Goal: Contribute content: Add original content to the website for others to see

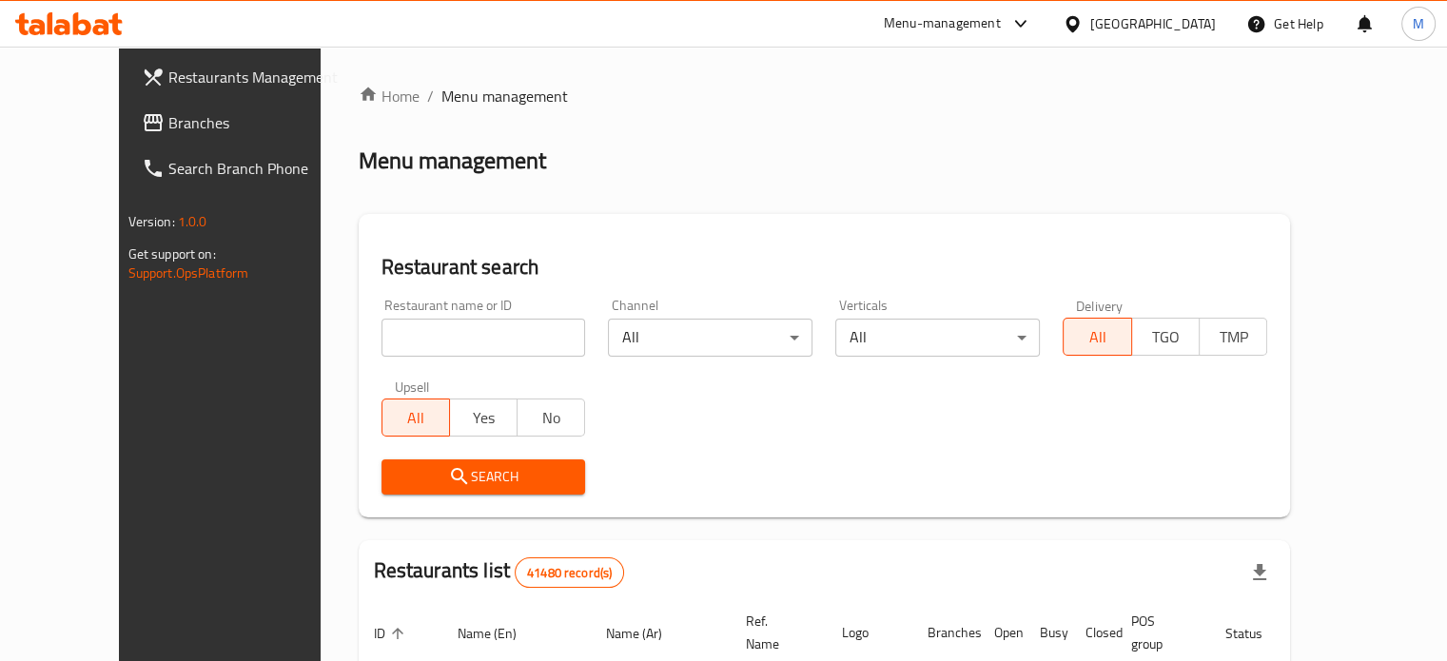
click at [431, 337] on input "search" at bounding box center [484, 338] width 205 height 38
type input "ة"
type input "monginis"
click at [432, 480] on span "Search" at bounding box center [484, 477] width 174 height 24
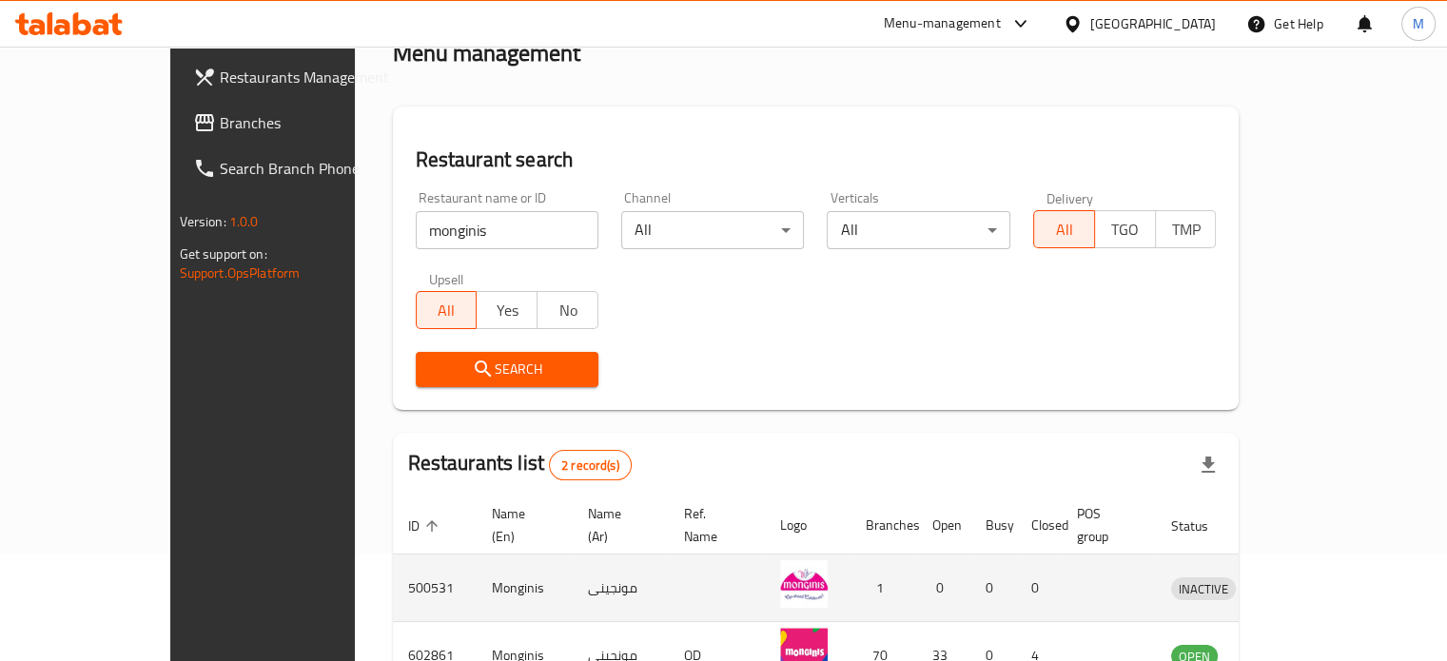
scroll to position [216, 0]
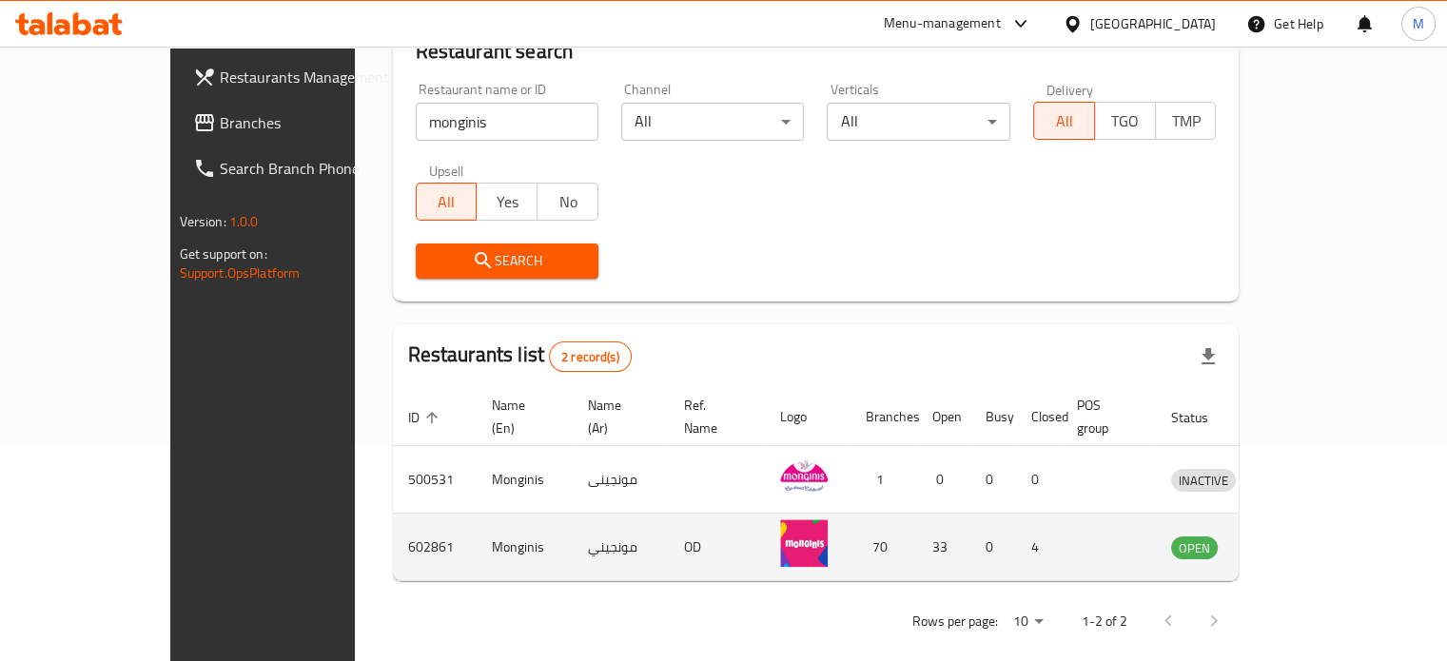
click at [1309, 536] on link "enhanced table" at bounding box center [1291, 547] width 35 height 23
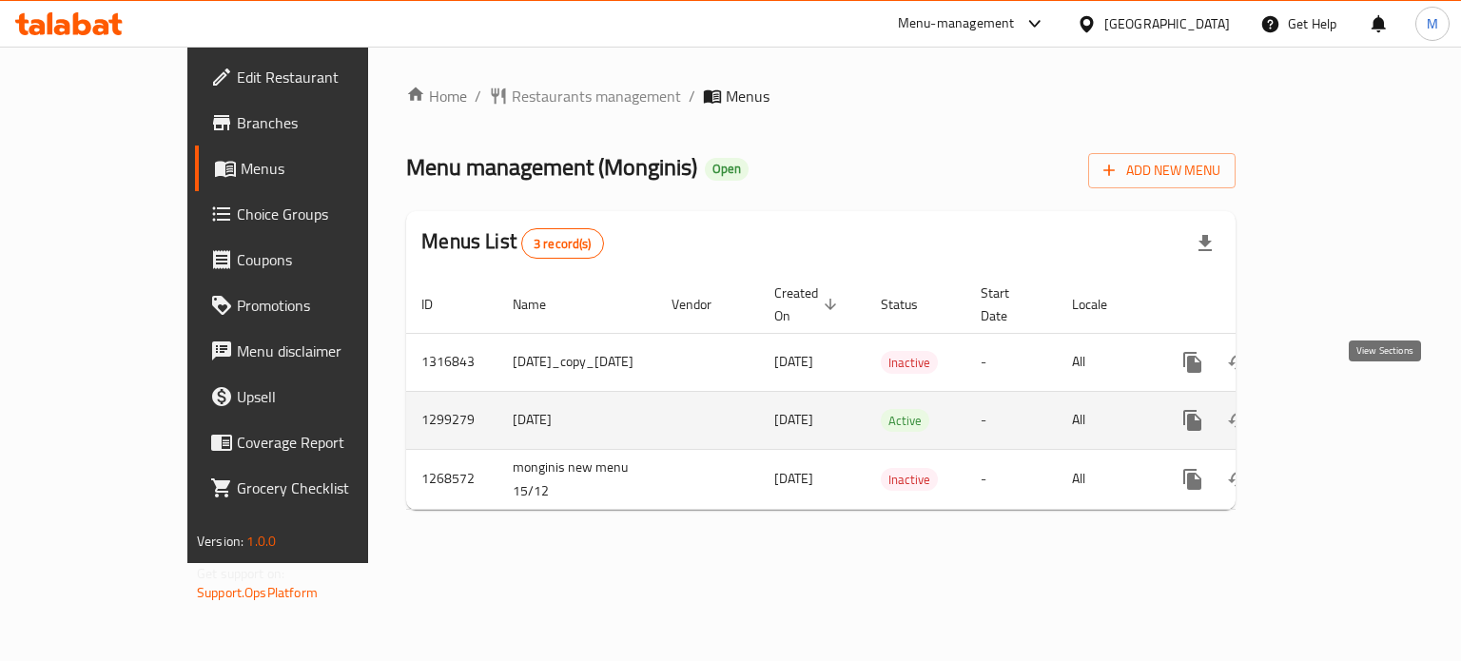
click at [1341, 409] on icon "enhanced table" at bounding box center [1330, 420] width 23 height 23
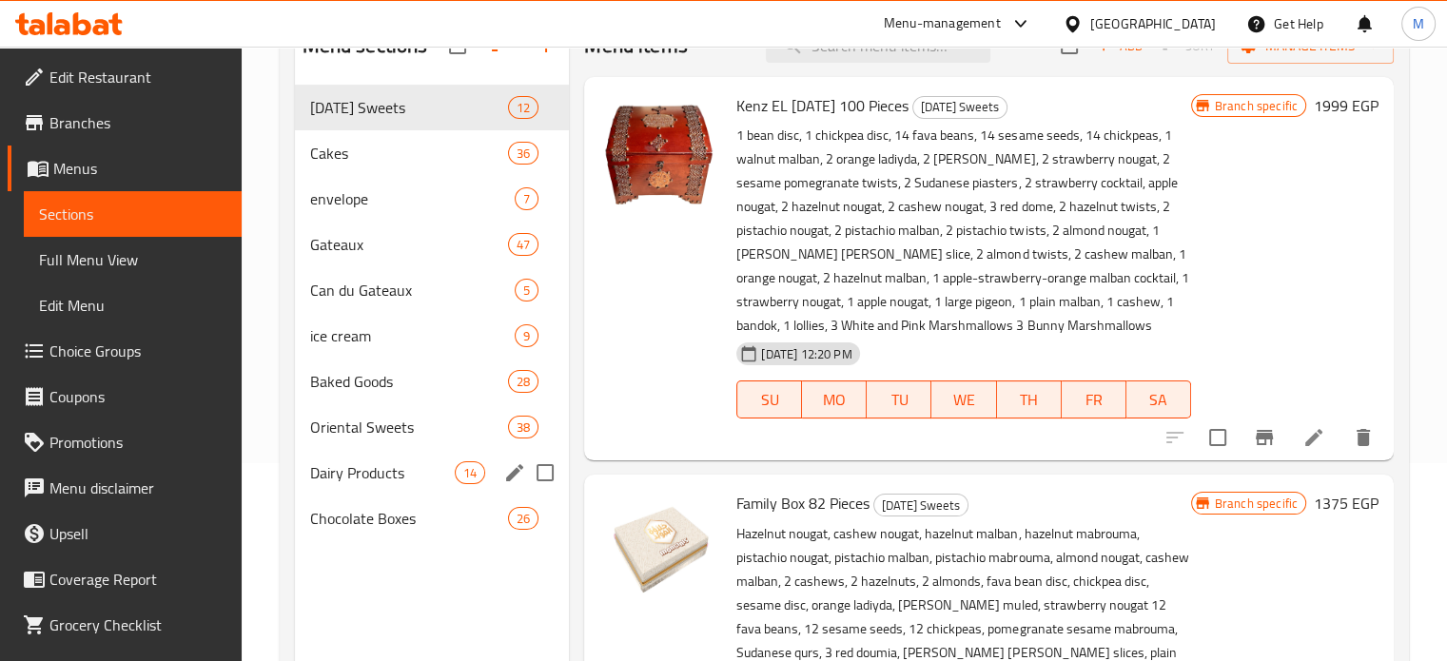
scroll to position [253, 0]
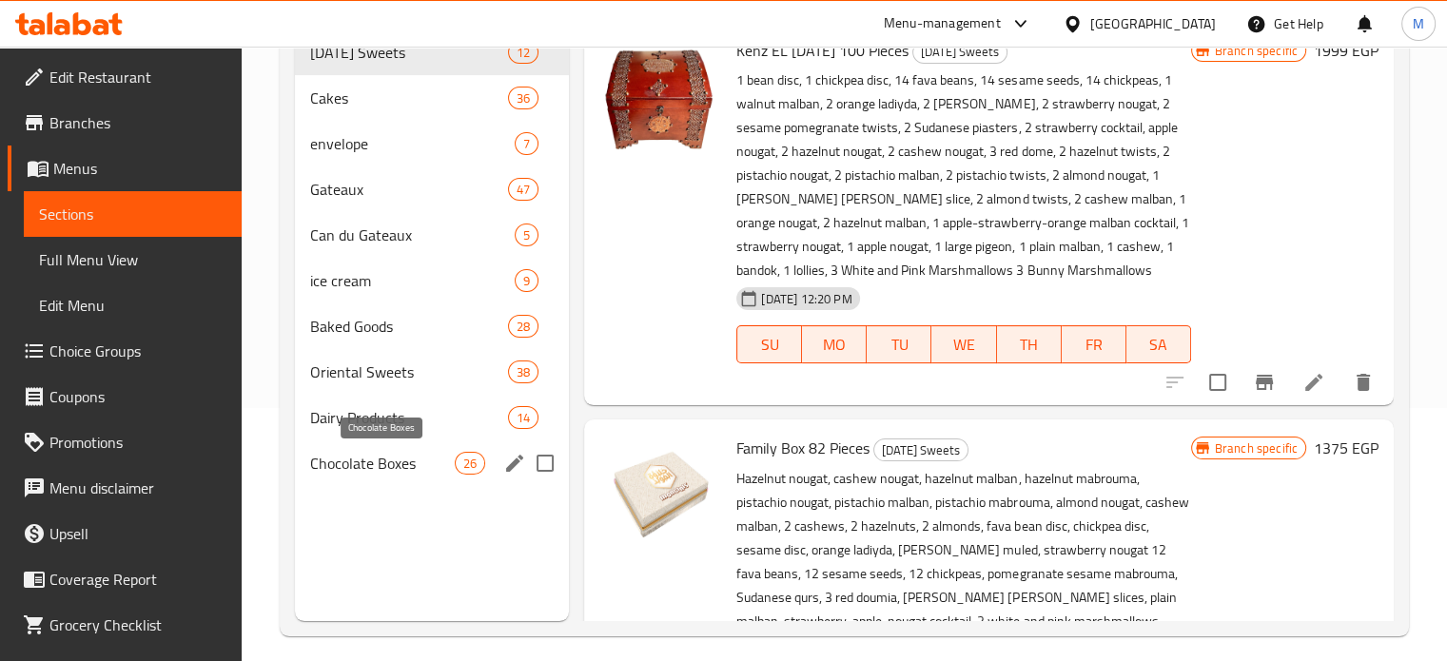
click at [373, 468] on span "Chocolate Boxes" at bounding box center [383, 463] width 146 height 23
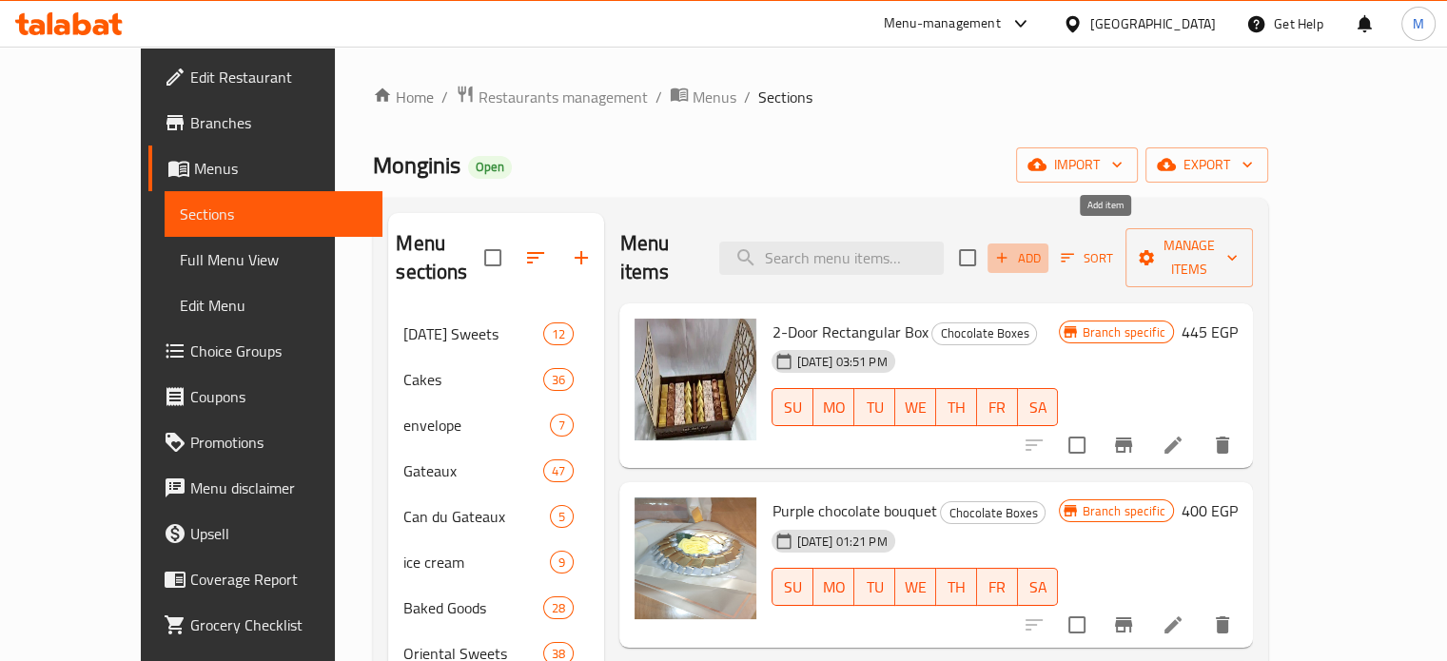
click at [1044, 247] on span "Add" at bounding box center [1017, 258] width 51 height 22
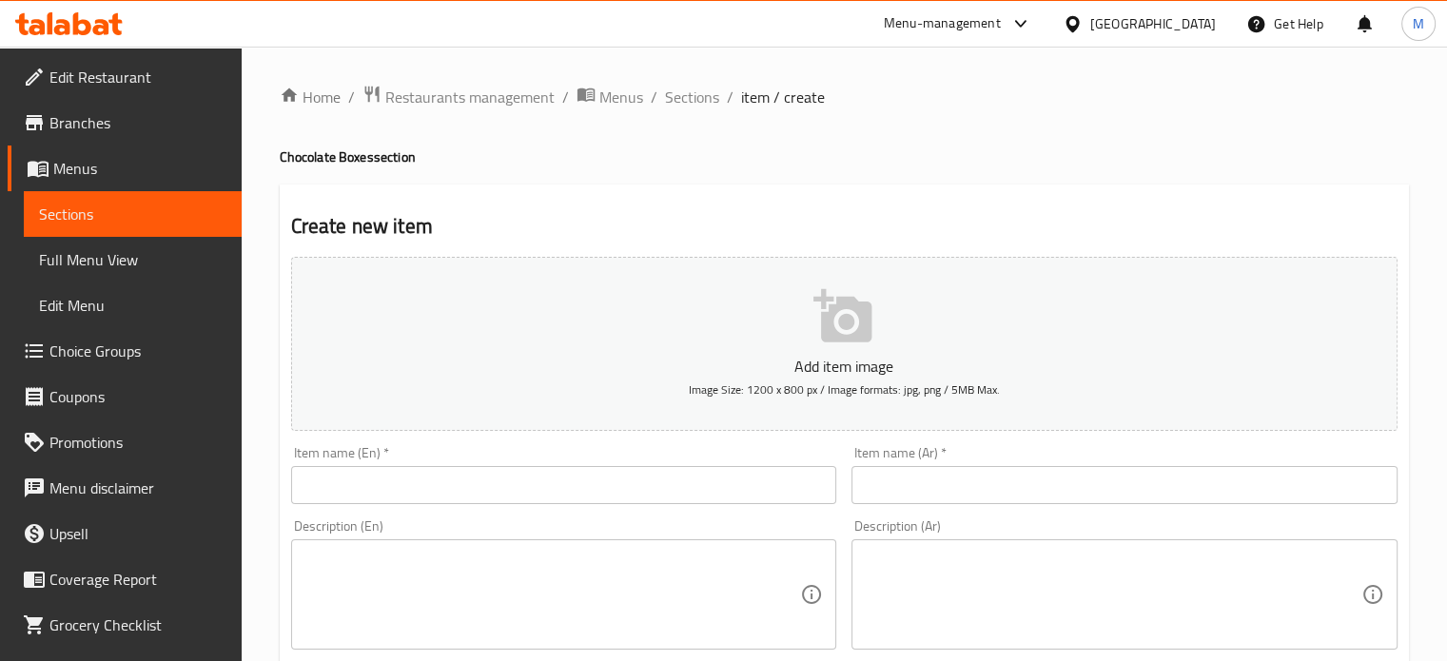
click at [441, 497] on input "text" at bounding box center [564, 485] width 546 height 38
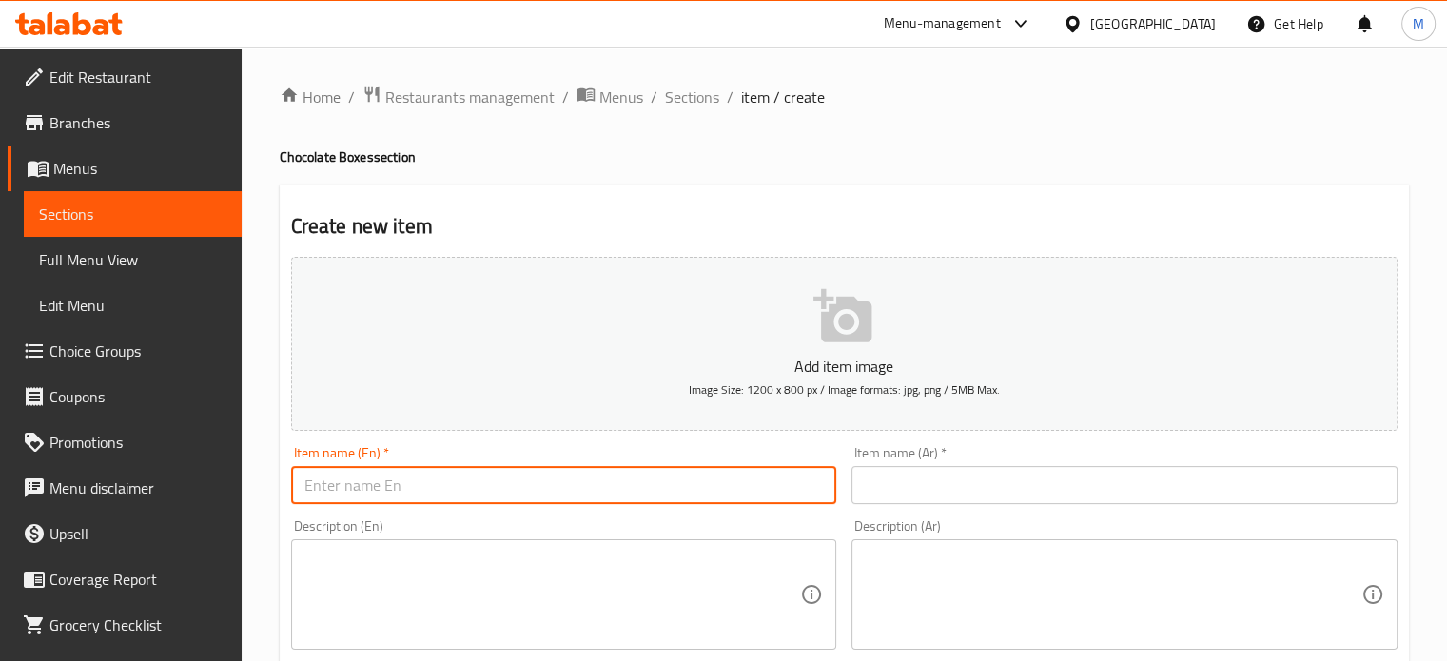
paste input "caramel Belgian Chocolate"
type input "caramel Belgian Chocolate"
click at [949, 476] on input "text" at bounding box center [1124, 485] width 546 height 38
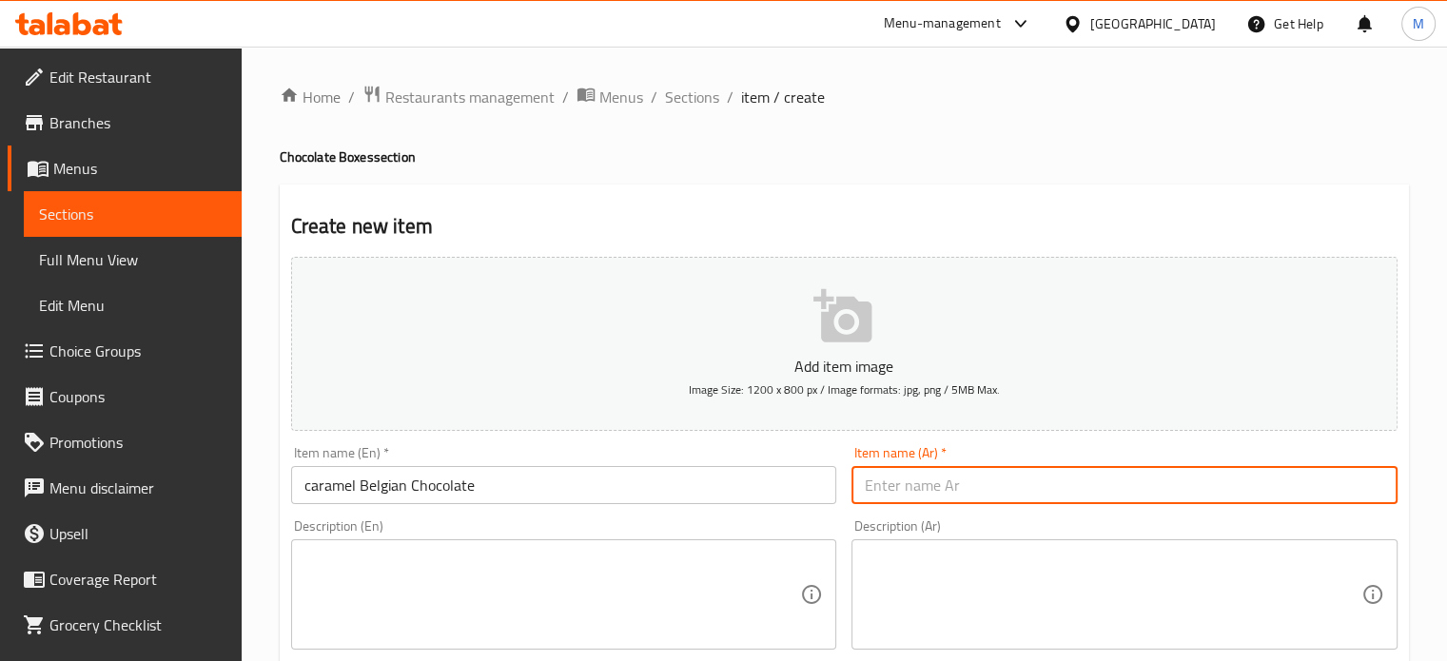
paste input "شوكولاتة بلجيكية بالكراميل"
type input "شوكولاتة بلجيكية بالكراميل"
click at [459, 570] on textarea at bounding box center [552, 595] width 497 height 90
paste textarea "Indulge in pure luxury with our Belgian Chocolate filled with rich caramel A pe…"
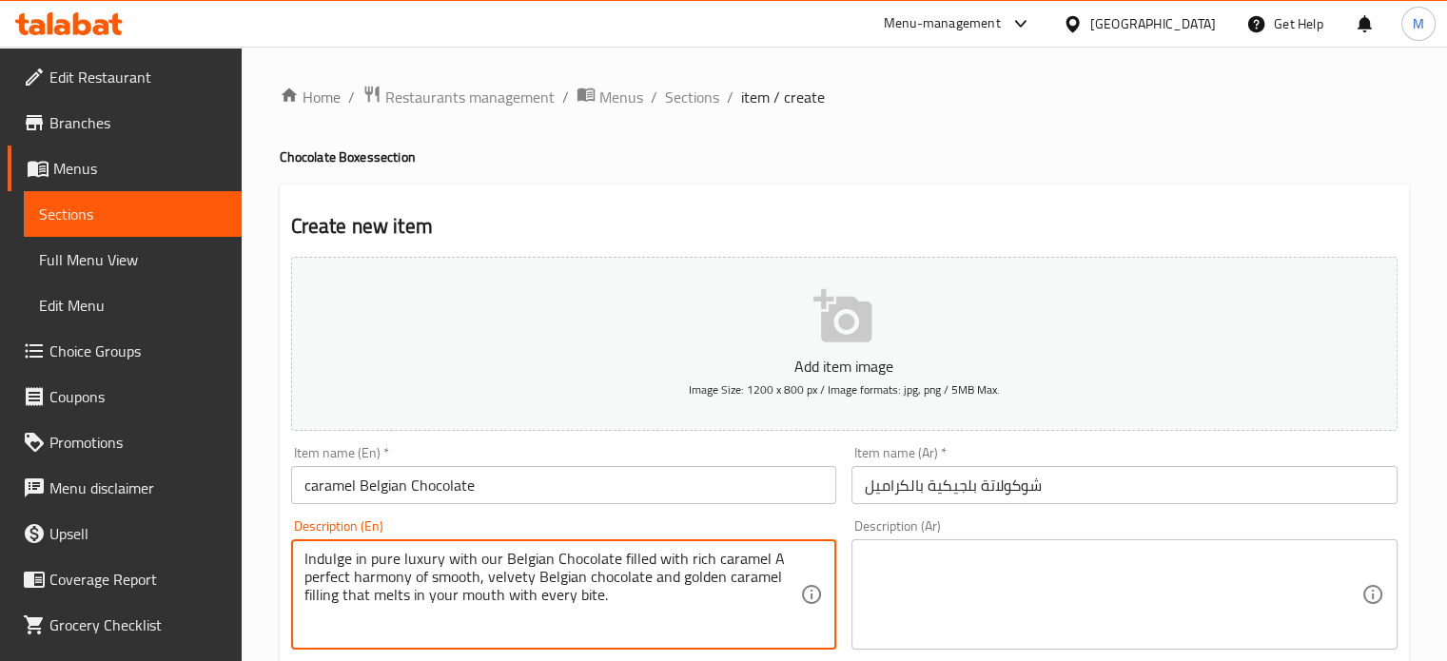
type textarea "Indulge in pure luxury with our Belgian Chocolate filled with rich caramel A pe…"
click at [997, 599] on textarea at bounding box center [1113, 595] width 497 height 90
paste textarea "استمتع بالفخامة الخالصة مع الشوكولاتة البلجيكية المحشوة بالكراميل الغني. تناغم …"
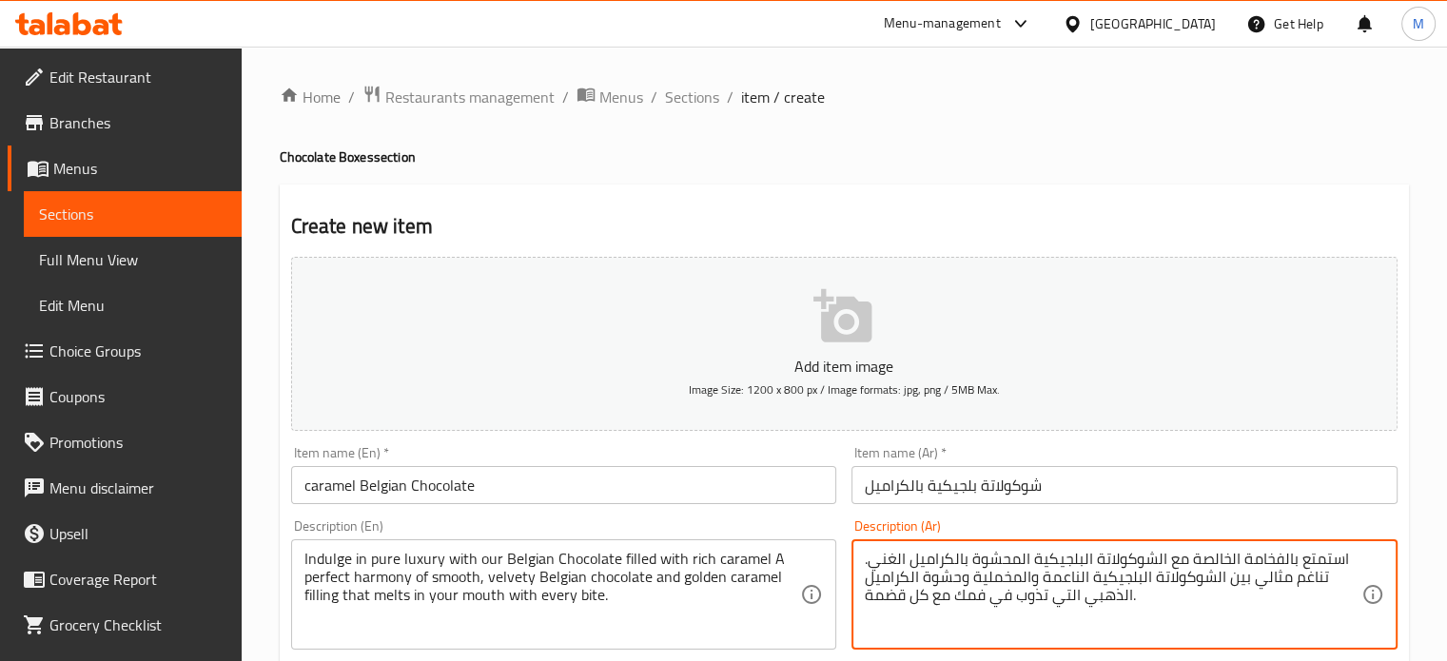
type textarea "استمتع بالفخامة الخالصة مع الشوكولاتة البلجيكية المحشوة بالكراميل الغني. تناغم …"
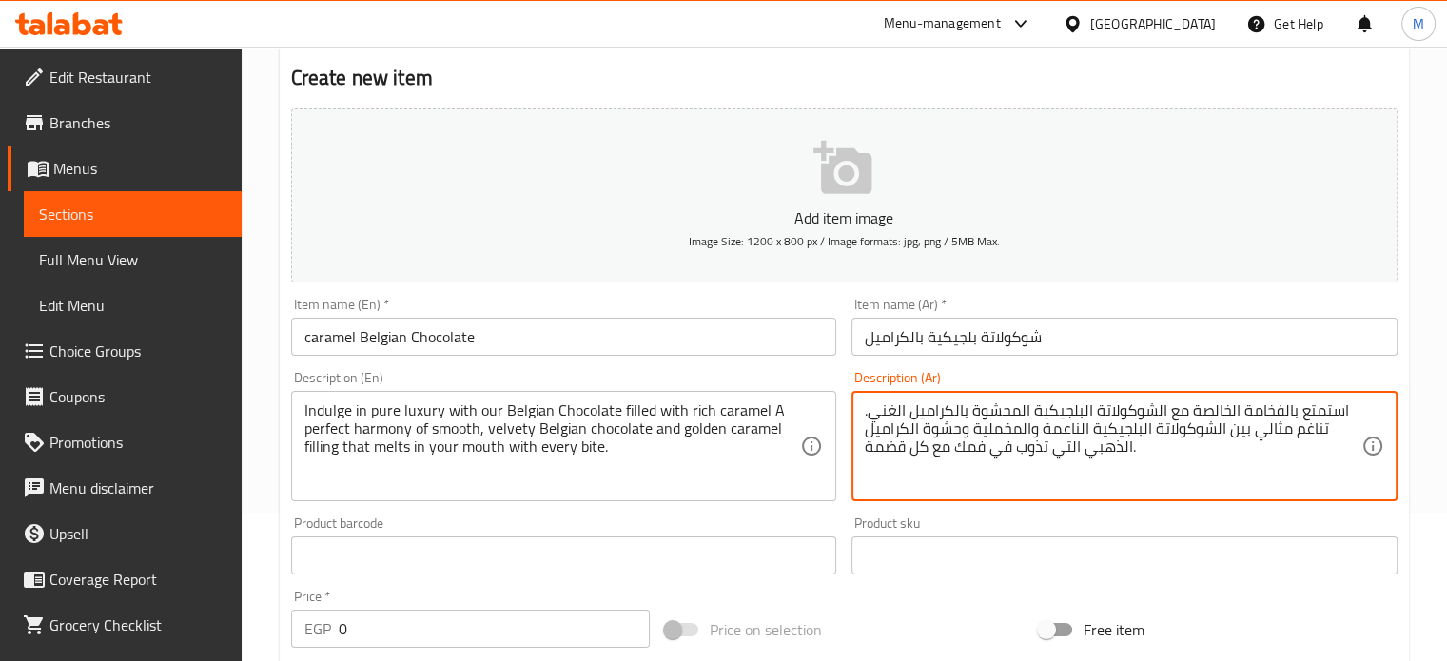
scroll to position [190, 0]
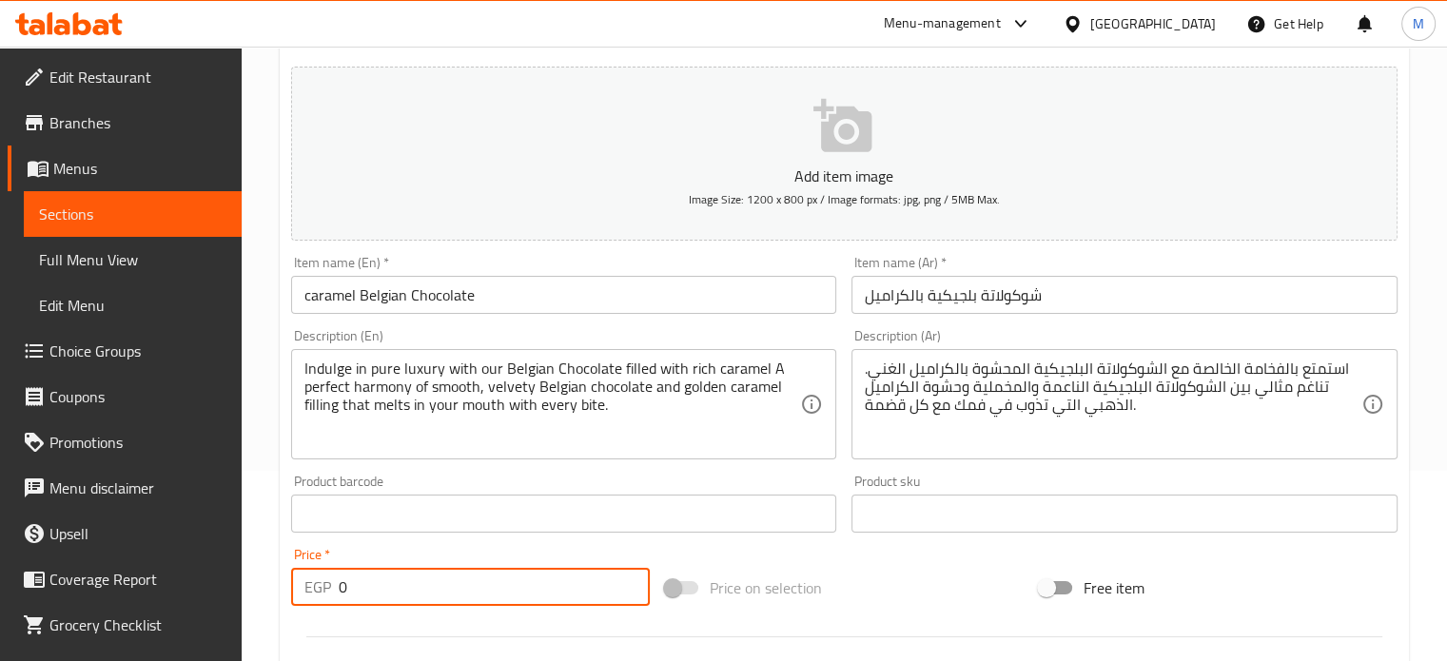
click at [320, 589] on div "EGP 0 Price *" at bounding box center [470, 587] width 359 height 38
type input "75"
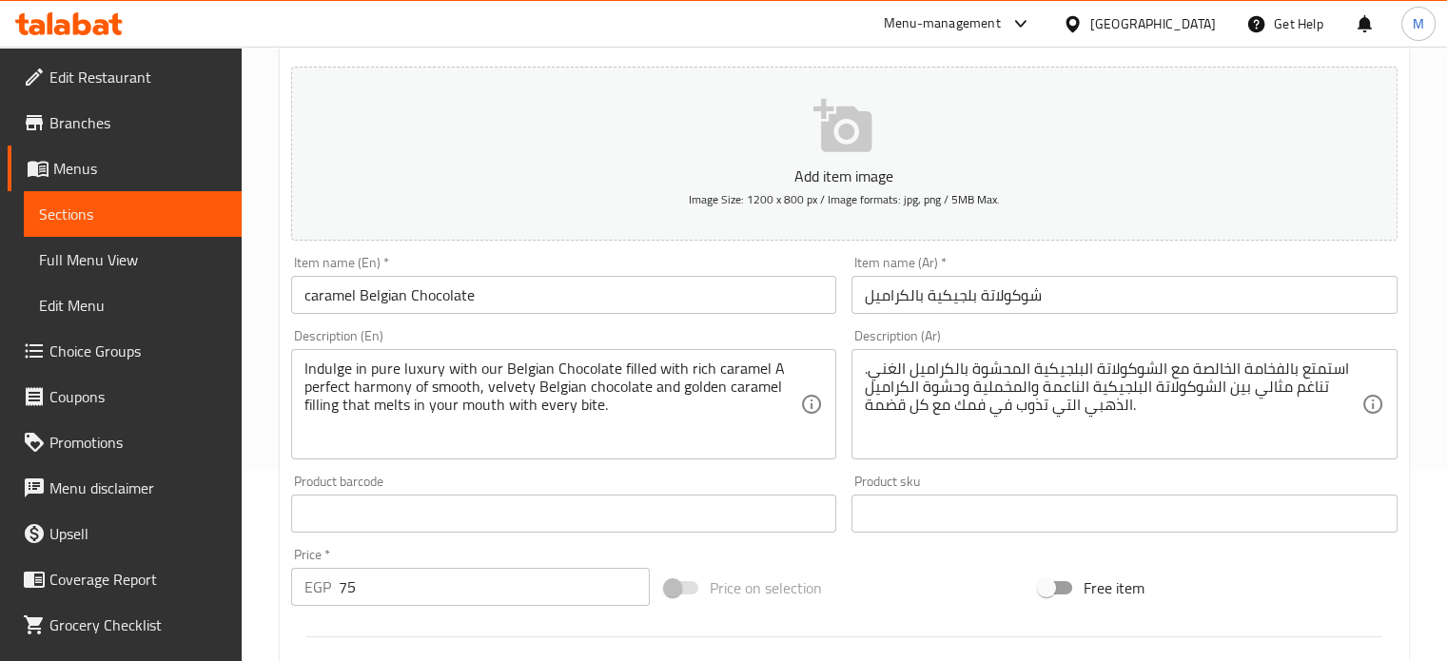
click at [898, 556] on div "Add item image Image Size: 1200 x 800 px / Image formats: jpg, png / 5MB Max. I…" at bounding box center [845, 469] width 1122 height 820
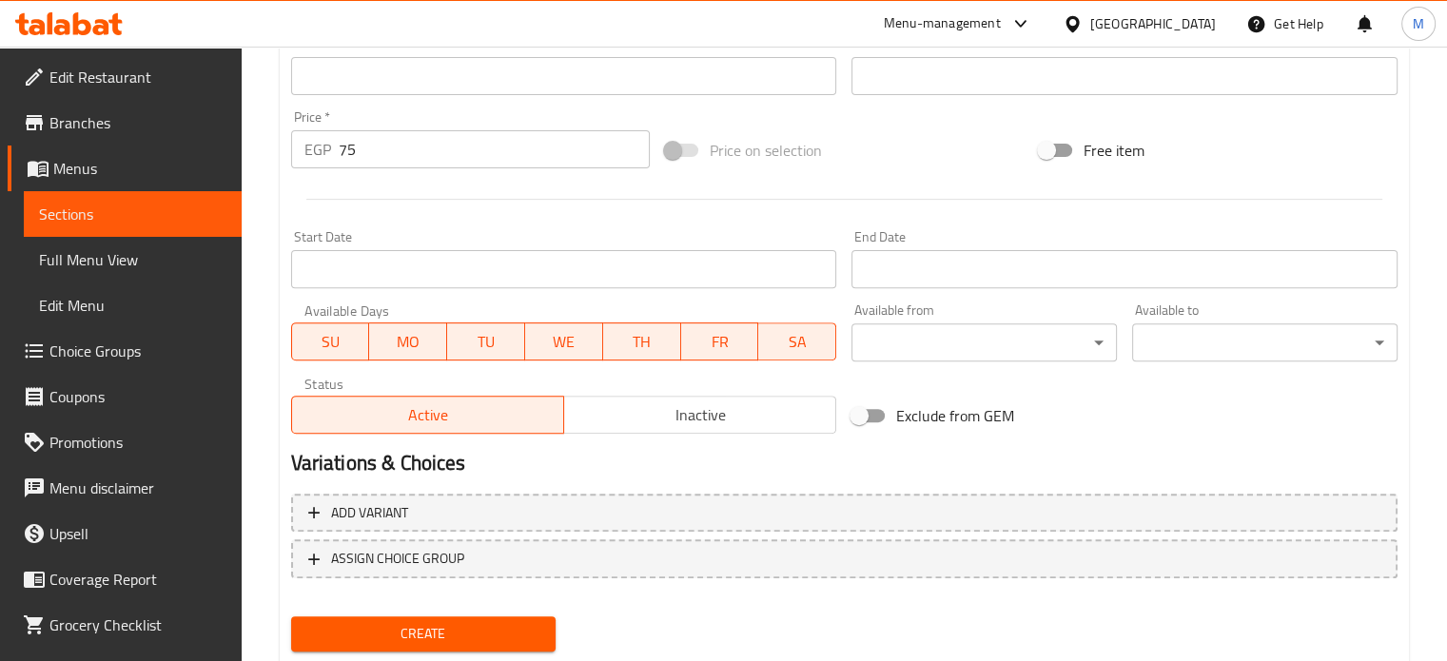
scroll to position [634, 0]
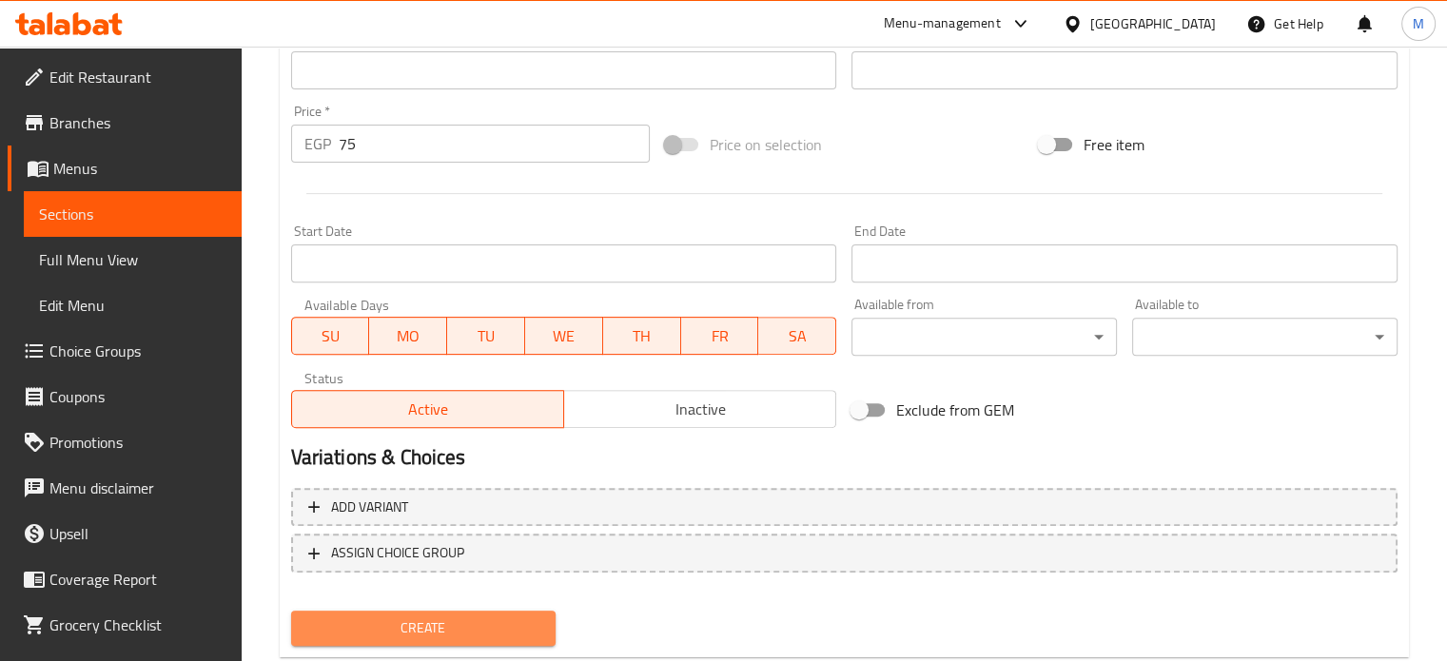
click at [518, 627] on span "Create" at bounding box center [423, 629] width 235 height 24
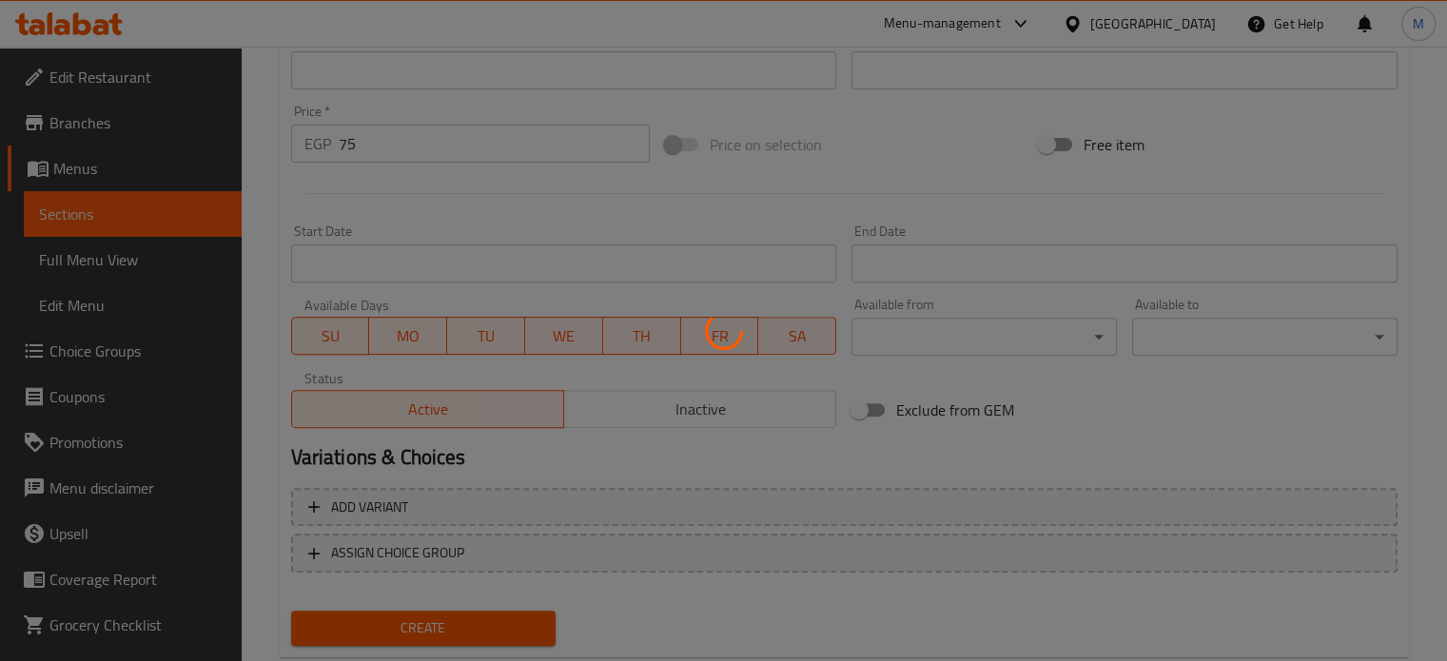
type input "0"
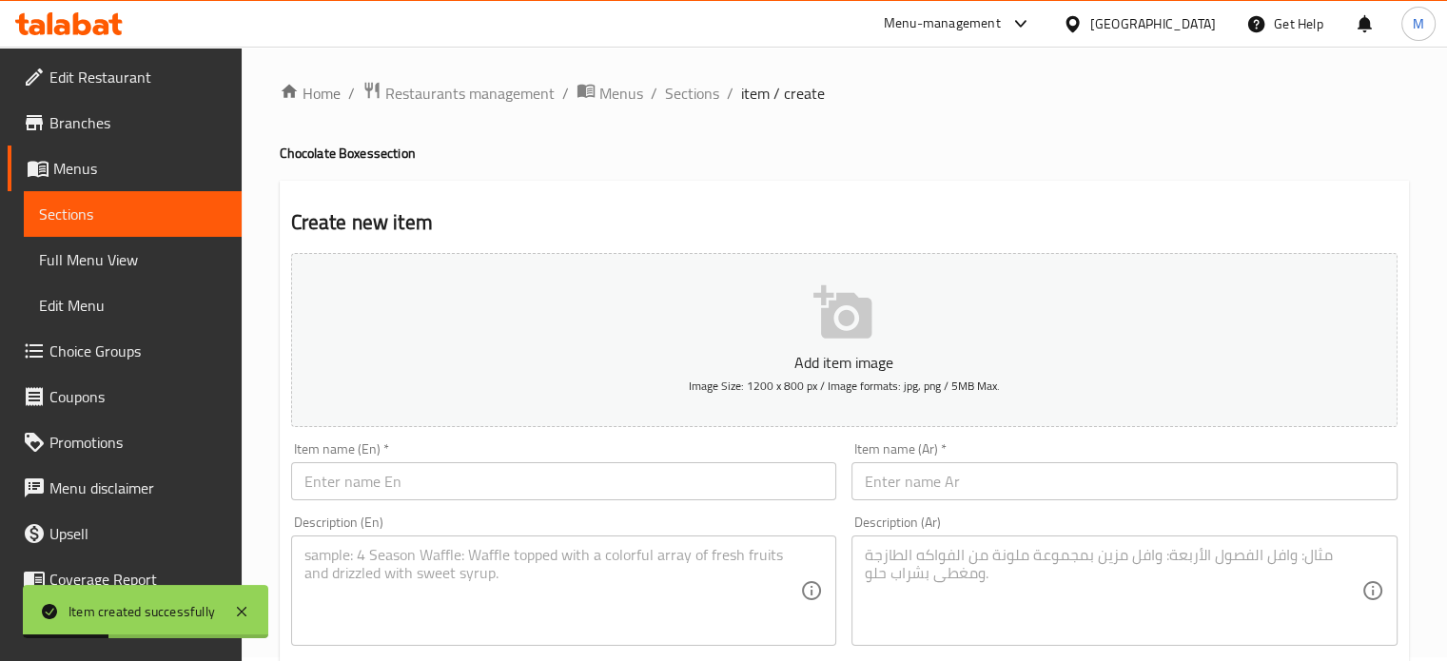
scroll to position [0, 0]
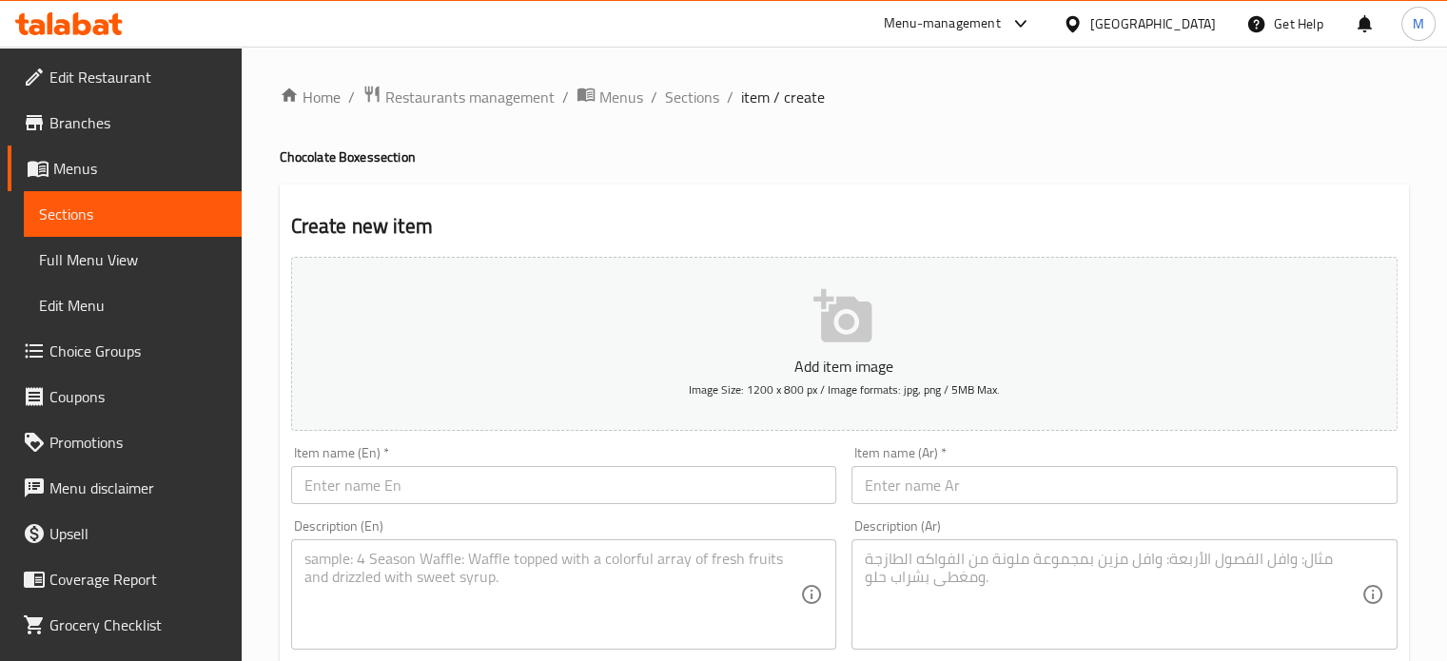
drag, startPoint x: 692, startPoint y: 99, endPoint x: 710, endPoint y: 128, distance: 34.6
click at [692, 99] on span "Sections" at bounding box center [692, 97] width 54 height 23
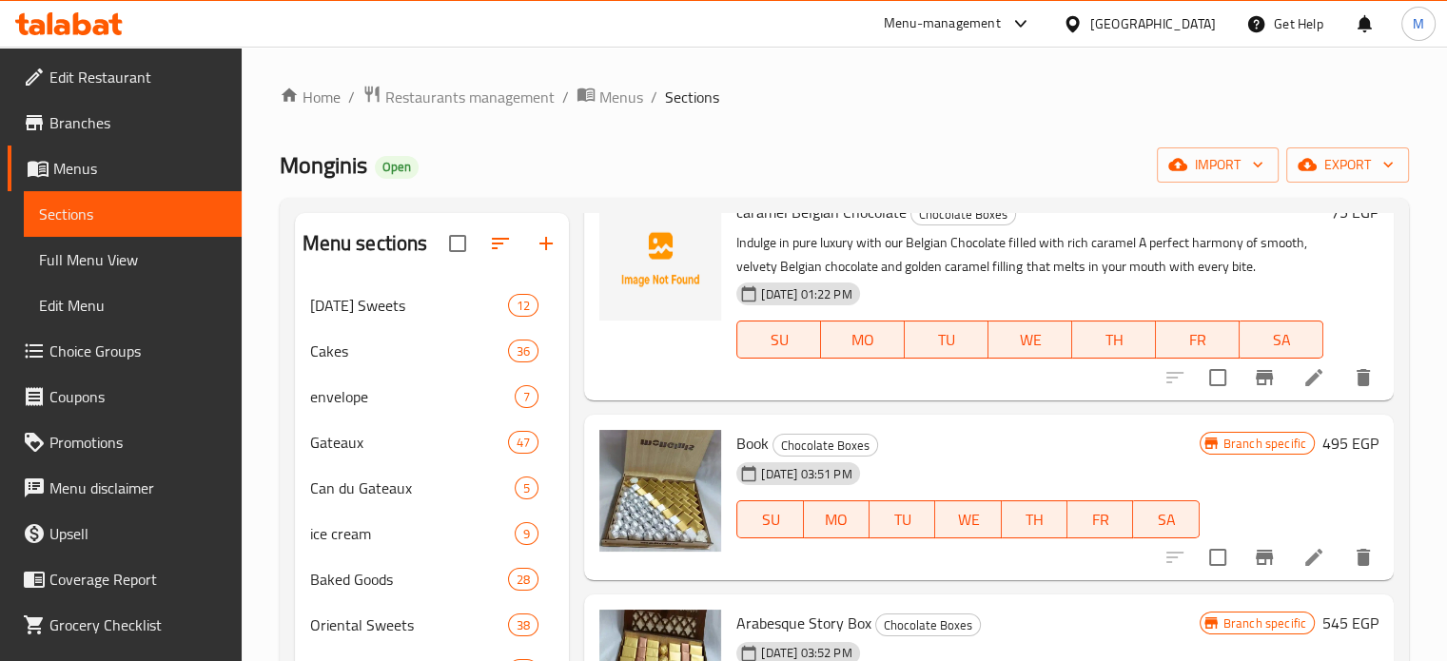
scroll to position [1268, 0]
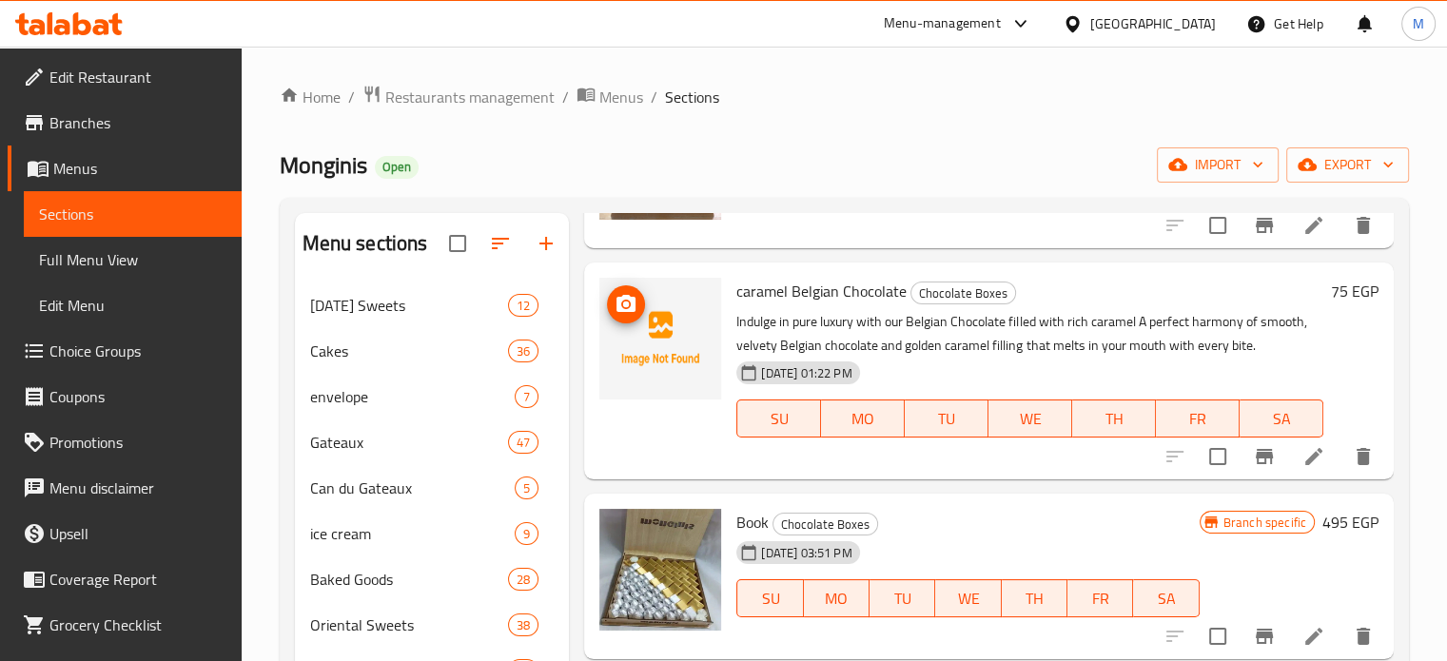
click at [628, 297] on icon "upload picture" at bounding box center [626, 303] width 19 height 17
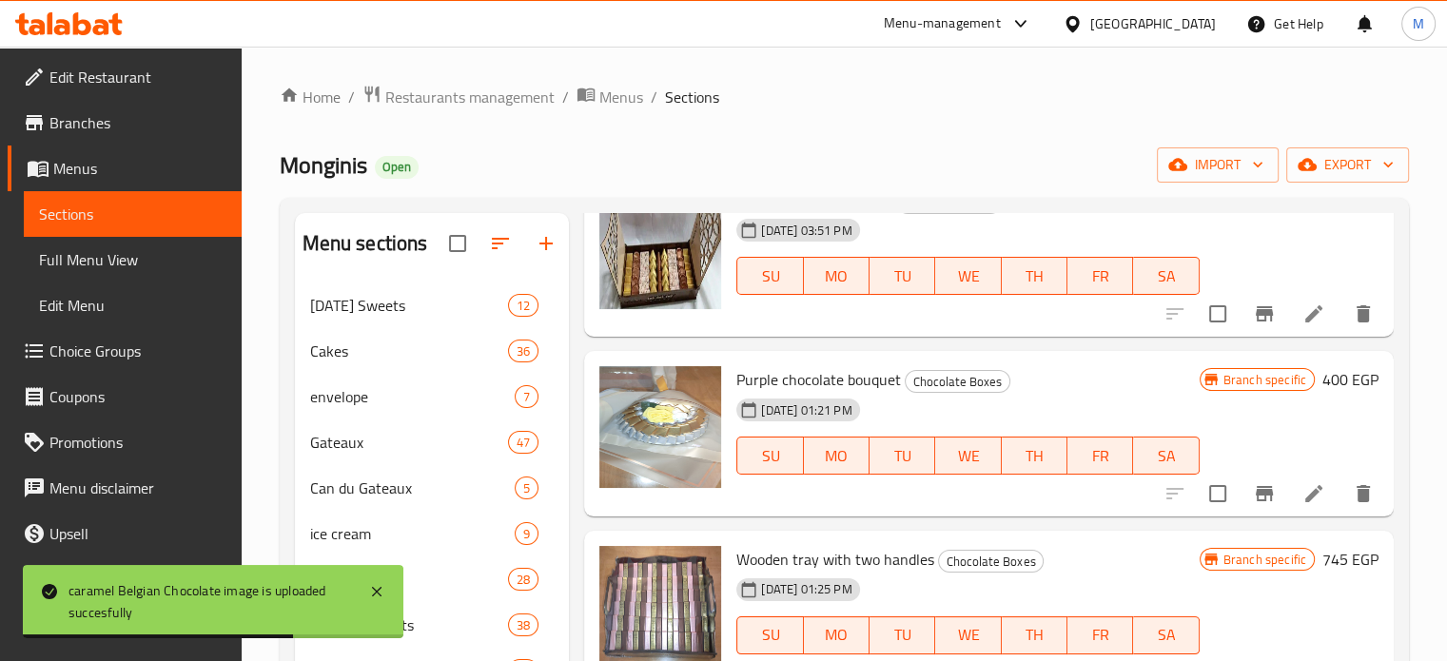
scroll to position [0, 0]
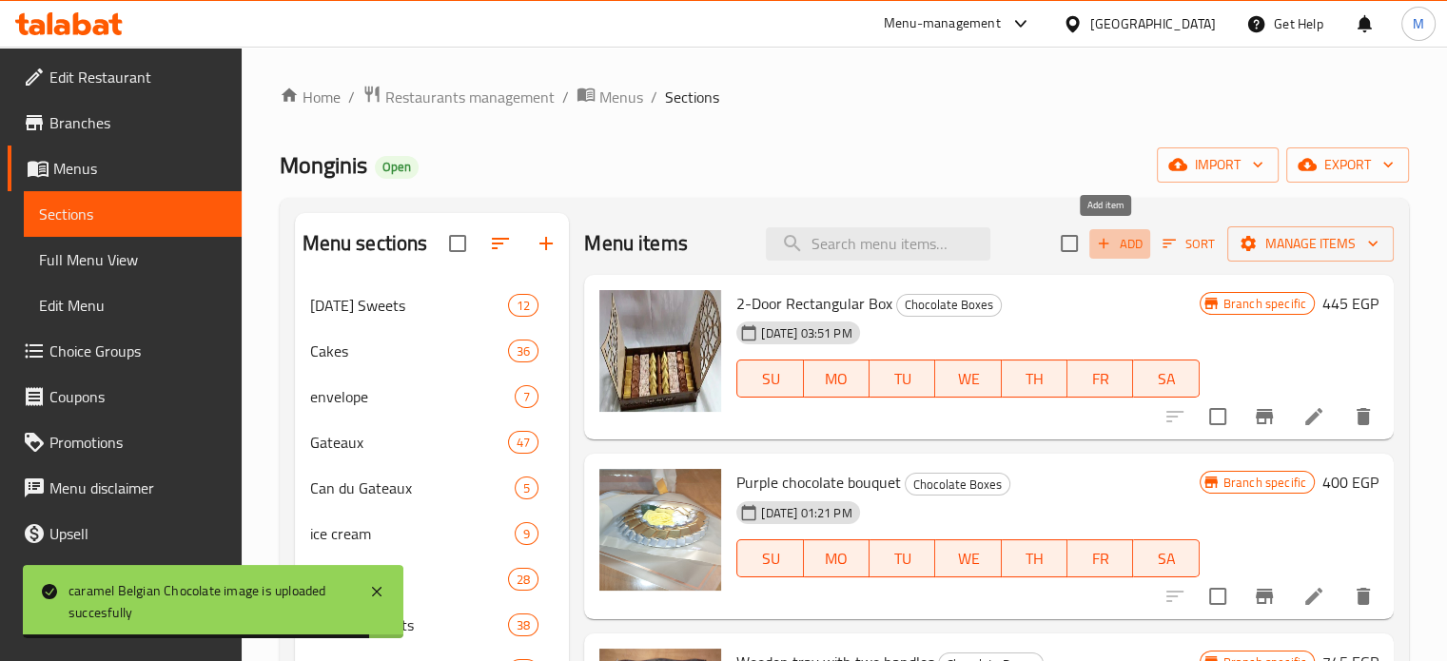
click at [1127, 246] on span "Add" at bounding box center [1119, 244] width 51 height 22
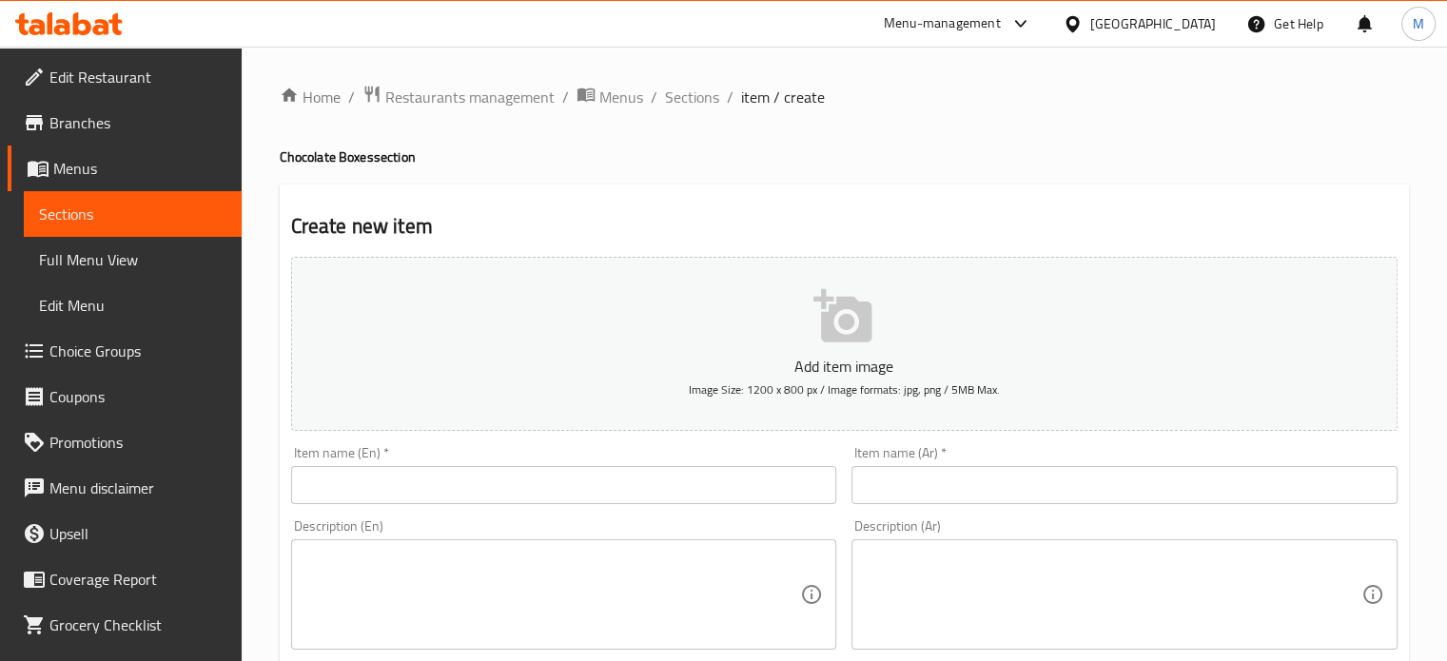
click at [438, 479] on input "text" at bounding box center [564, 485] width 546 height 38
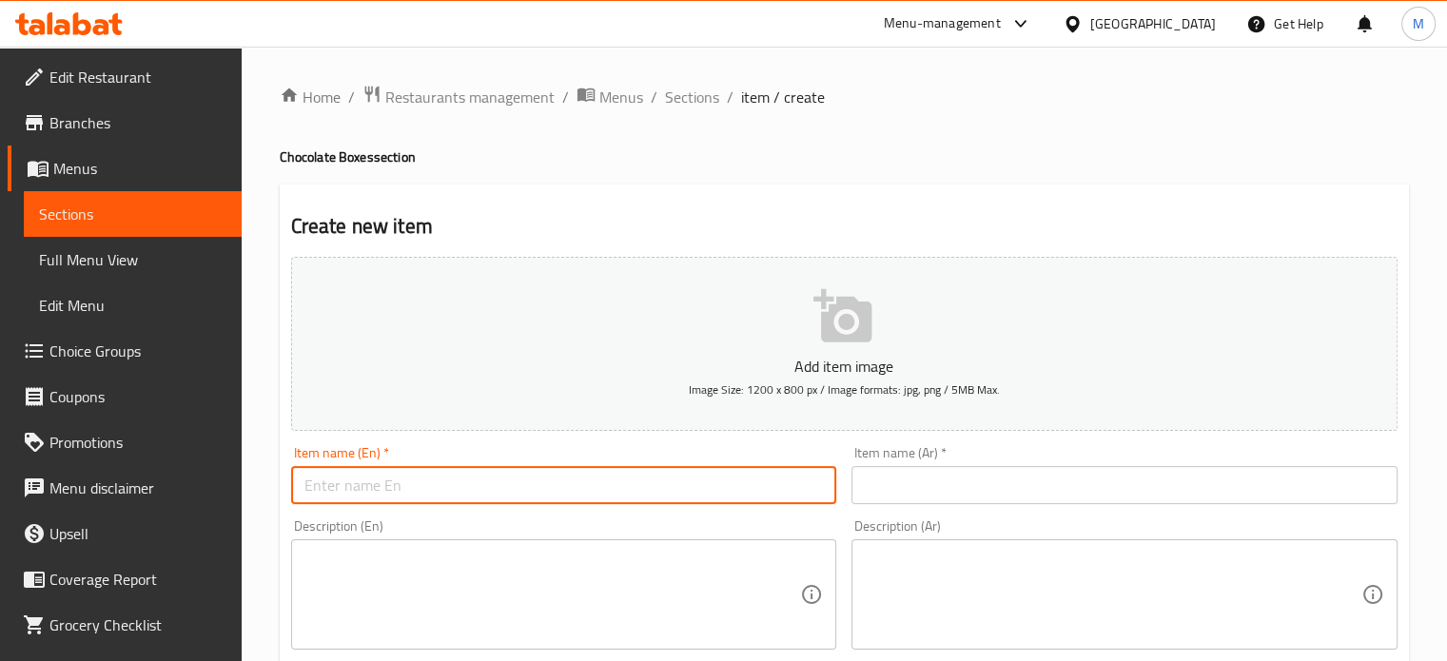
paste input "Lotus Belgian Chocolate"
type input "Lotus Belgian Chocolate"
click at [925, 492] on input "text" at bounding box center [1124, 485] width 546 height 38
paste input "شوكولاتة لوتس البلجيكية"
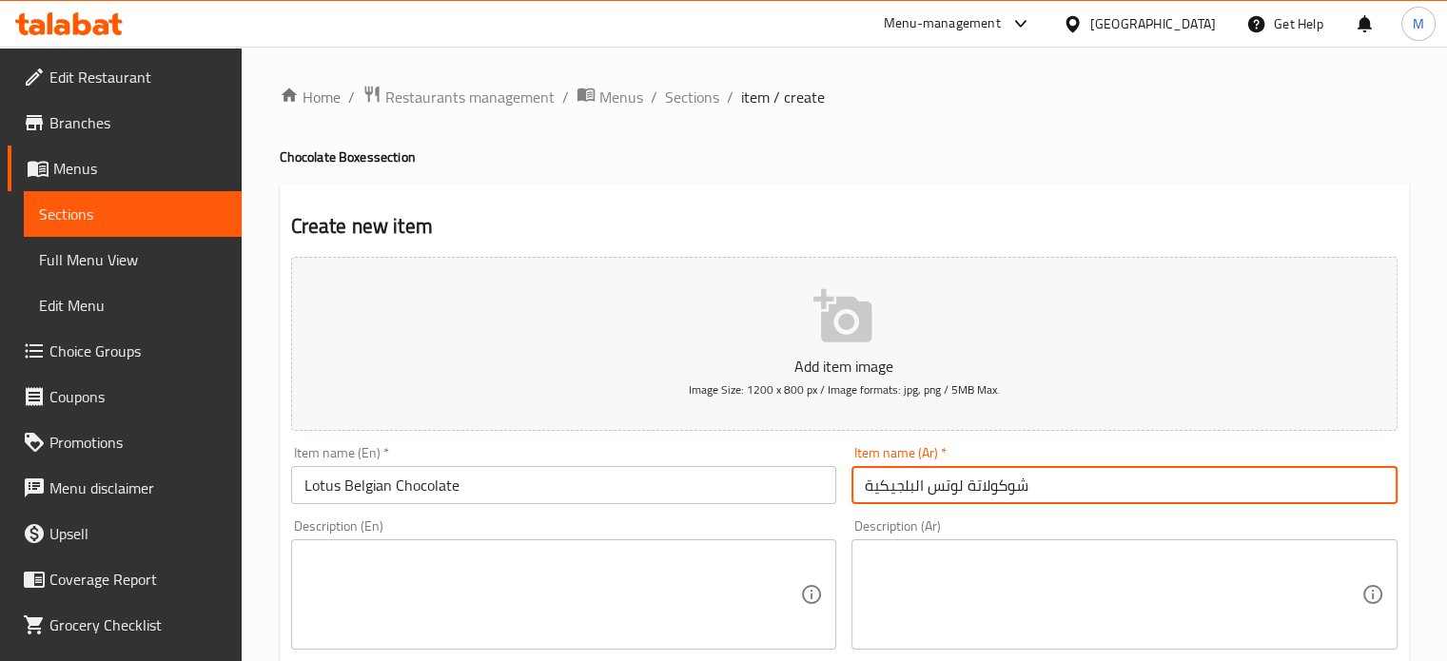
type input "شوكولاتة لوتس البلجيكية"
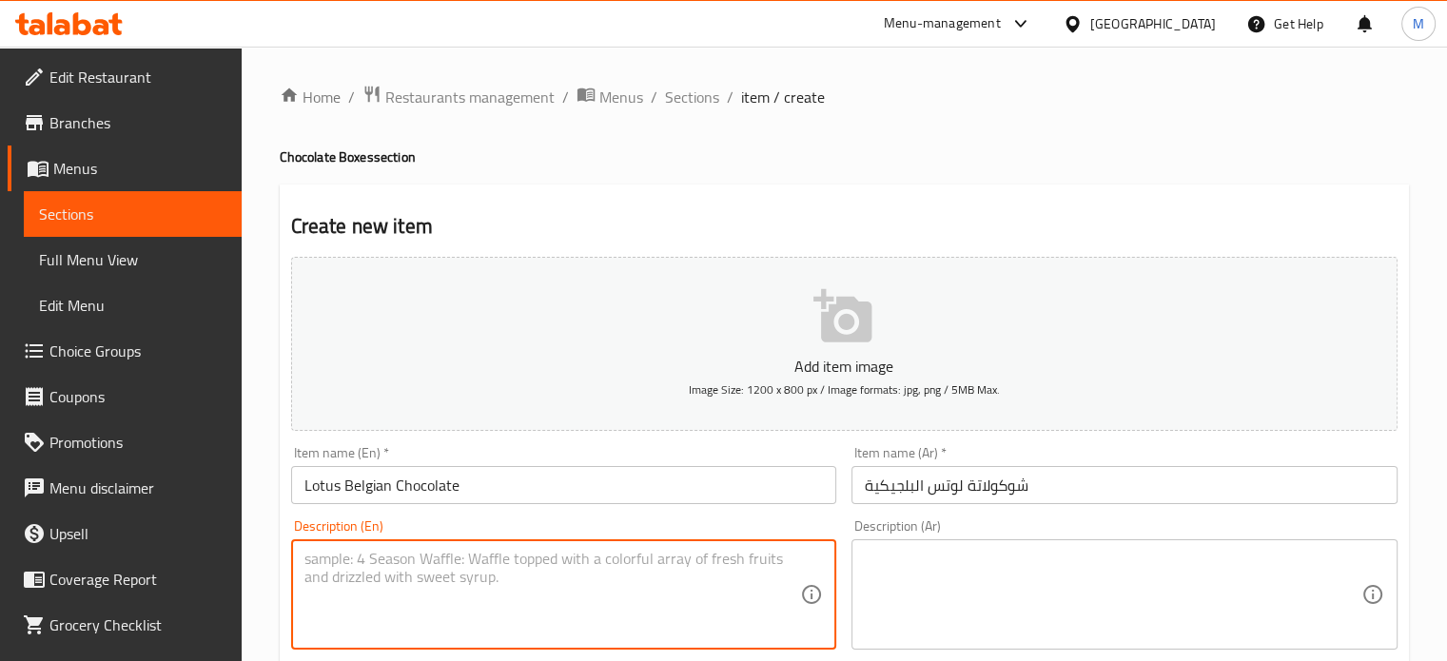
click at [478, 577] on textarea at bounding box center [552, 595] width 497 height 90
paste textarea "Experience the perfect harmony of flavors with our Crunchy Belgian Lotus Chocol…"
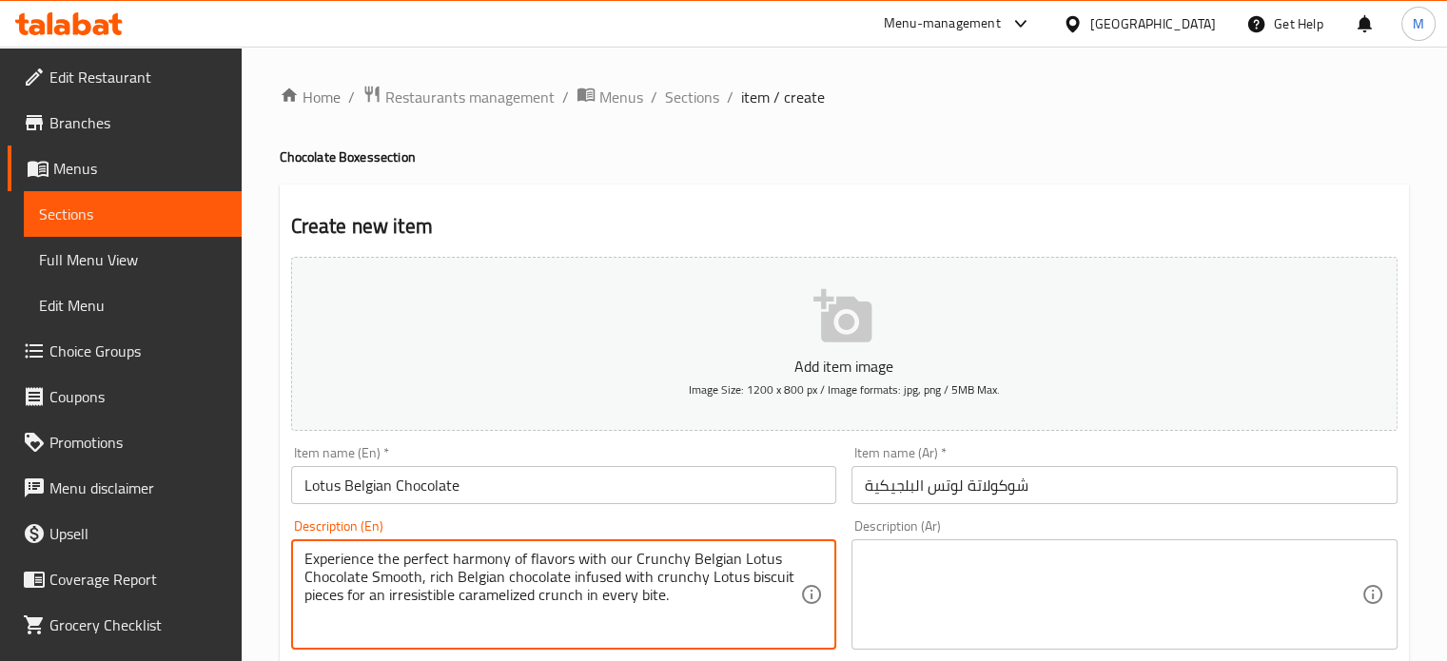
type textarea "Experience the perfect harmony of flavors with our Crunchy Belgian Lotus Chocol…"
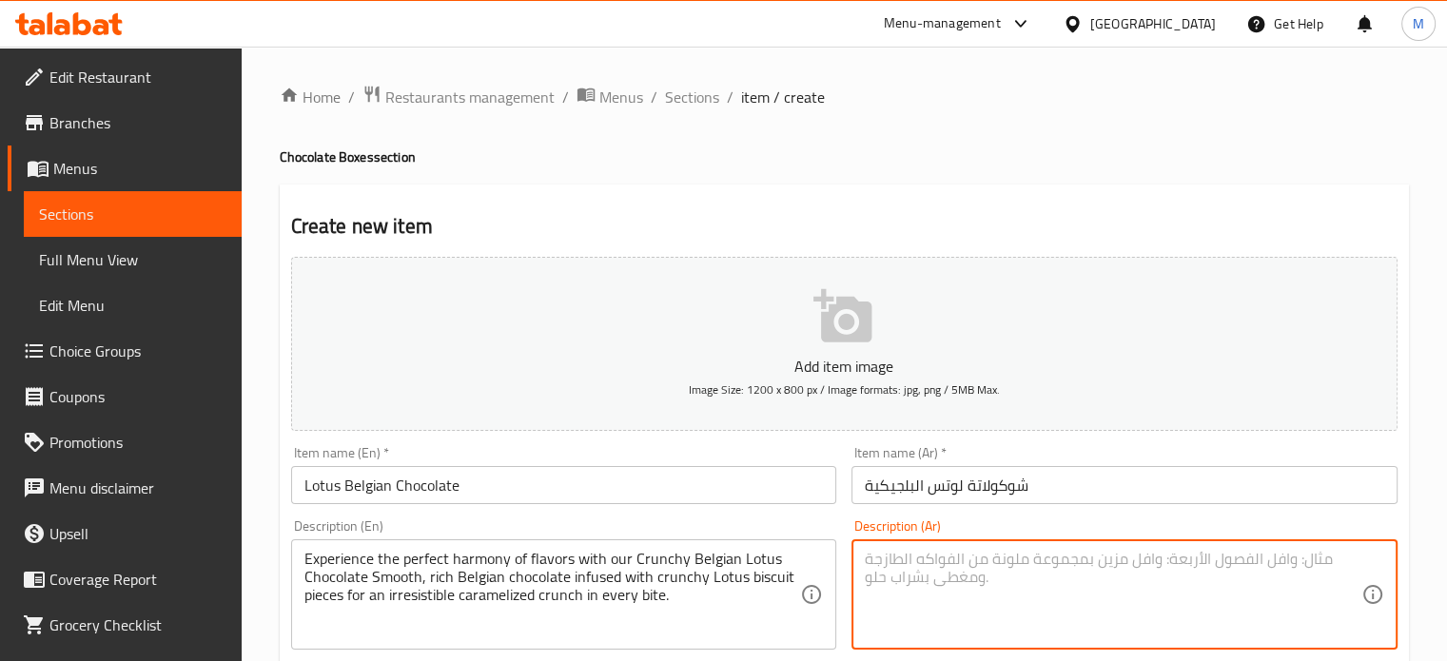
paste textarea "استمتع بالانسجام المثالي بين النكهات مع شوكولاتة اللوتس البلجيكية المقرمشة شوكو…"
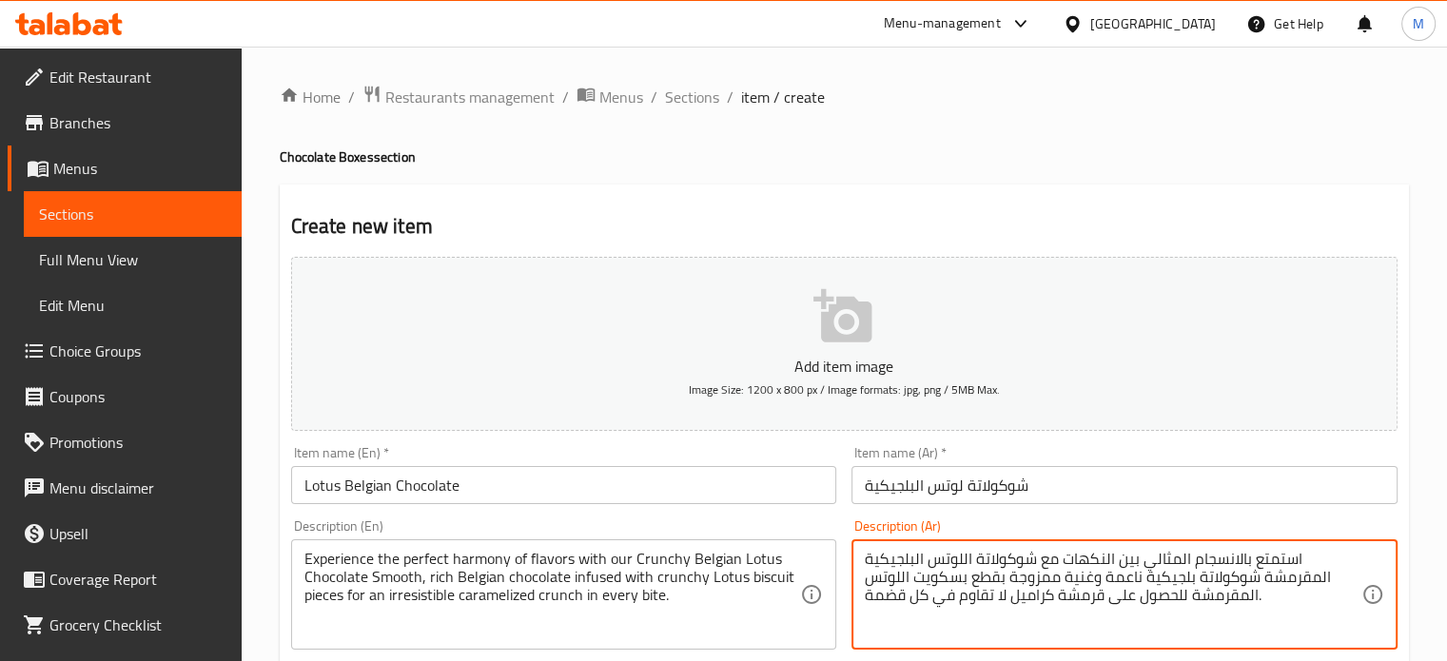
type textarea "استمتع بالانسجام المثالي بين النكهات مع شوكولاتة اللوتس البلجيكية المقرمشة شوكو…"
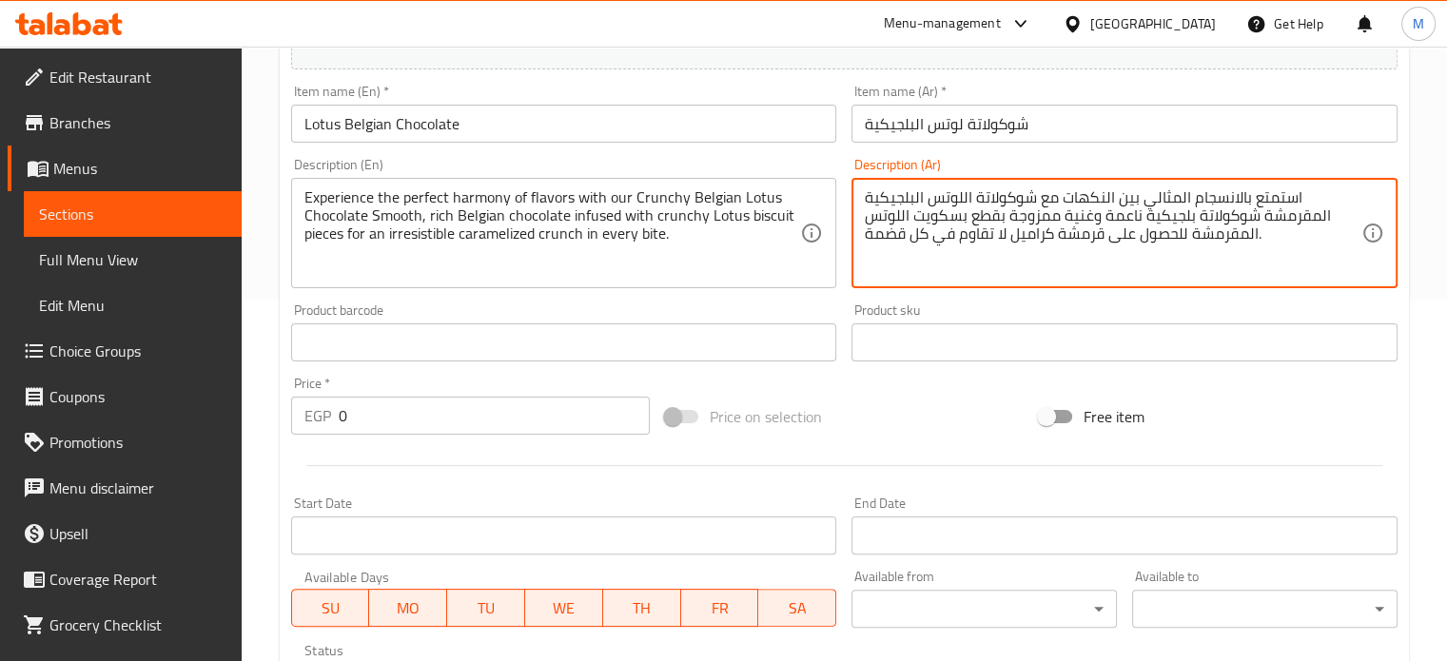
scroll to position [381, 0]
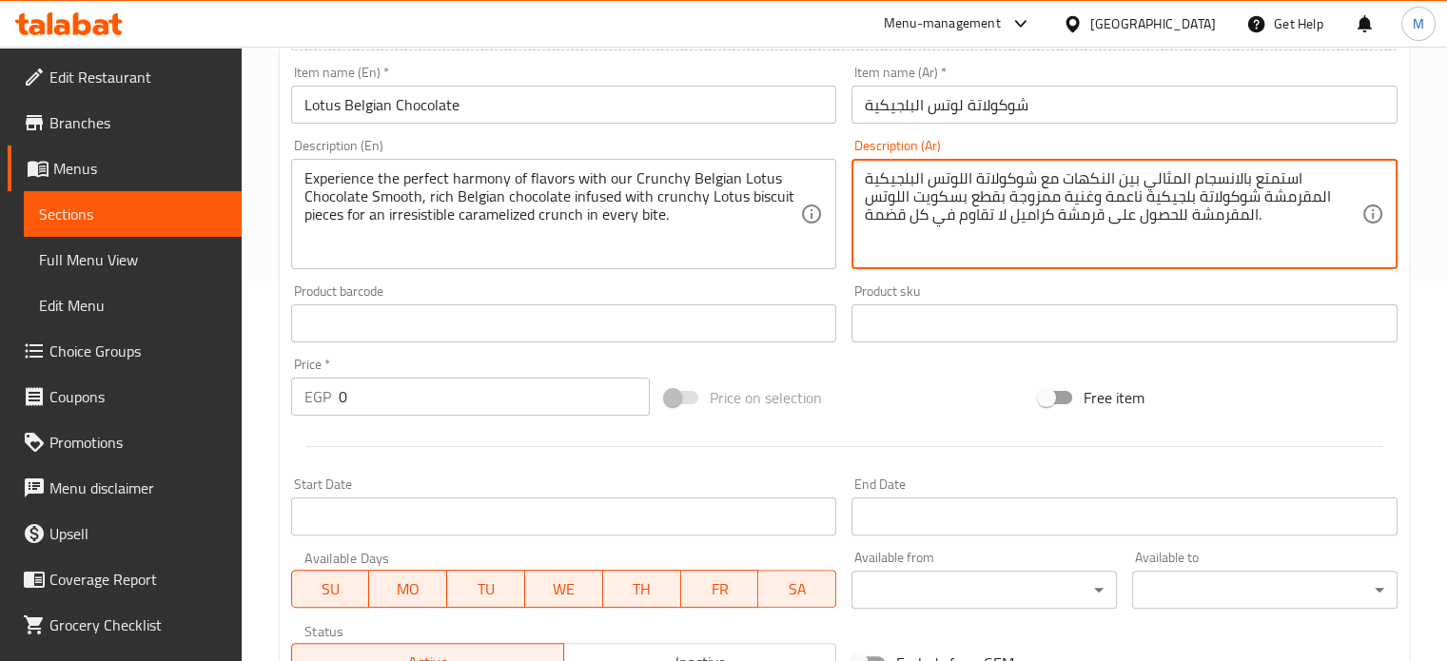
drag, startPoint x: 337, startPoint y: 395, endPoint x: 297, endPoint y: 395, distance: 40.0
click at [297, 395] on div "EGP 0 Price *" at bounding box center [470, 397] width 359 height 38
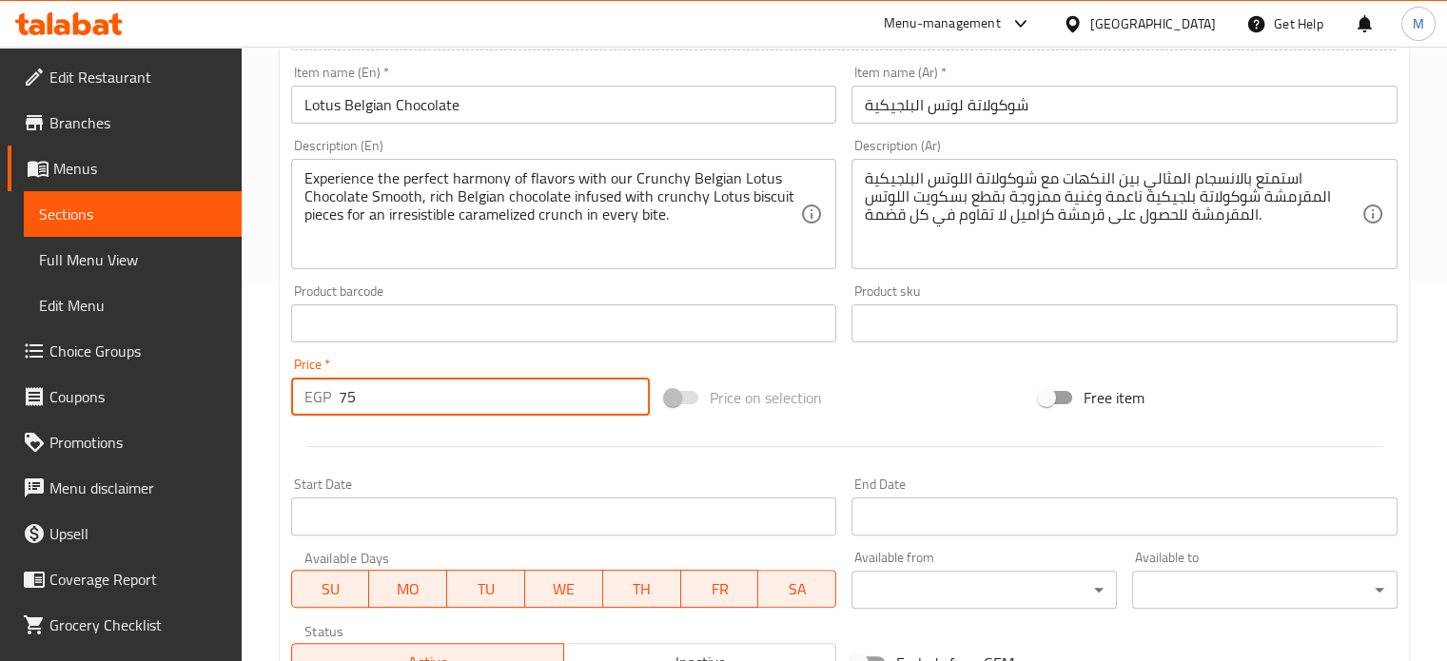
type input "75"
click at [910, 379] on div "Price on selection" at bounding box center [844, 397] width 374 height 51
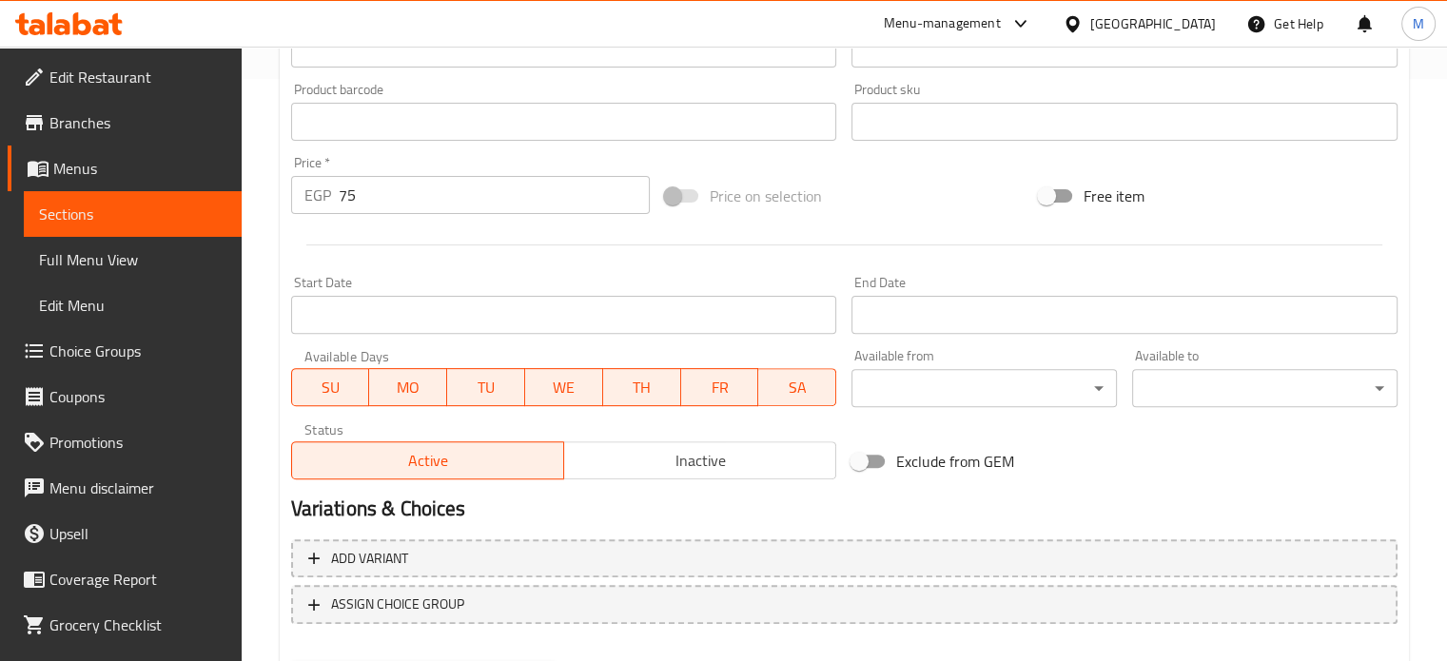
scroll to position [682, 0]
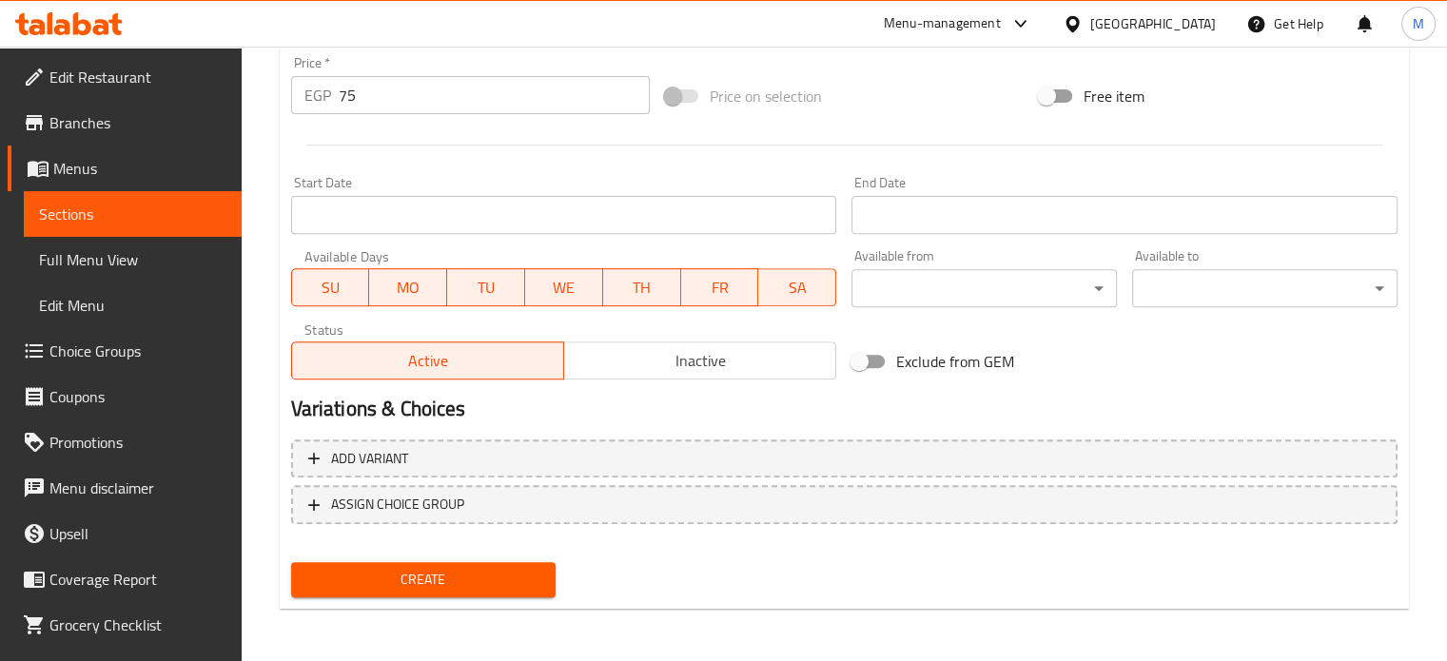
click at [451, 589] on span "Create" at bounding box center [423, 580] width 235 height 24
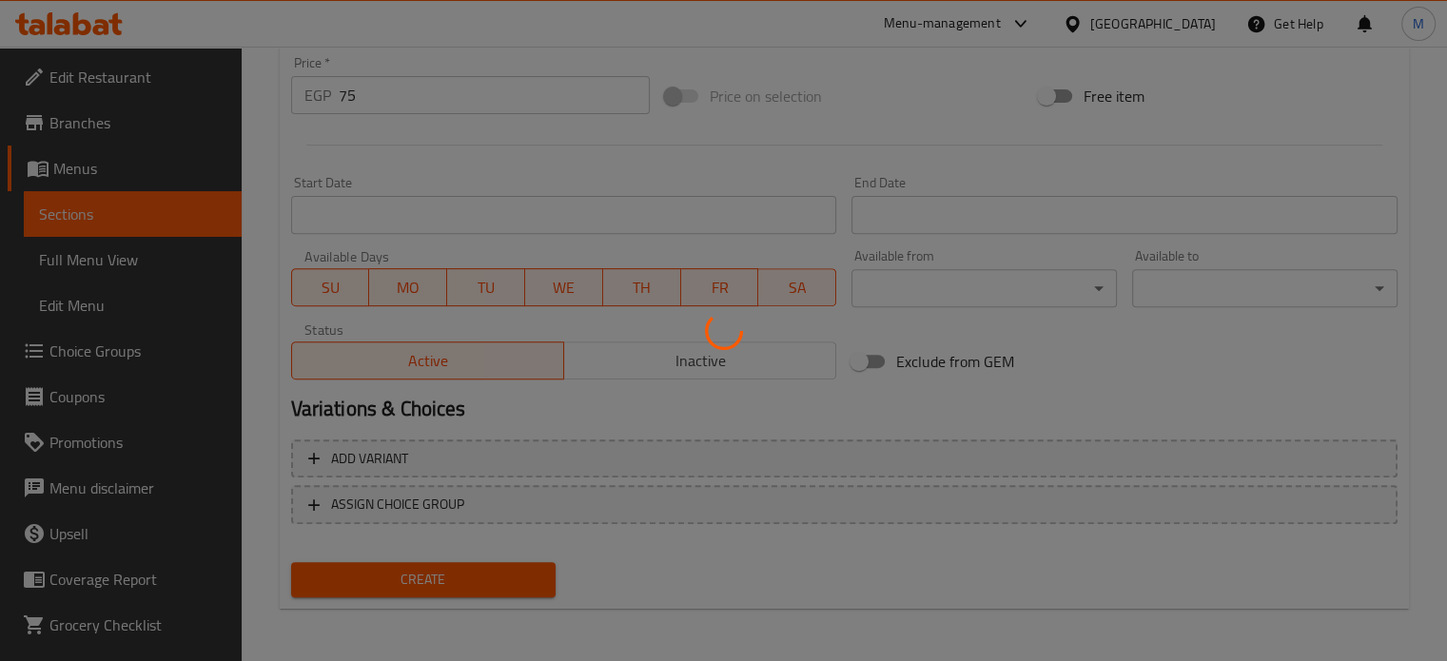
type input "0"
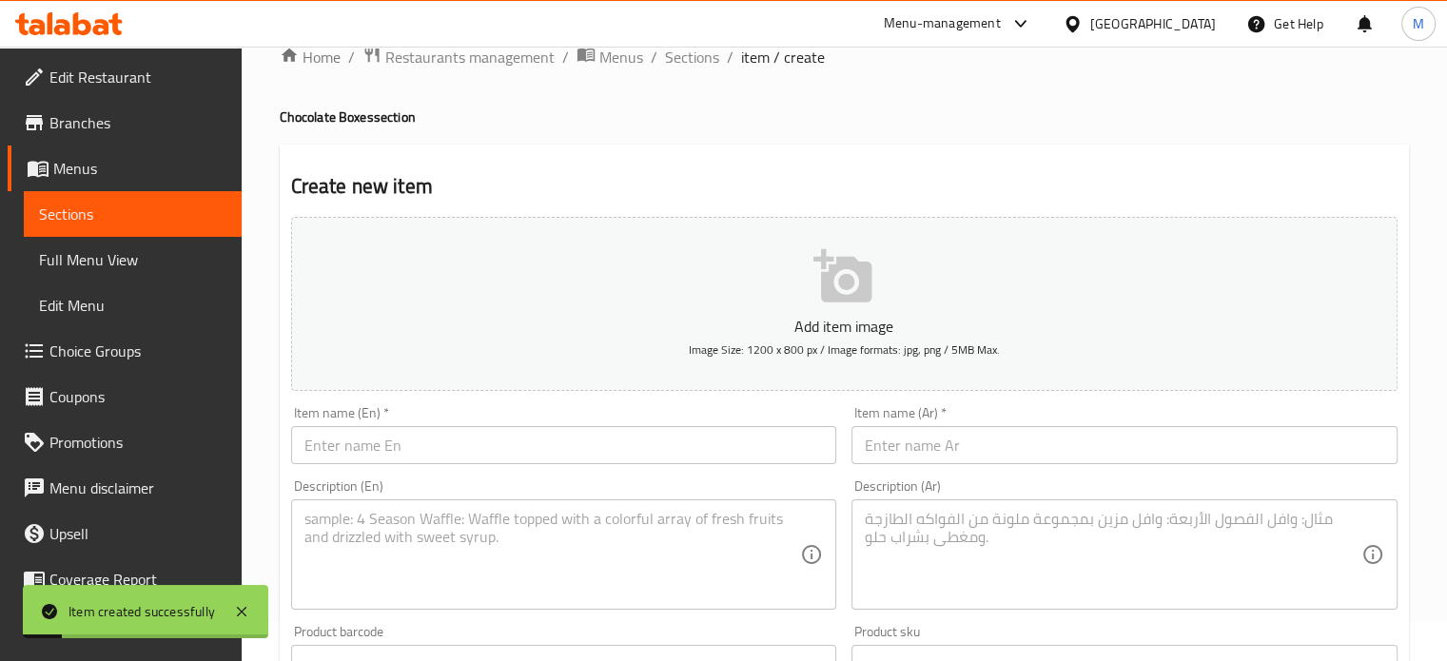
scroll to position [0, 0]
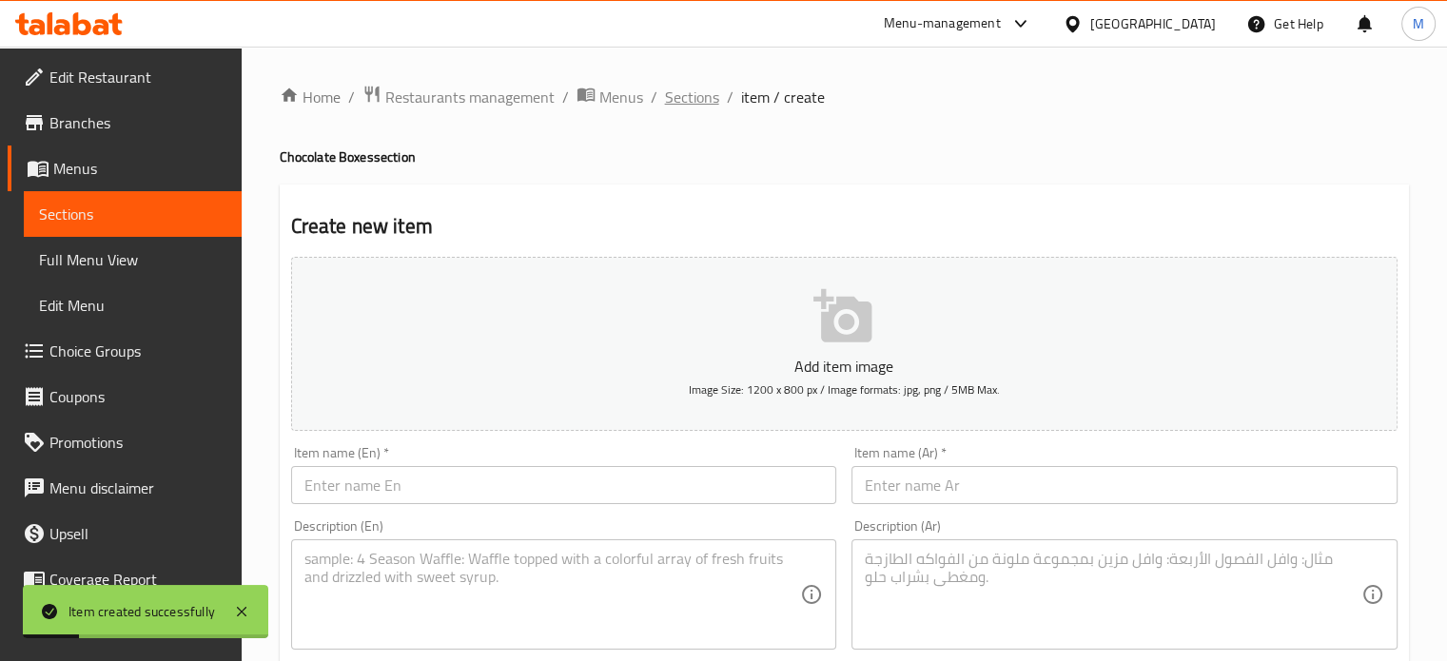
click at [685, 99] on span "Sections" at bounding box center [692, 97] width 54 height 23
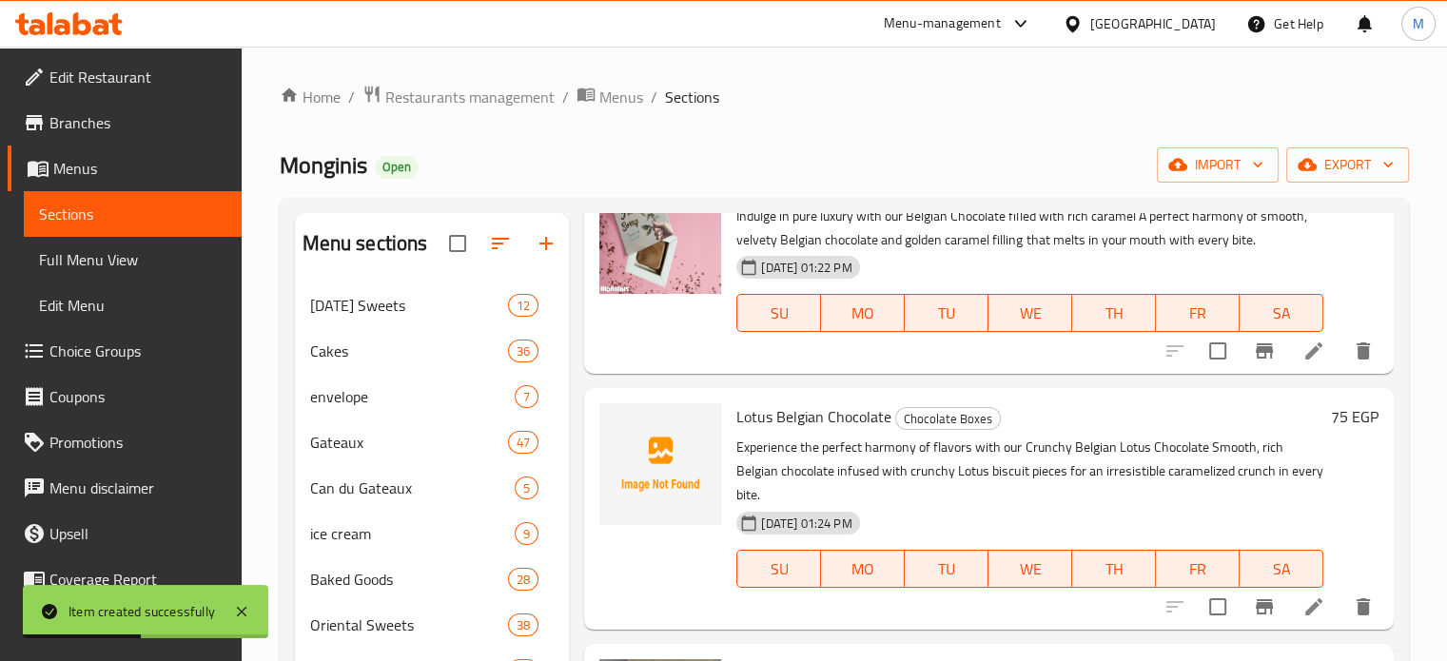
scroll to position [1395, 0]
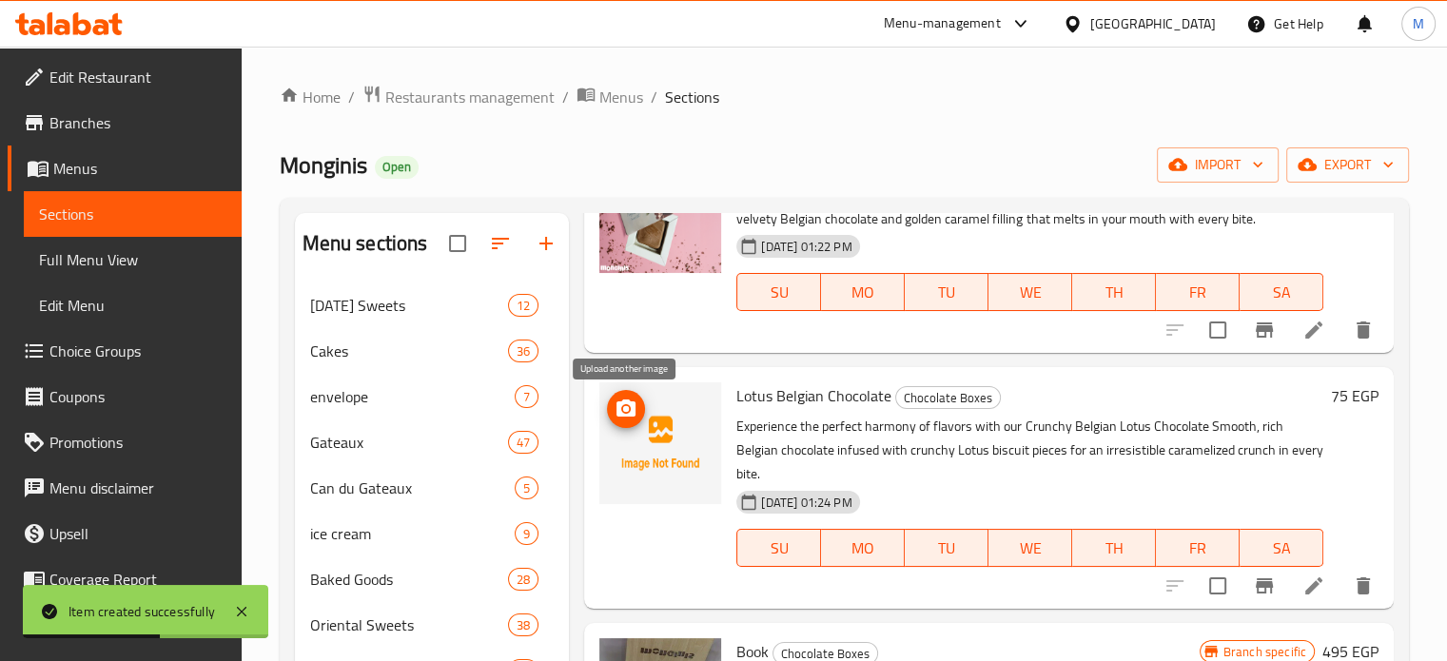
click at [617, 417] on icon "upload picture" at bounding box center [626, 409] width 23 height 23
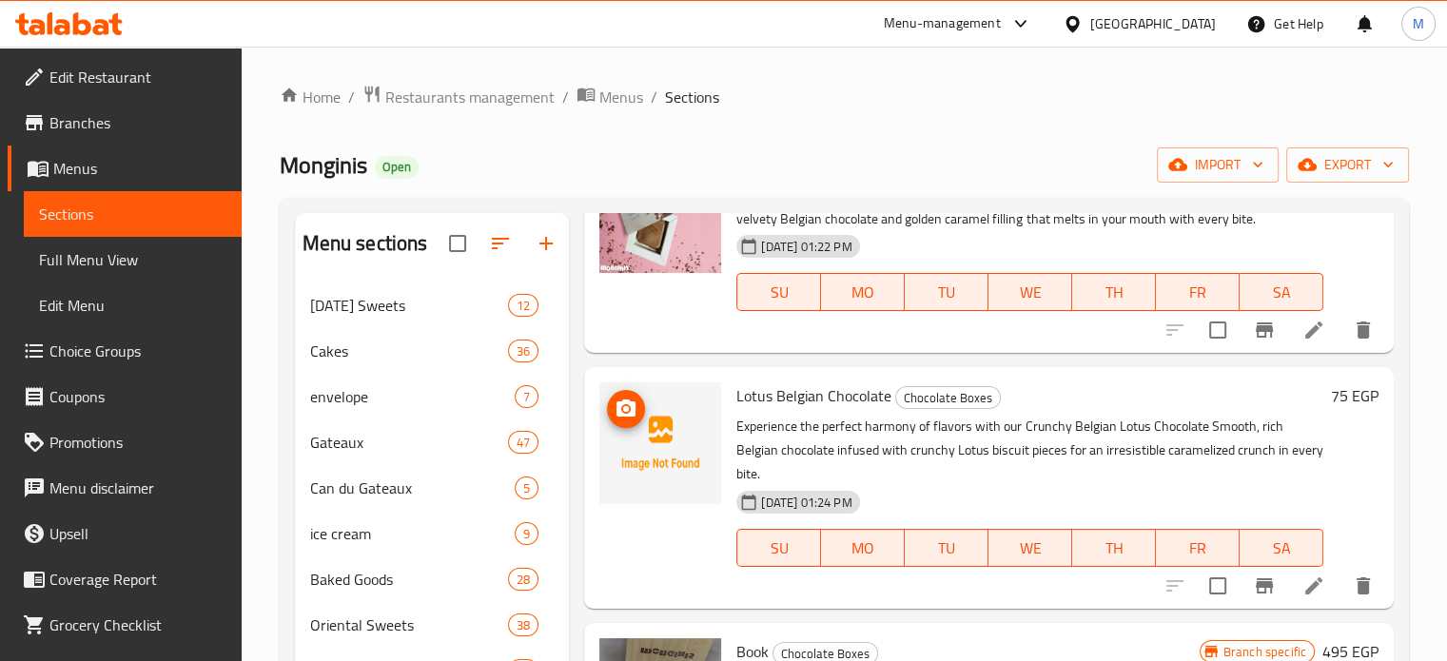
click at [610, 406] on span "upload picture" at bounding box center [626, 409] width 38 height 23
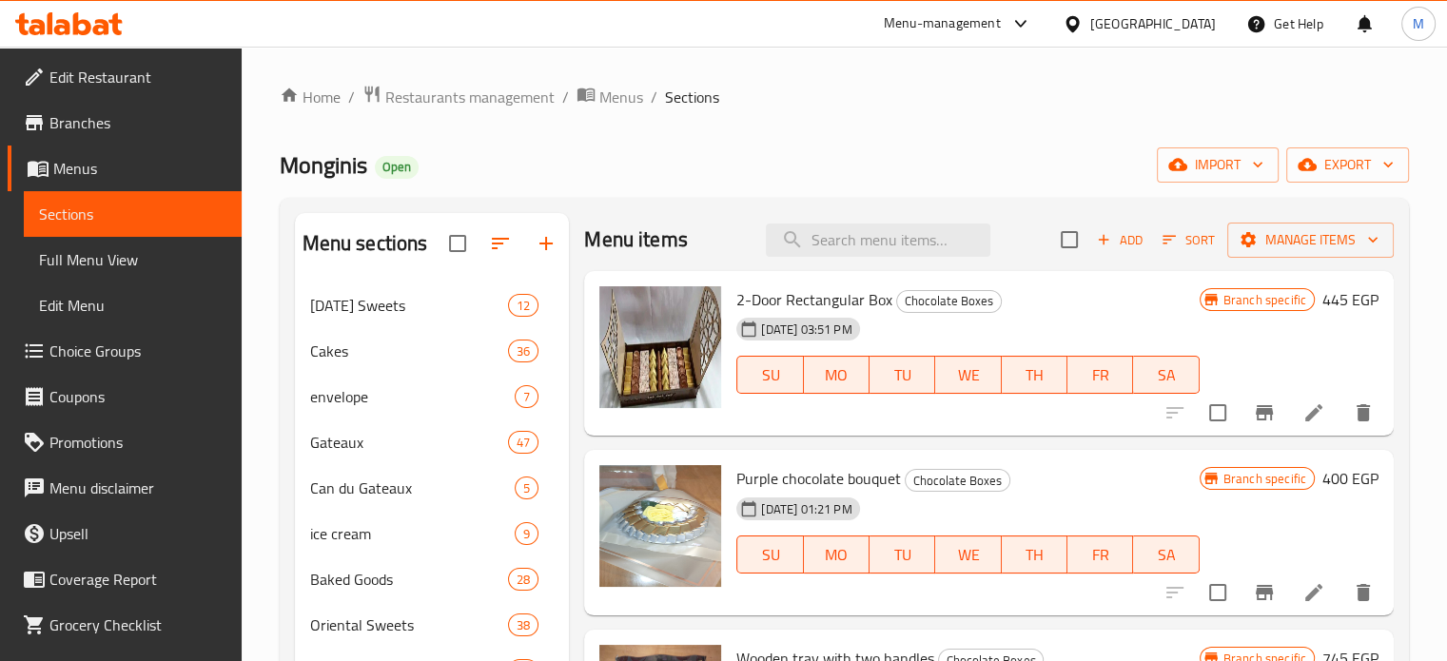
scroll to position [0, 0]
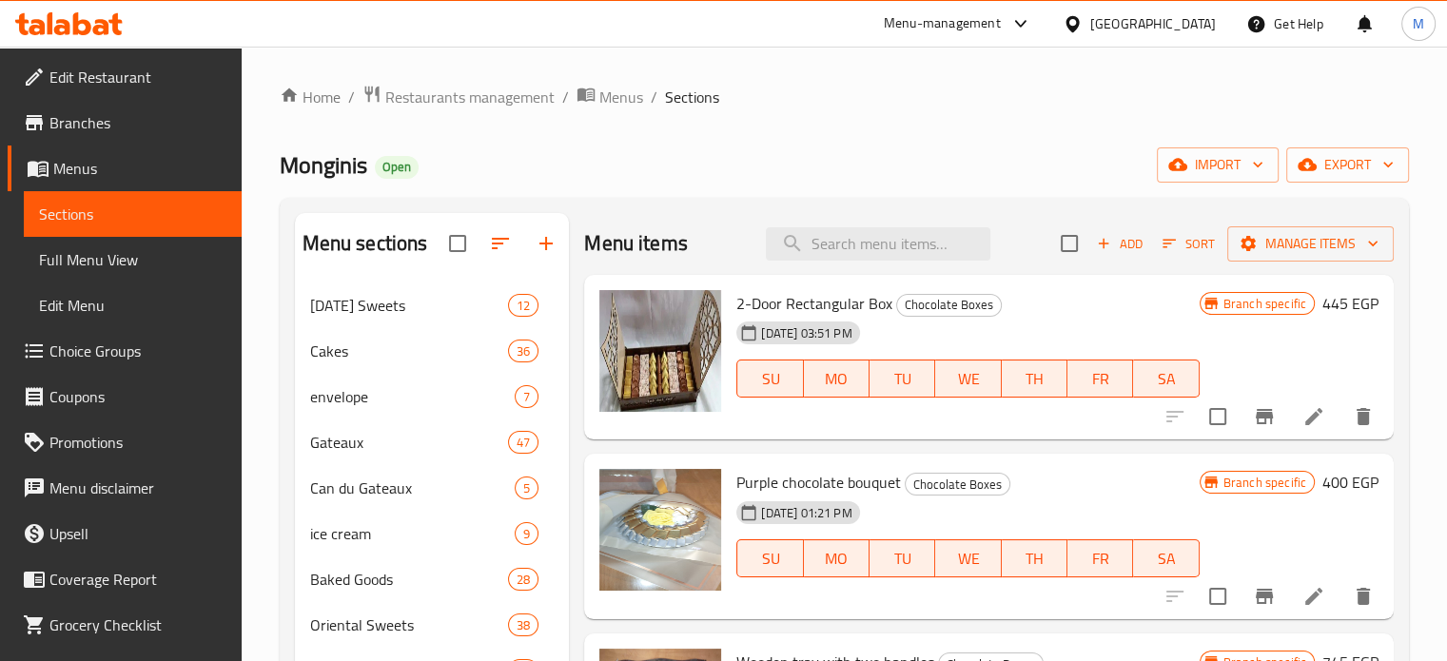
click at [1103, 244] on span "Add" at bounding box center [1119, 244] width 51 height 22
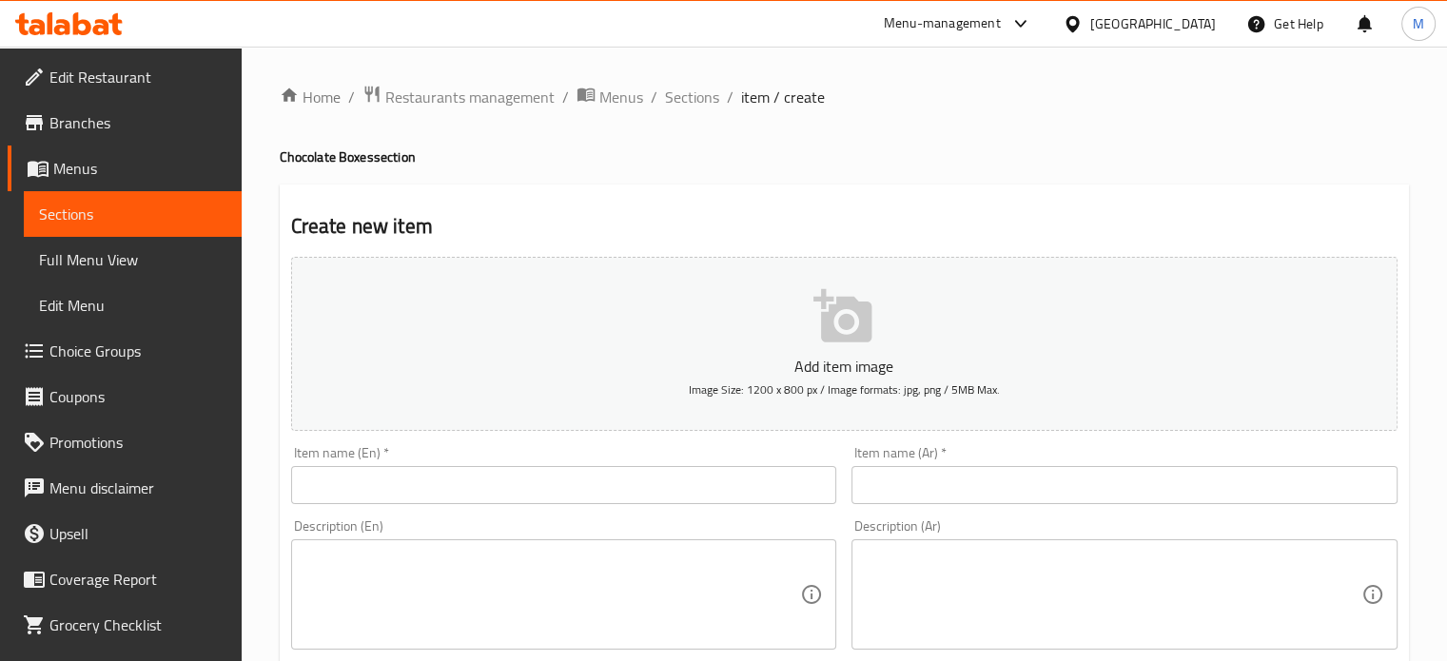
click at [461, 499] on input "text" at bounding box center [564, 485] width 546 height 38
paste input "Crunchy Belgian Chocolate"
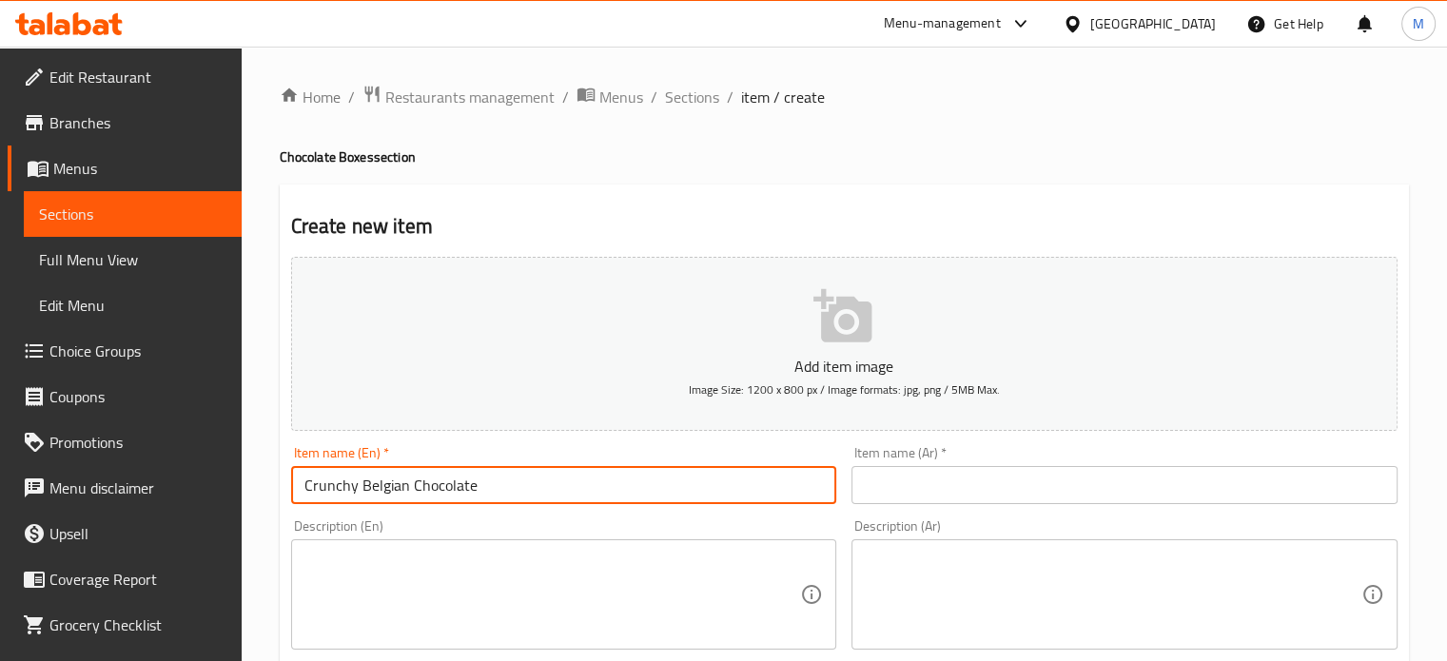
type input "Crunchy Belgian Chocolate"
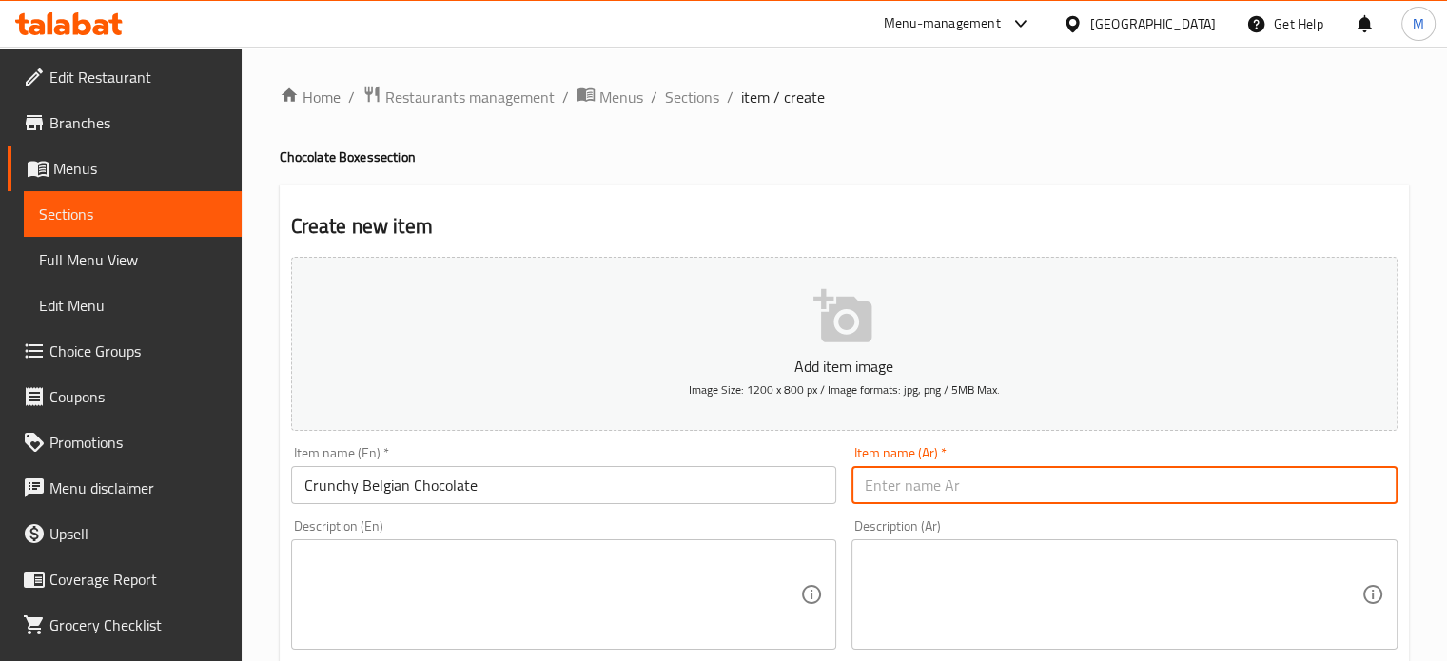
click at [935, 479] on input "text" at bounding box center [1124, 485] width 546 height 38
paste input "الشوكولاتة البلجيكية المقرمشة"
type input "الشوكولاتة البلجيكية المقرمشة"
click at [411, 585] on textarea at bounding box center [552, 595] width 497 height 90
paste textarea "Savor the taste of pure delight with our Crunchy Belgian Chocolate Crafted from…"
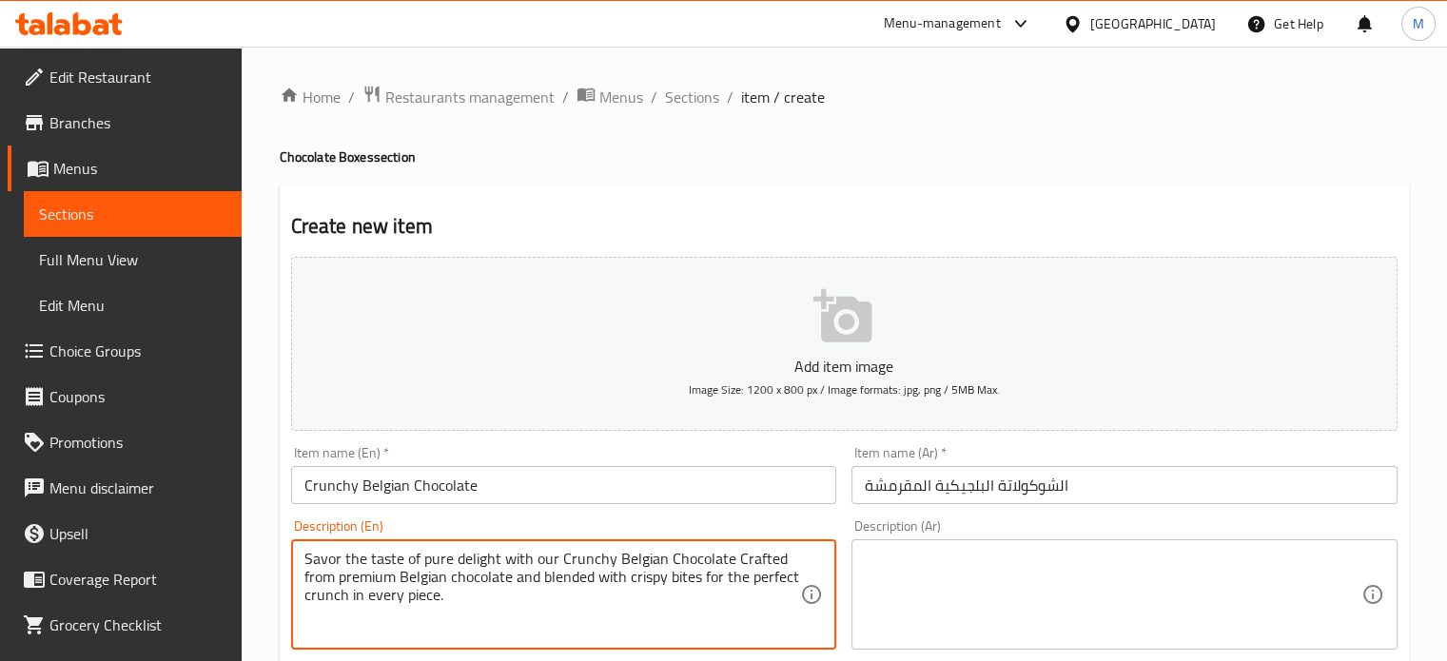
type textarea "Savor the taste of pure delight with our Crunchy Belgian Chocolate Crafted from…"
click at [951, 592] on textarea at bounding box center [1113, 595] width 497 height 90
paste textarea "استمتع بمذاق البهجة الخالصة مع الشوكولاتة البلجيكية المقرمشة المصنوعة من الشوكو…"
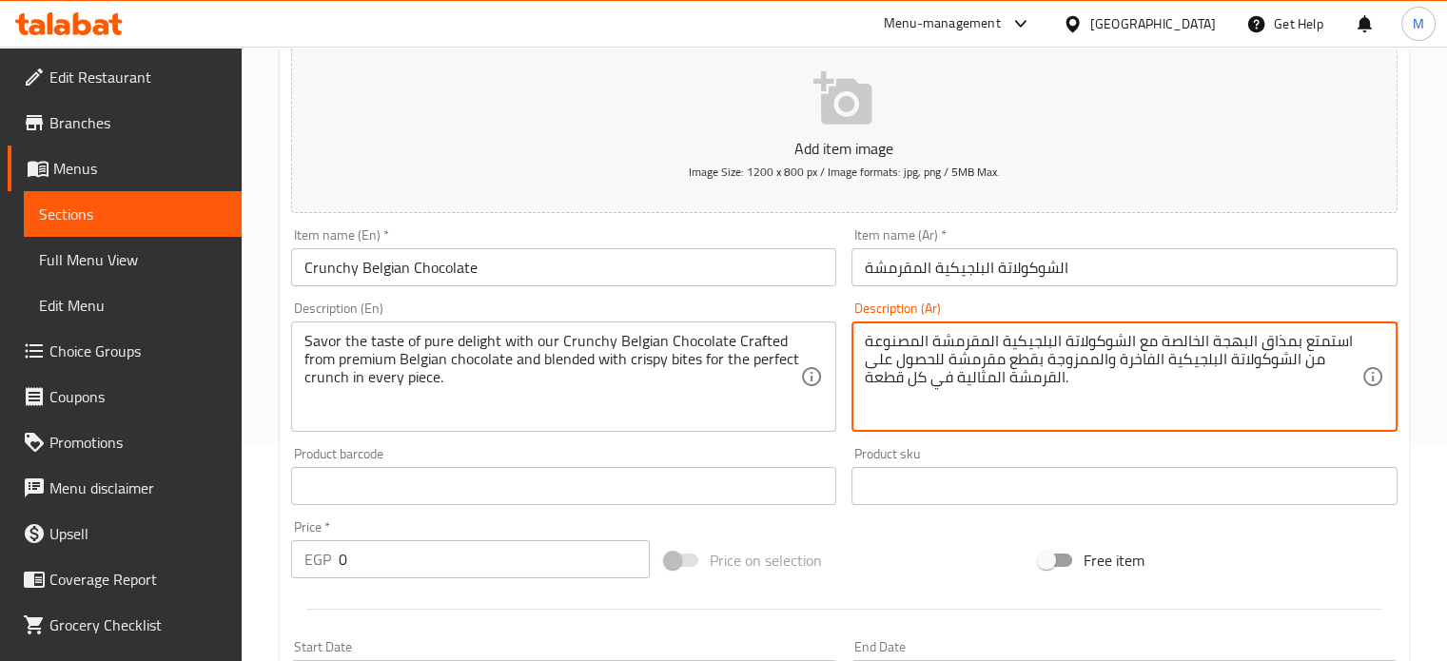
scroll to position [253, 0]
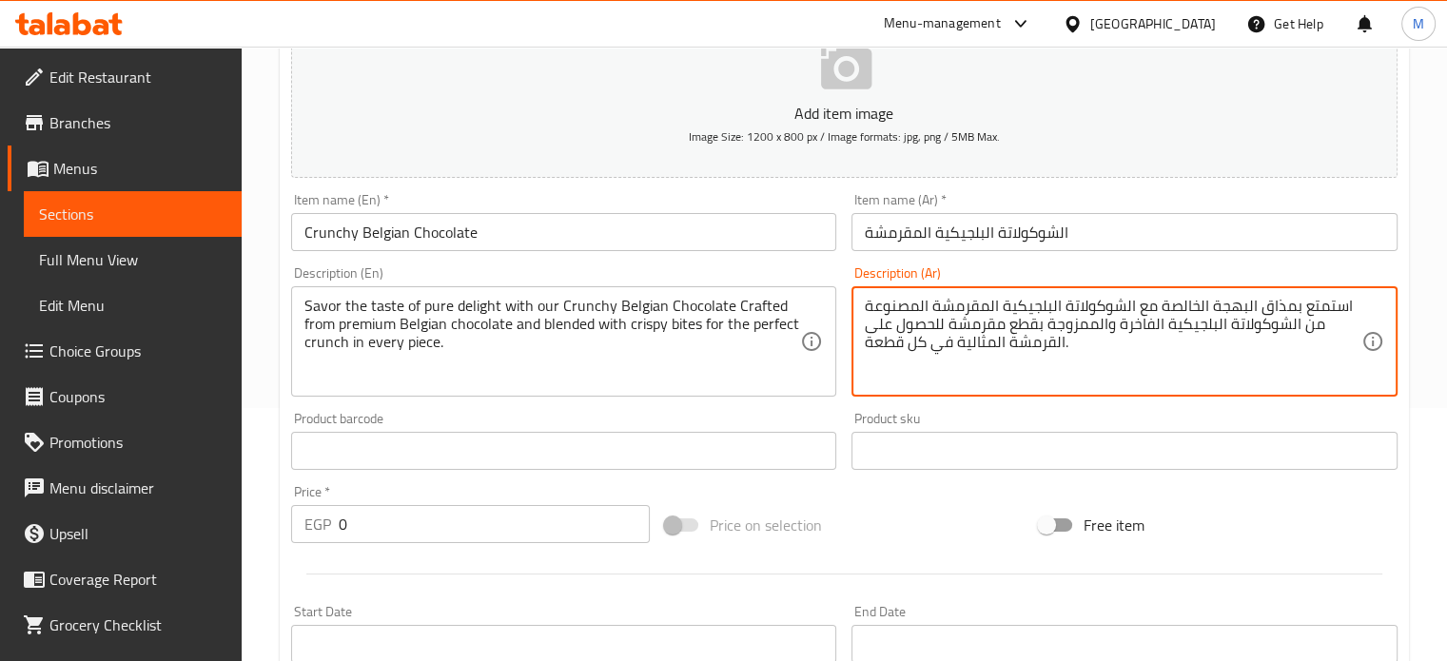
type textarea "استمتع بمذاق البهجة الخالصة مع الشوكولاتة البلجيكية المقرمشة المصنوعة من الشوكو…"
drag, startPoint x: 403, startPoint y: 513, endPoint x: 316, endPoint y: 509, distance: 87.6
click at [316, 510] on div "EGP 0 Price *" at bounding box center [470, 524] width 359 height 38
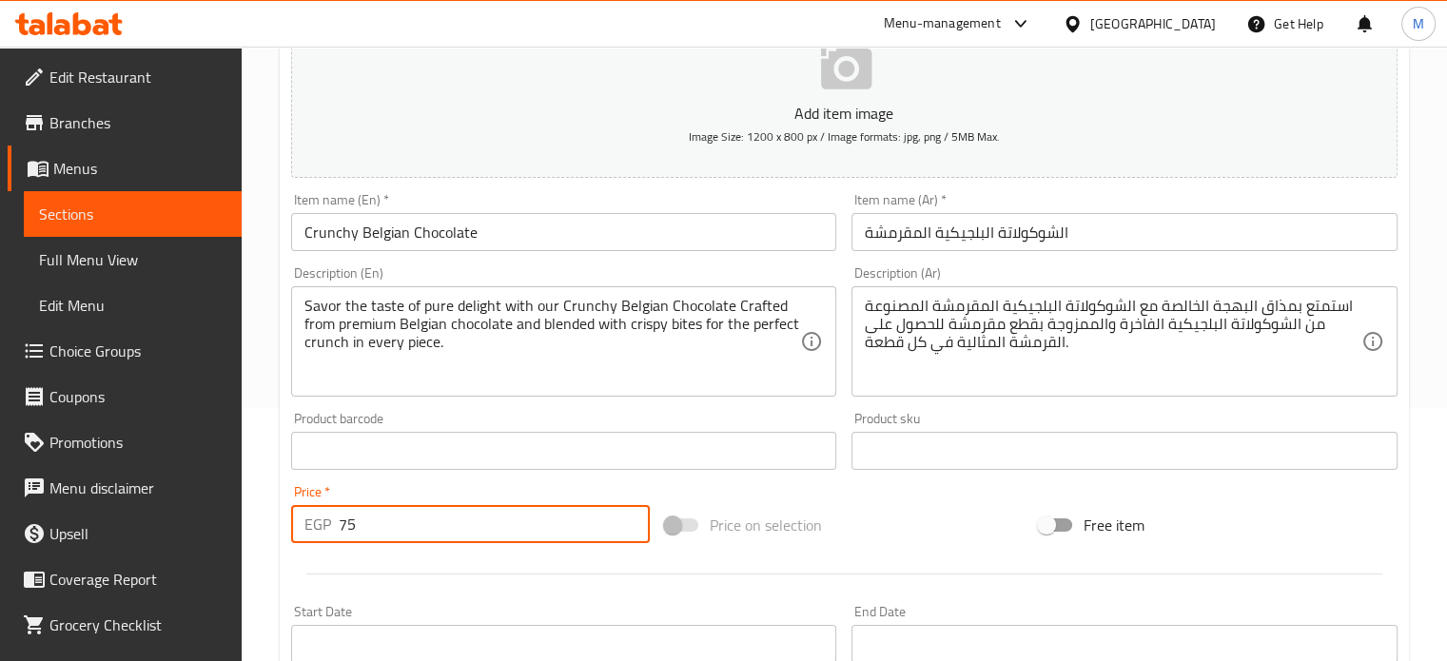
type input "75"
click at [862, 509] on div "Price on selection" at bounding box center [844, 524] width 374 height 51
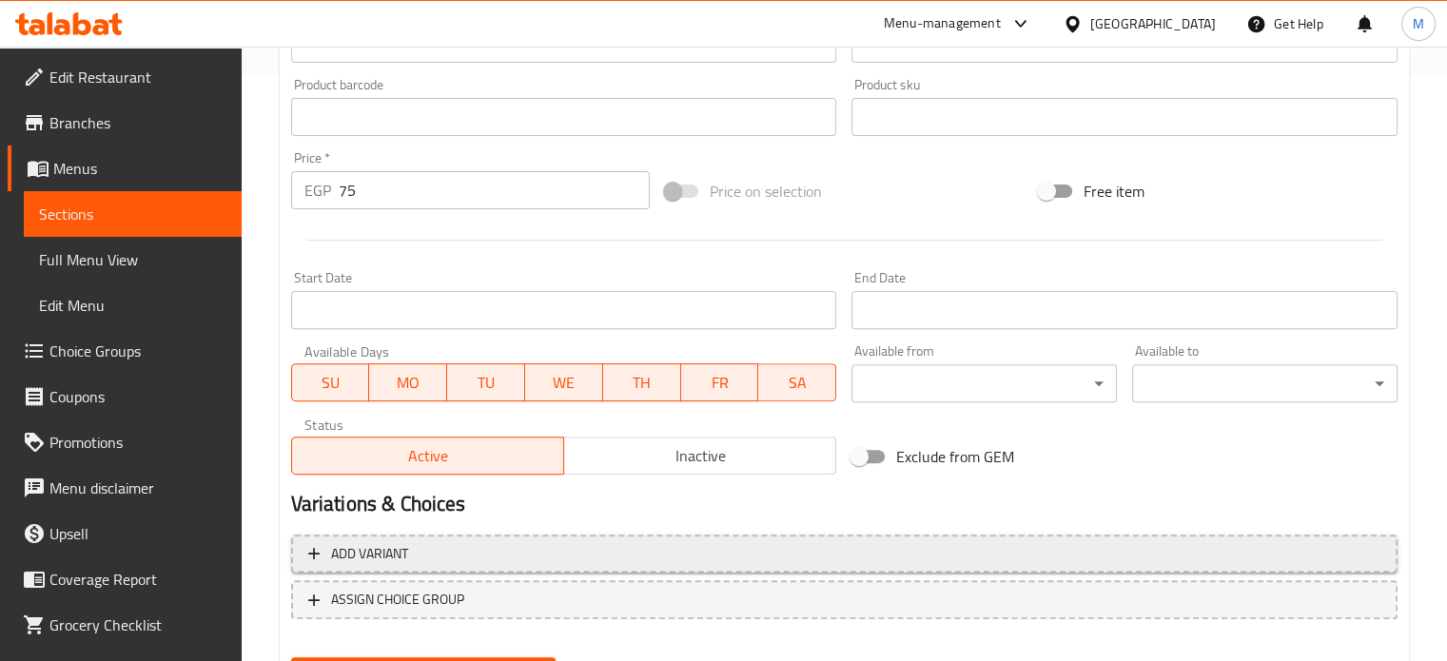
scroll to position [602, 0]
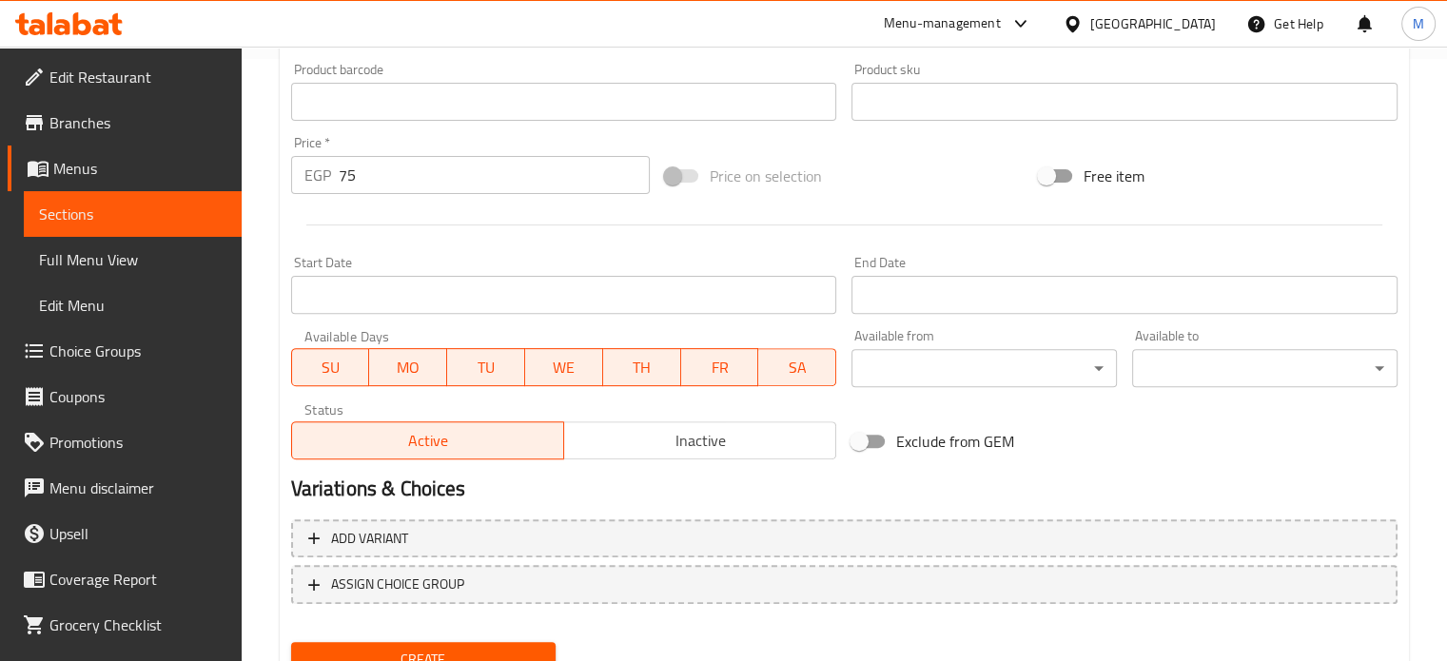
click at [458, 646] on button "Create" at bounding box center [423, 659] width 265 height 35
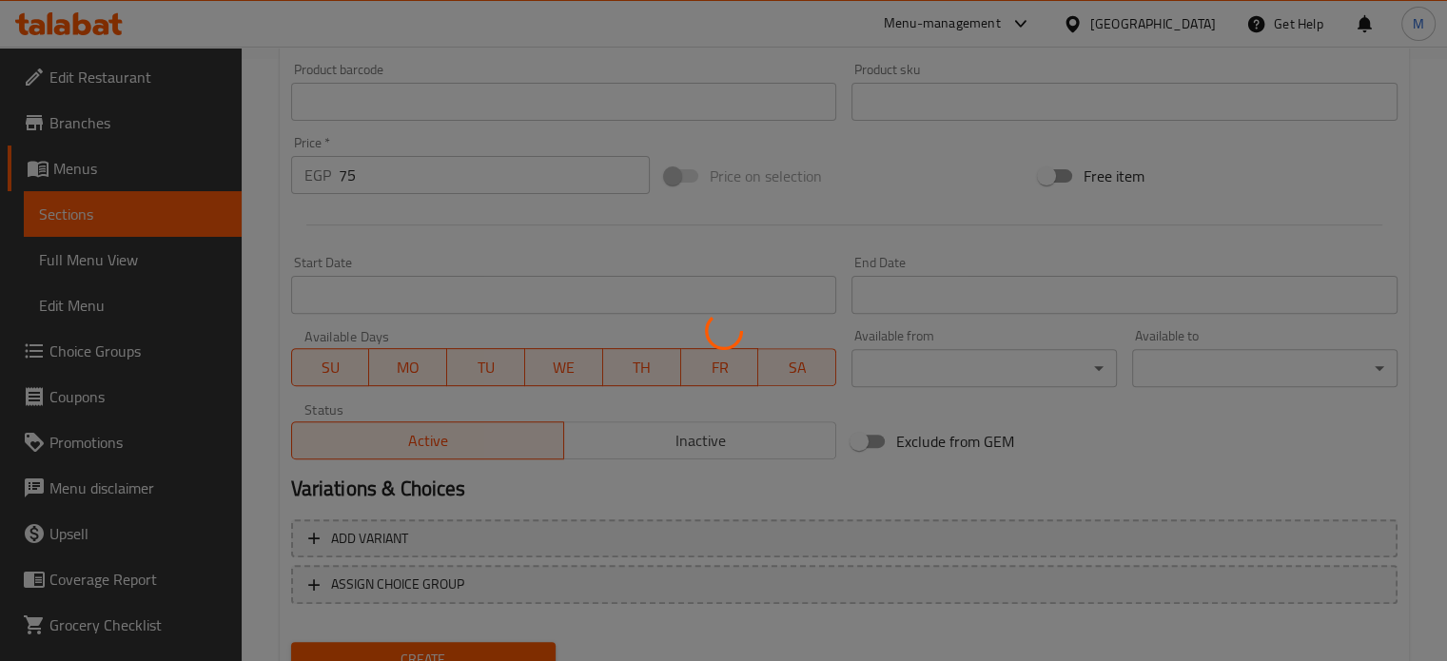
type input "0"
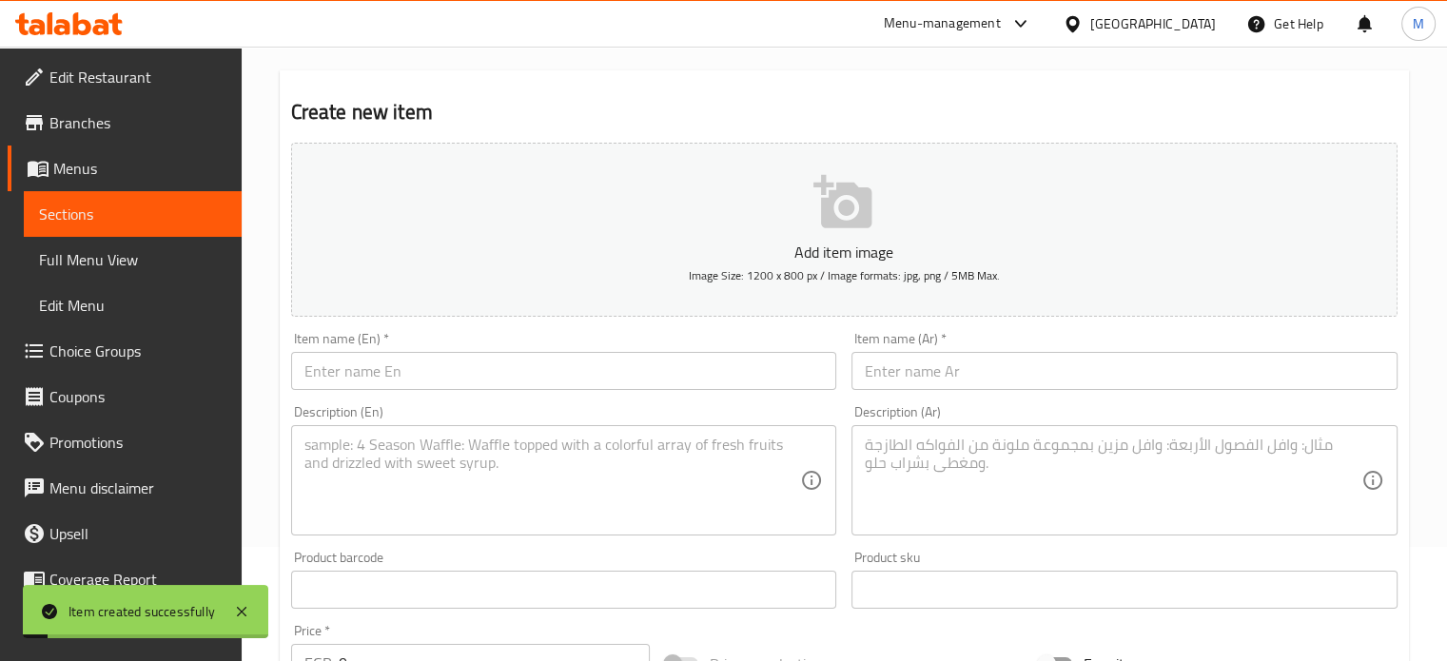
scroll to position [0, 0]
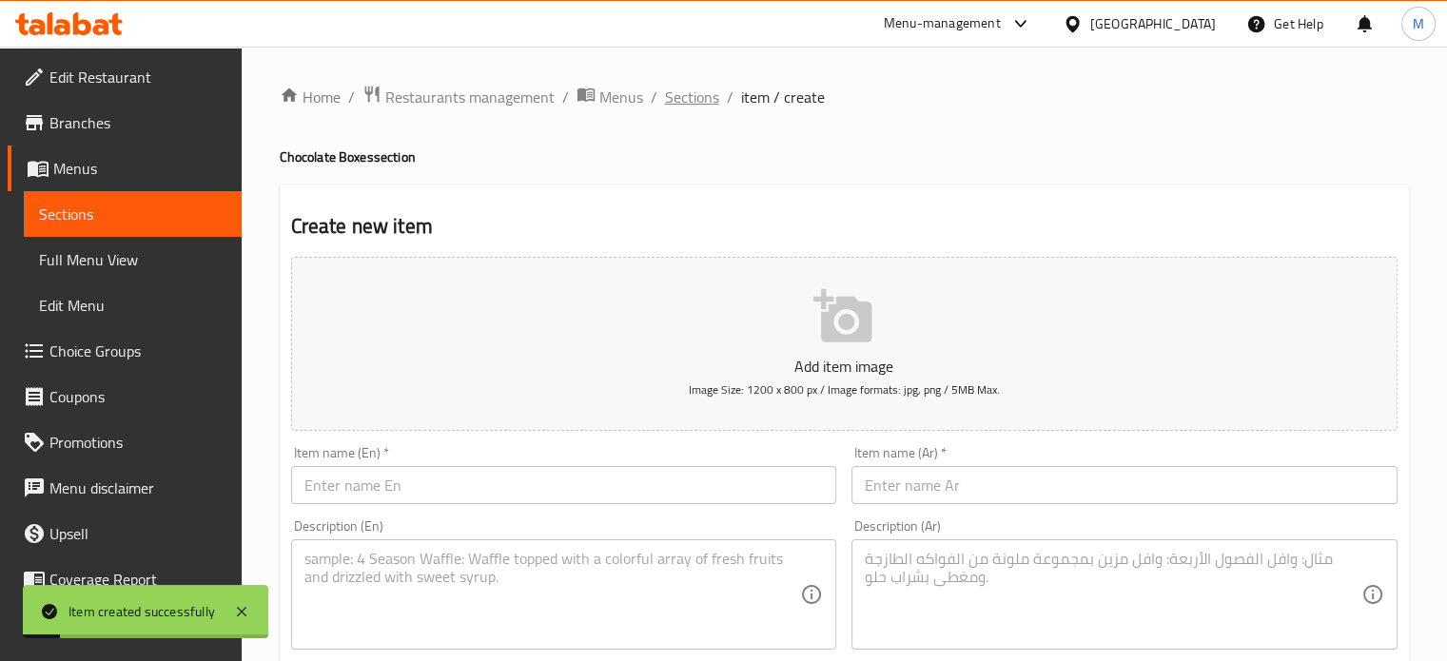
click at [688, 93] on span "Sections" at bounding box center [692, 97] width 54 height 23
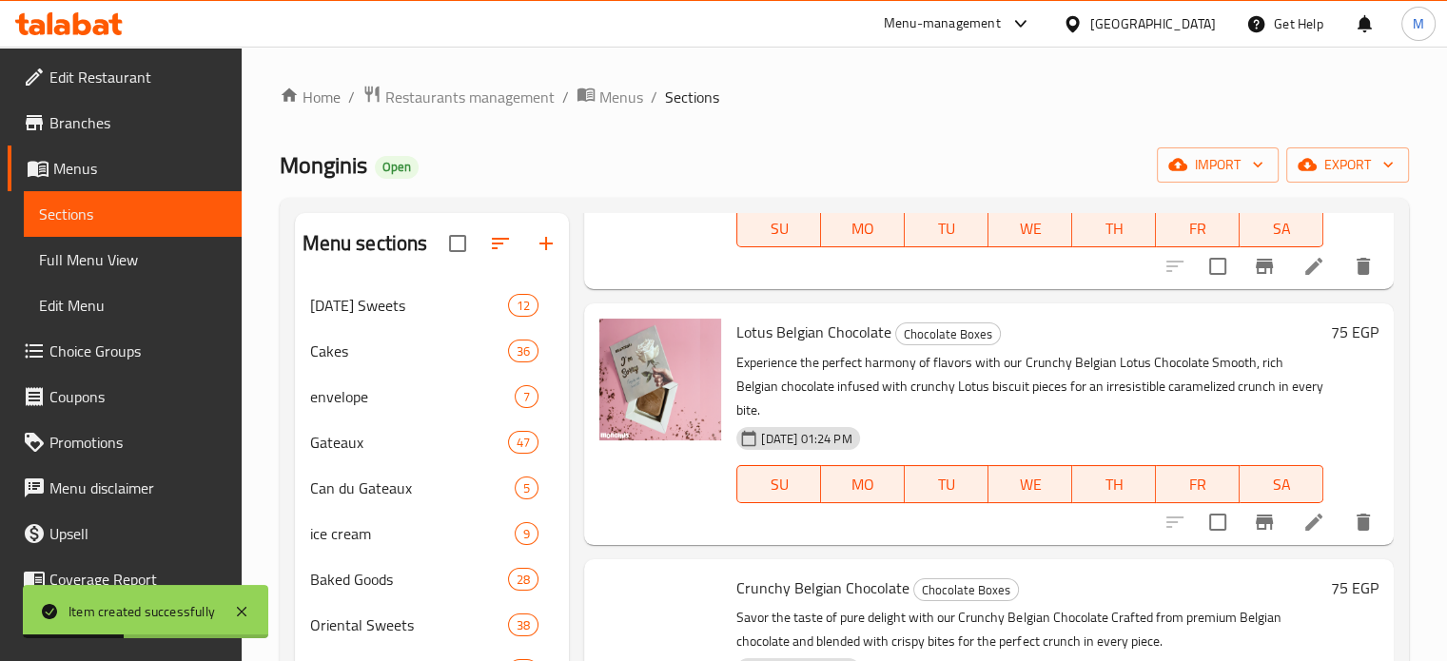
scroll to position [1680, 0]
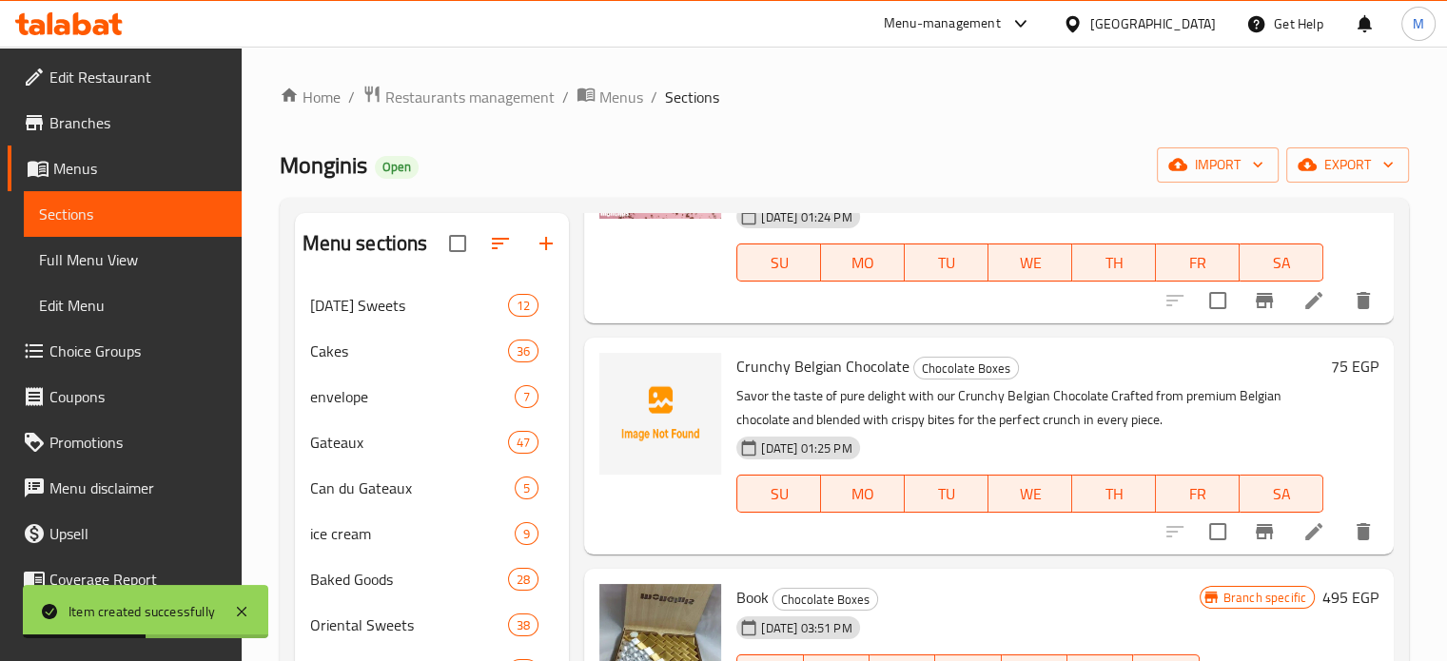
click at [584, 377] on div "Crunchy Belgian Chocolate Chocolate Boxes Savor the taste of pure delight with …" at bounding box center [989, 446] width 810 height 217
click at [623, 372] on icon "upload picture" at bounding box center [626, 378] width 19 height 17
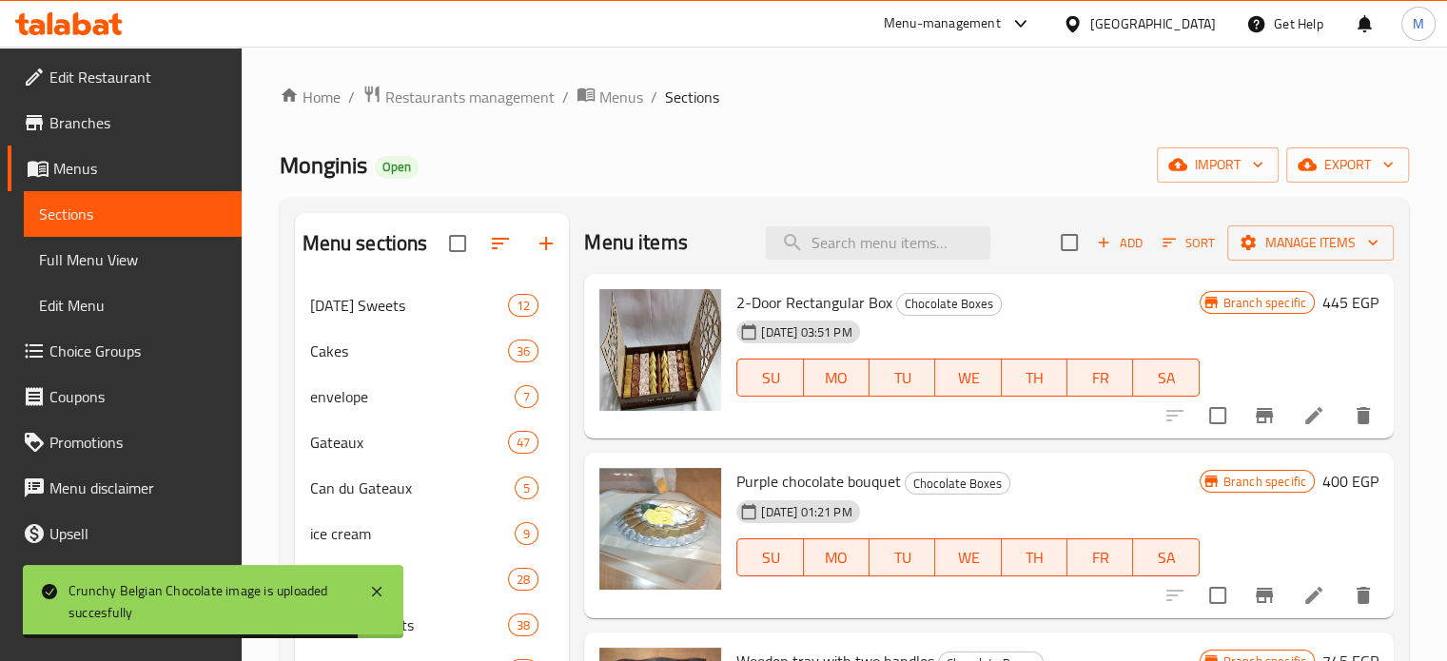
scroll to position [0, 0]
click at [1107, 249] on span "Add" at bounding box center [1119, 244] width 51 height 22
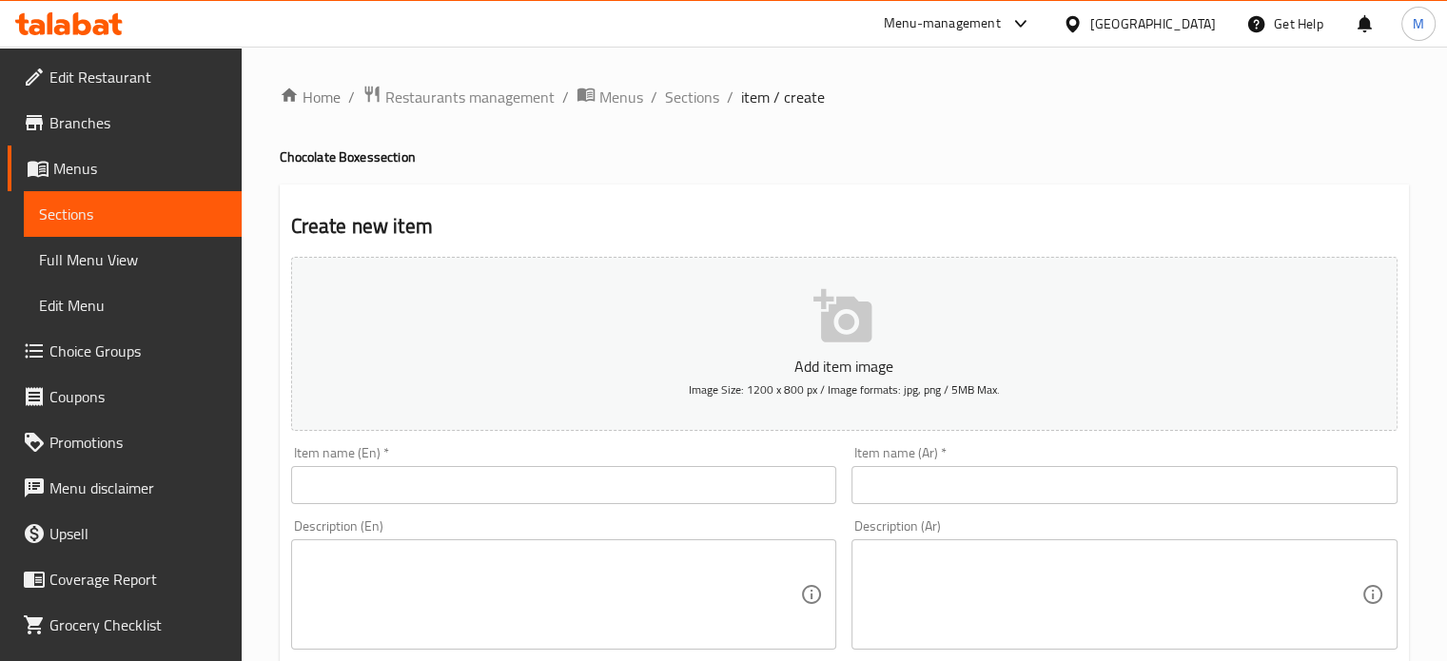
click at [585, 497] on input "text" at bounding box center [564, 485] width 546 height 38
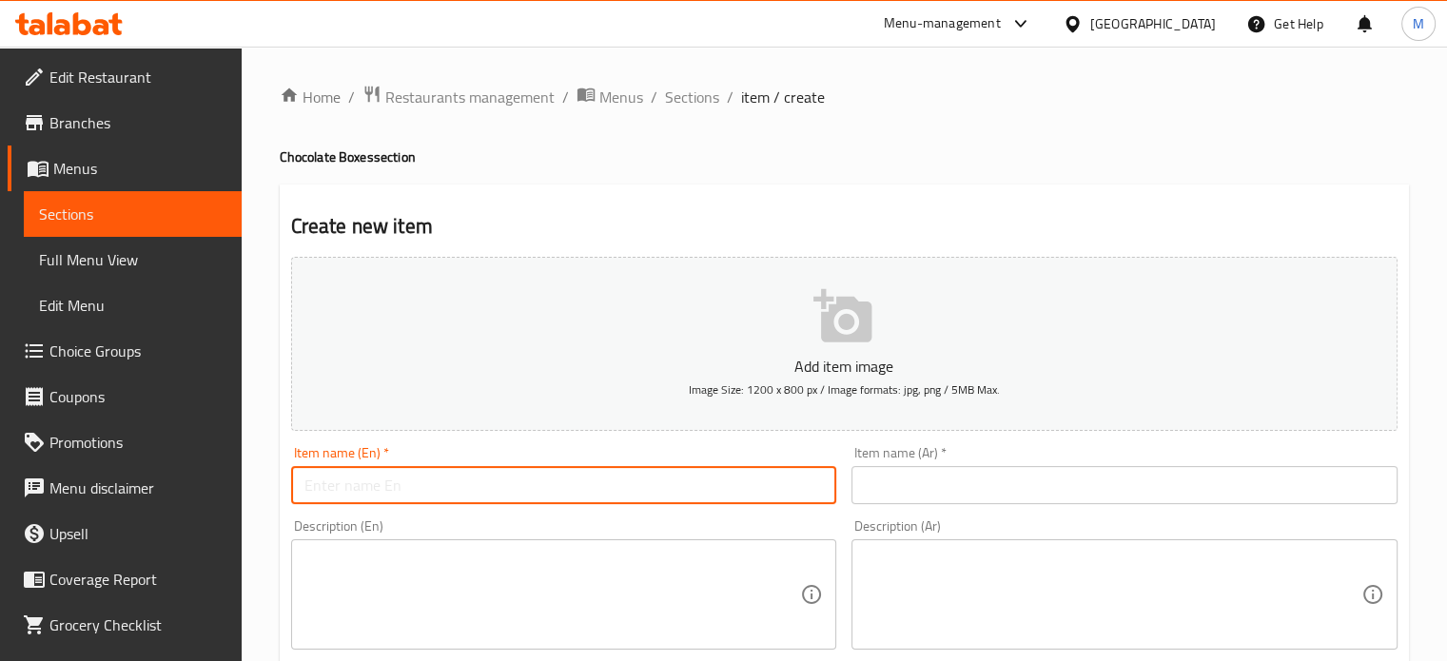
paste input "Dubai Kunafa Belgian Chocolat"
type input "Dubai Kunafa Belgian Chocolate"
click at [921, 477] on input "text" at bounding box center [1124, 485] width 546 height 38
paste input "دبي كنافة شوكولاتة بلجيكية"
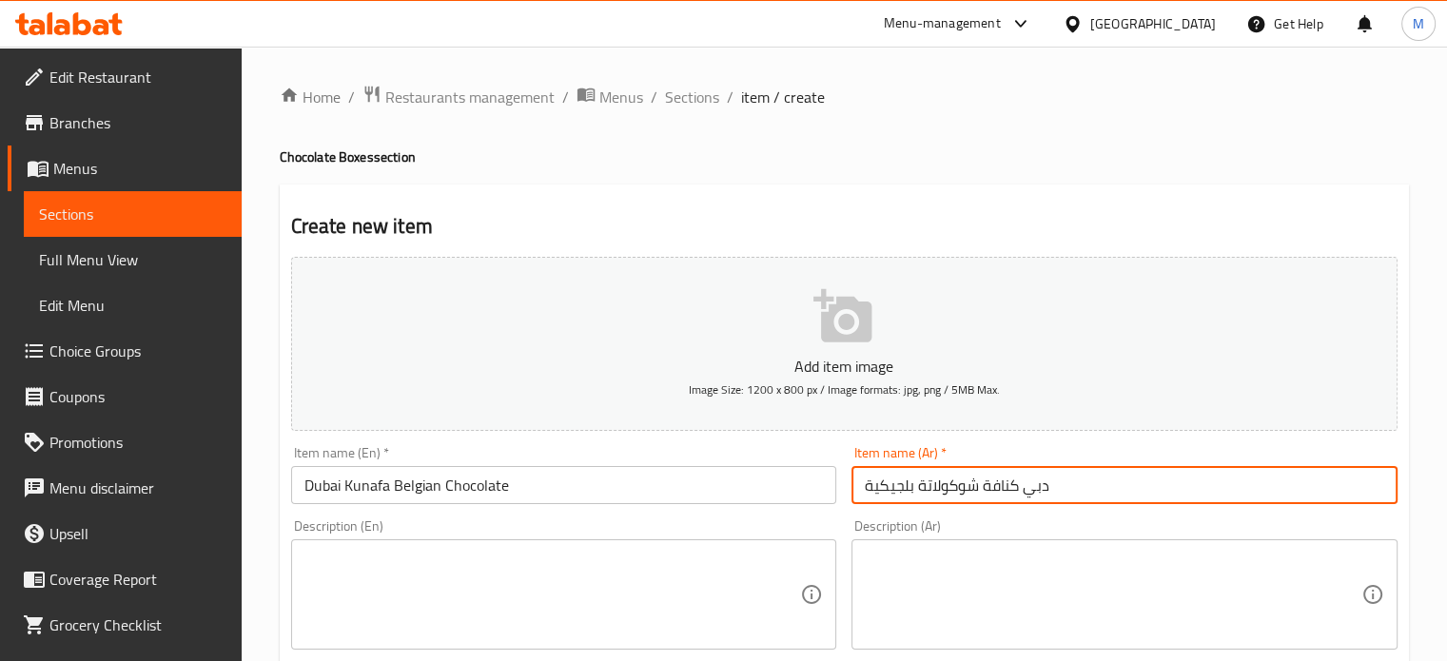
type input "دبي كنافة شوكولاتة بلجيكية"
paste textarea "Smooth Belgian chocolate meets crunchy golden kunafa, creating a luxurious flav…"
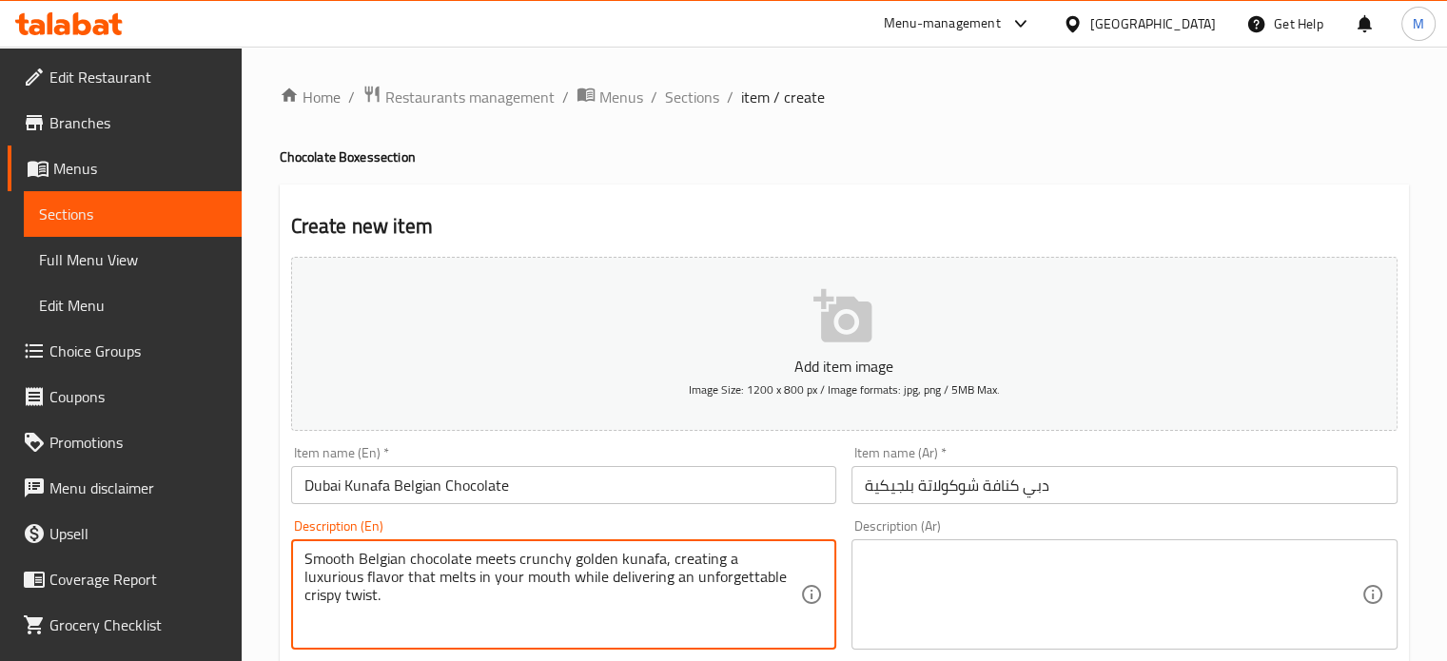
type textarea "Smooth Belgian chocolate meets crunchy golden kunafa, creating a luxurious flav…"
click at [918, 585] on textarea at bounding box center [1113, 595] width 497 height 90
paste textarea "تلتقي الشوكولاتة البلجيكية الناعمة مع الكنافة الذهبية المقرمشة، مما يخلق نكهة ف…"
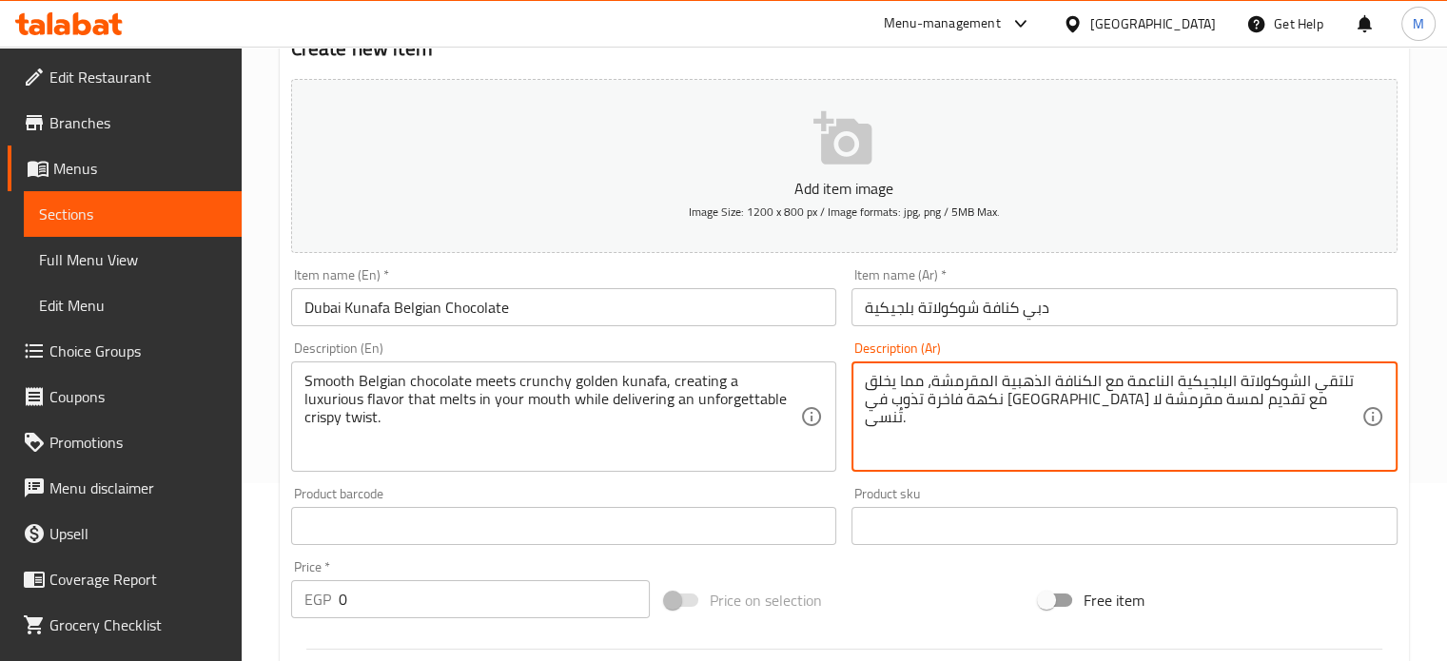
scroll to position [190, 0]
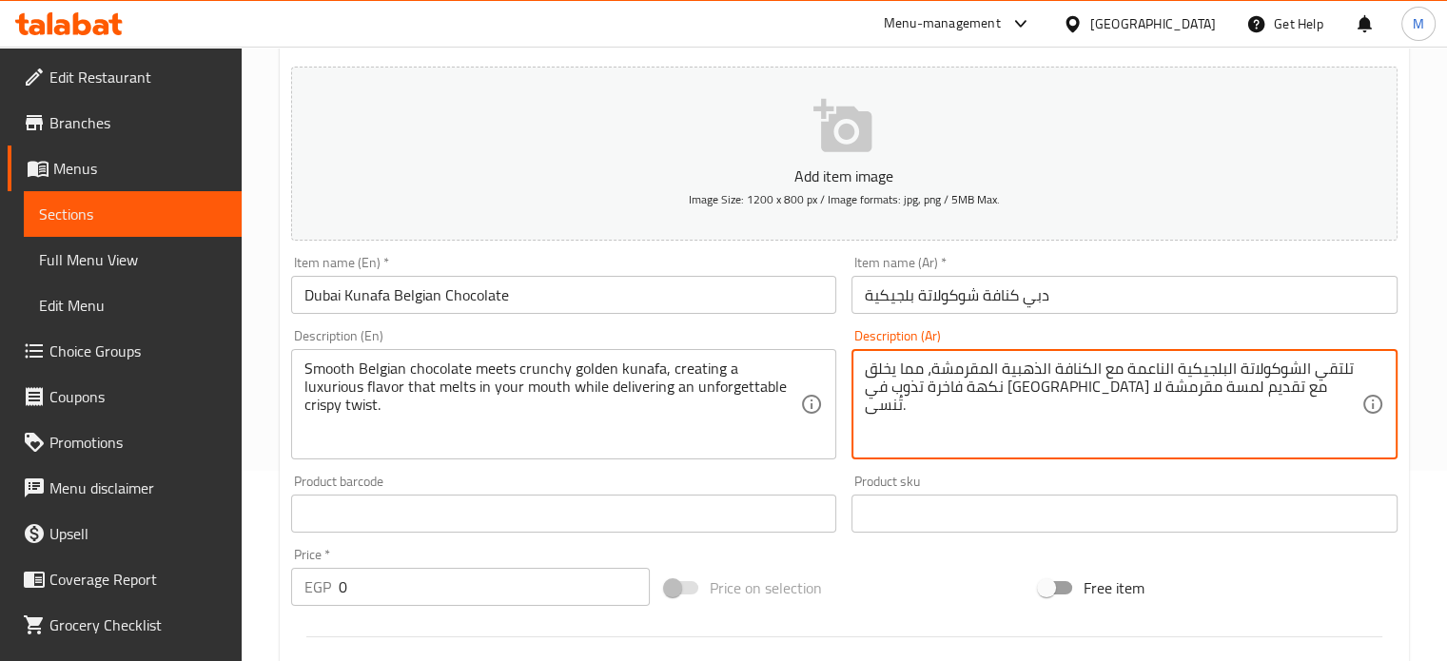
type textarea "تلتقي الشوكولاتة البلجيكية الناعمة مع الكنافة الذهبية المقرمشة، مما يخلق نكهة ف…"
click at [308, 600] on div "EGP 0 Price *" at bounding box center [470, 587] width 359 height 38
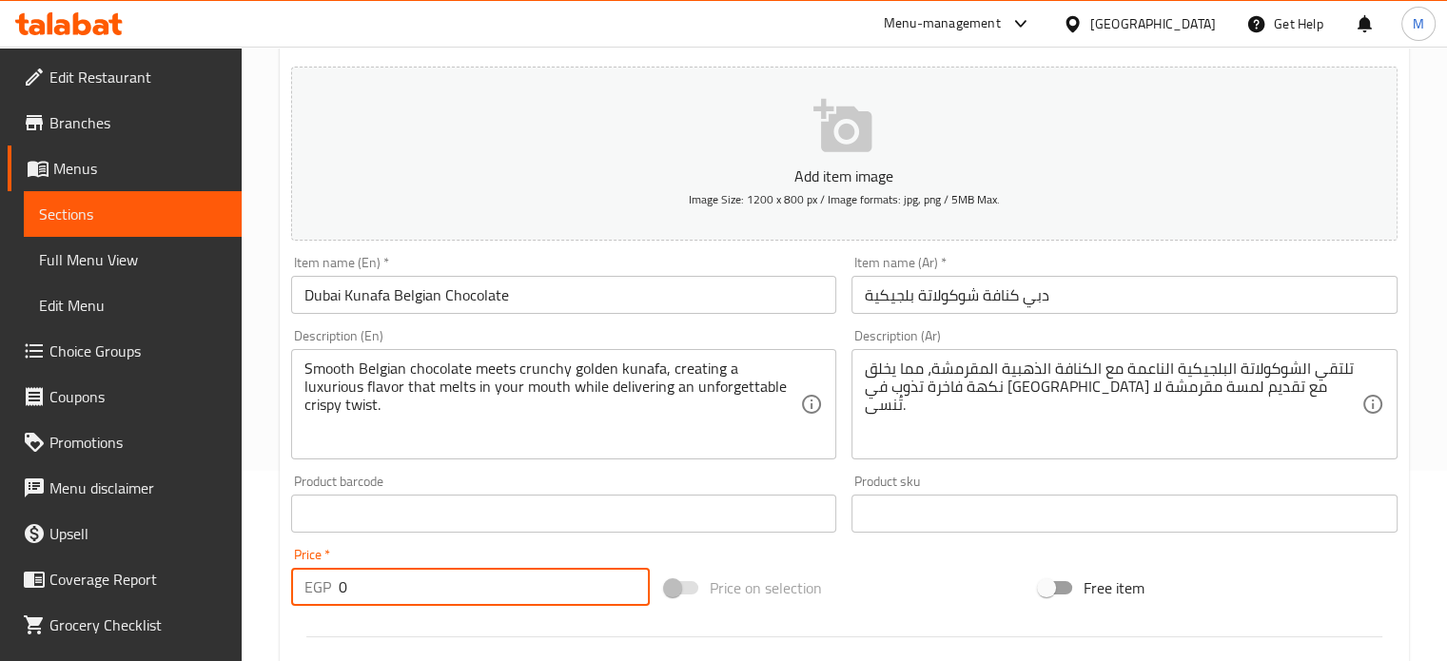
drag, startPoint x: 347, startPoint y: 585, endPoint x: 329, endPoint y: 584, distance: 18.1
click at [332, 585] on div "EGP 0 Price *" at bounding box center [470, 587] width 359 height 38
type input "75"
click at [869, 569] on div "Price on selection" at bounding box center [844, 587] width 374 height 51
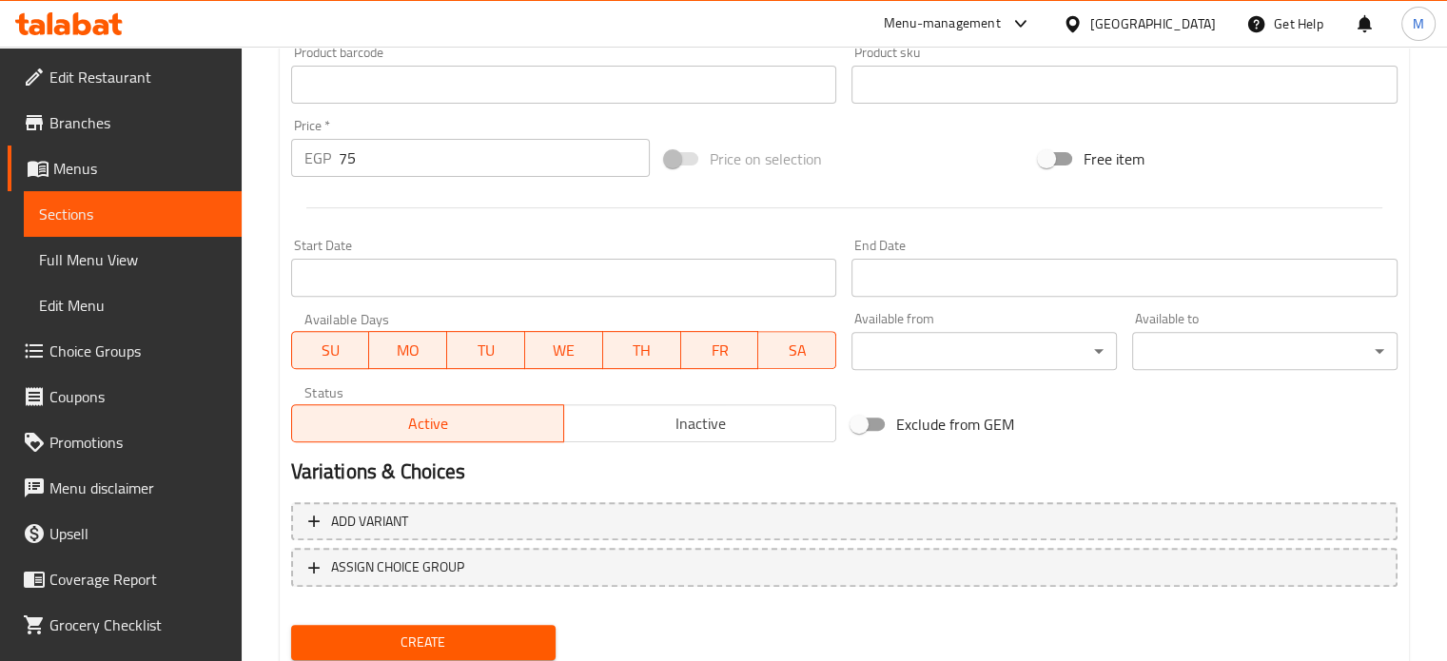
scroll to position [682, 0]
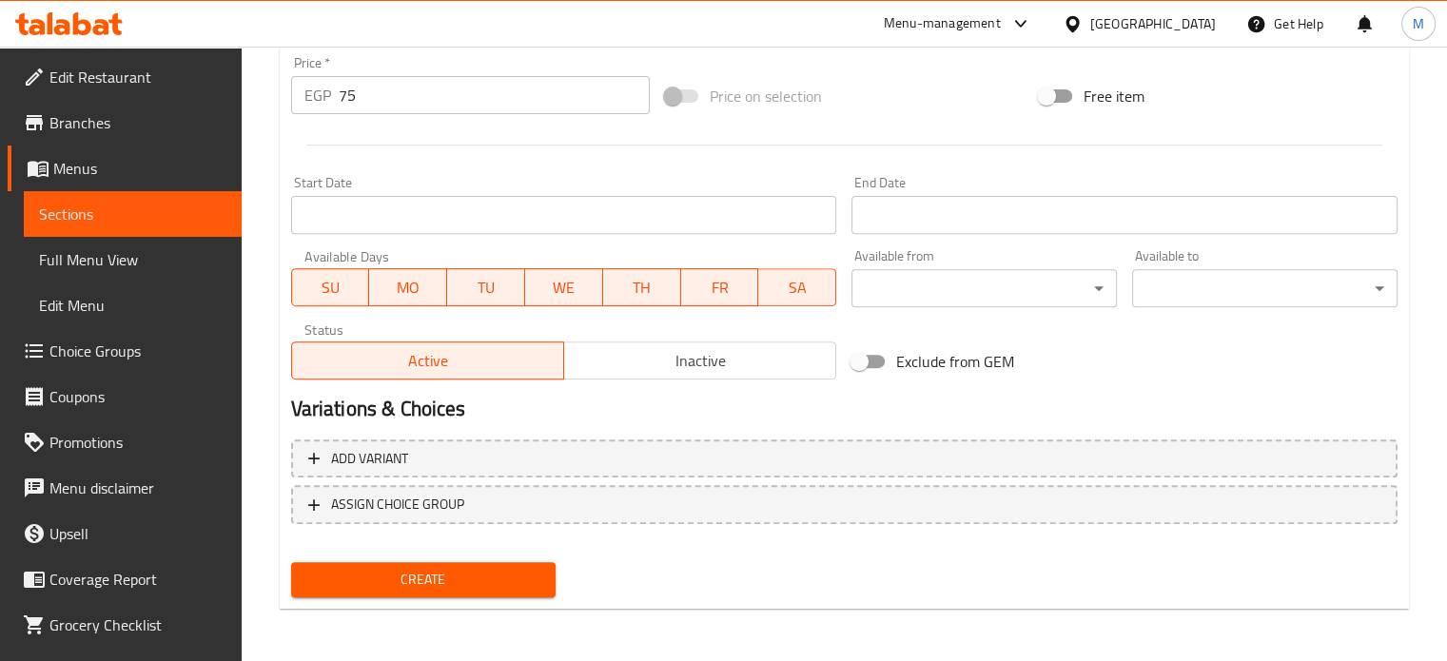
click at [489, 597] on div "Create" at bounding box center [424, 580] width 281 height 50
click at [489, 586] on span "Create" at bounding box center [423, 580] width 235 height 24
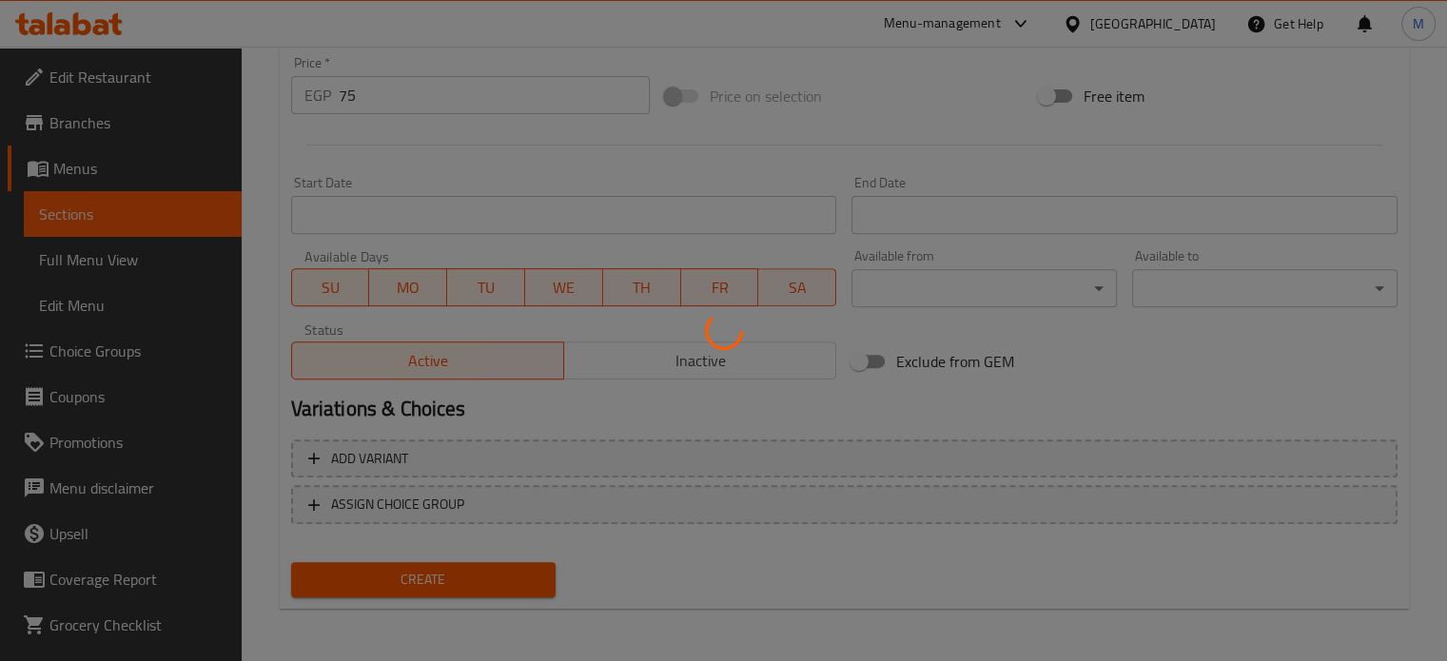
type input "0"
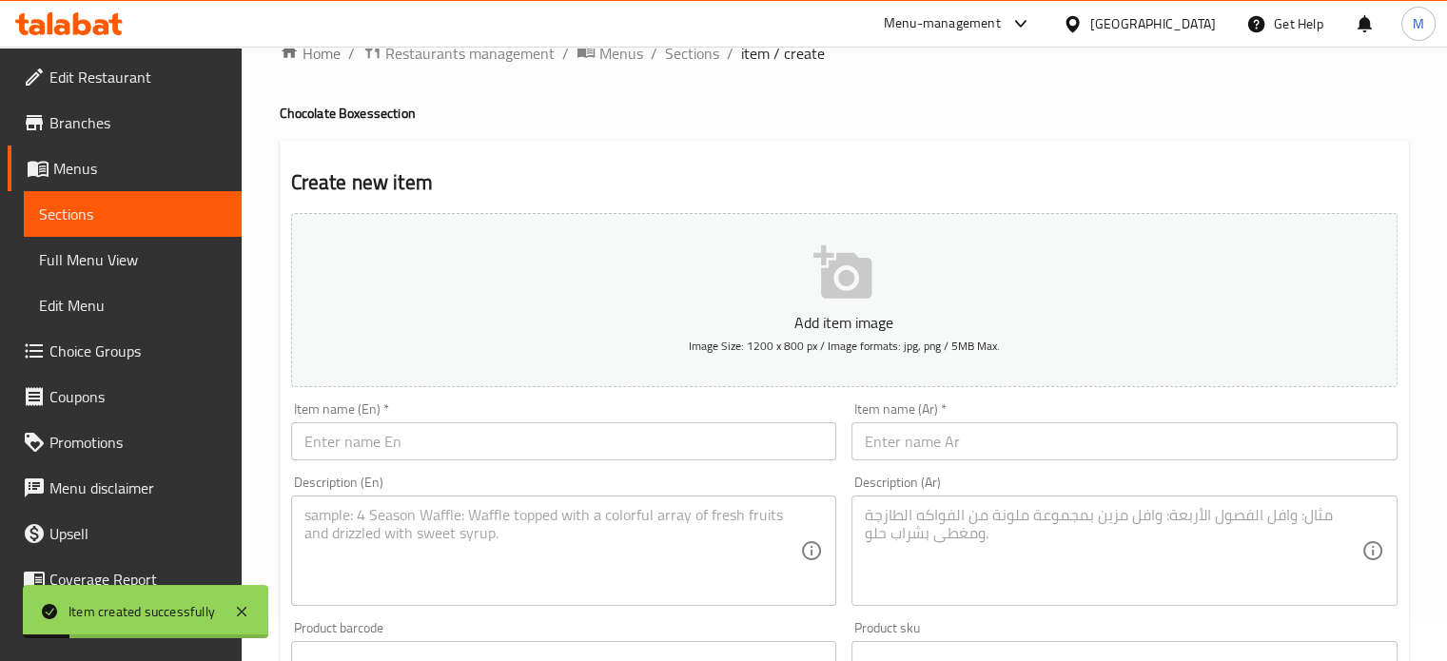
scroll to position [0, 0]
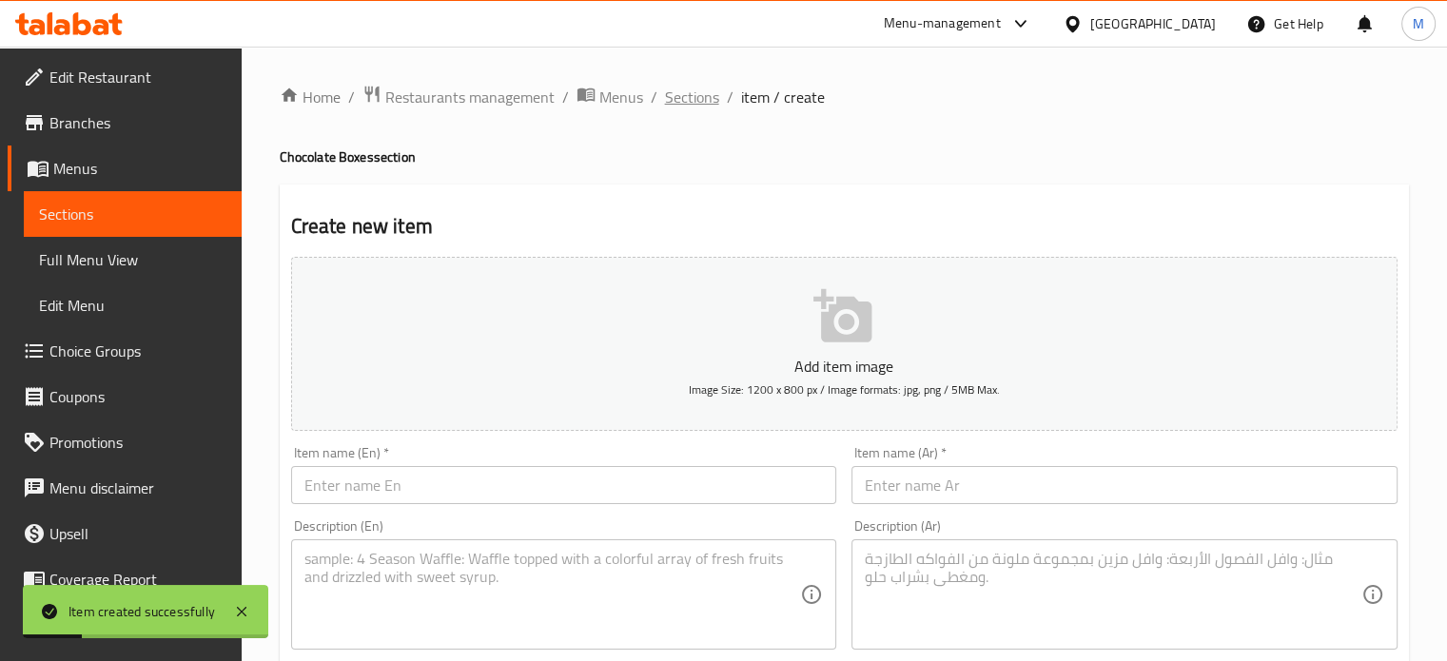
click at [696, 95] on span "Sections" at bounding box center [692, 97] width 54 height 23
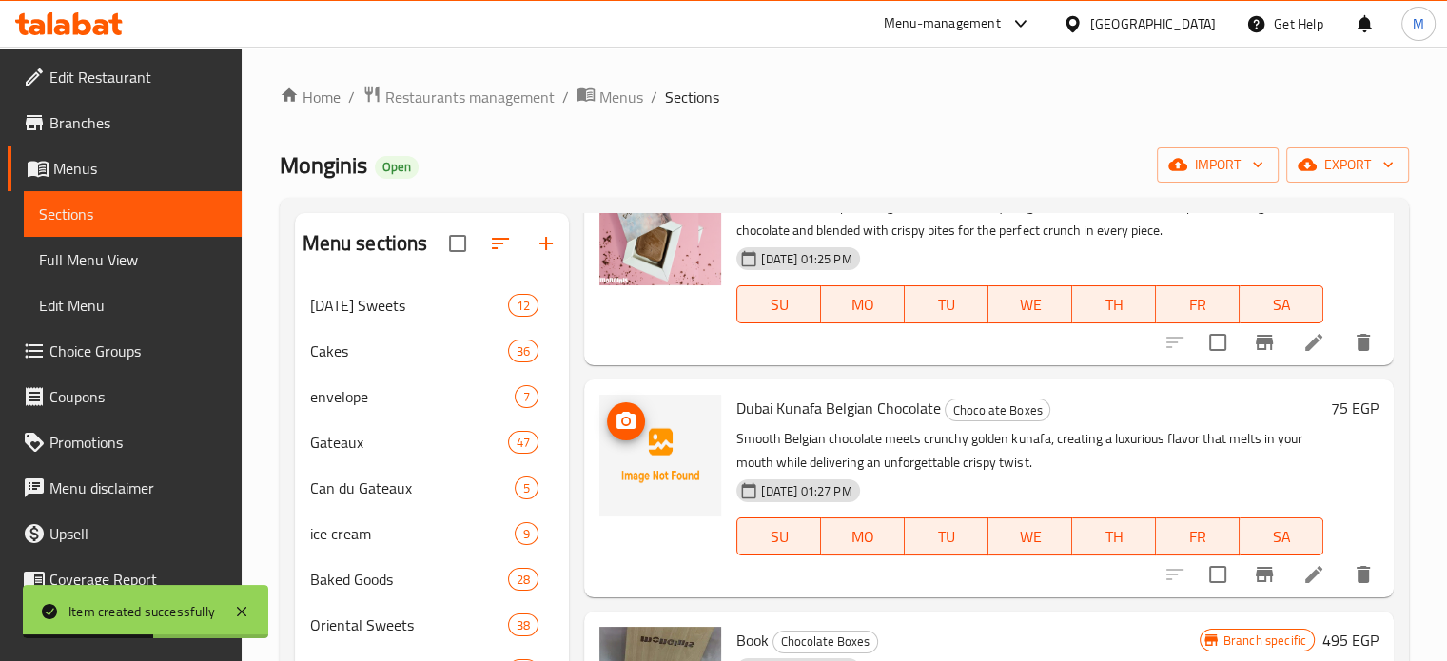
scroll to position [1870, 0]
click at [615, 409] on icon "upload picture" at bounding box center [626, 420] width 23 height 23
